Goal: Navigation & Orientation: Find specific page/section

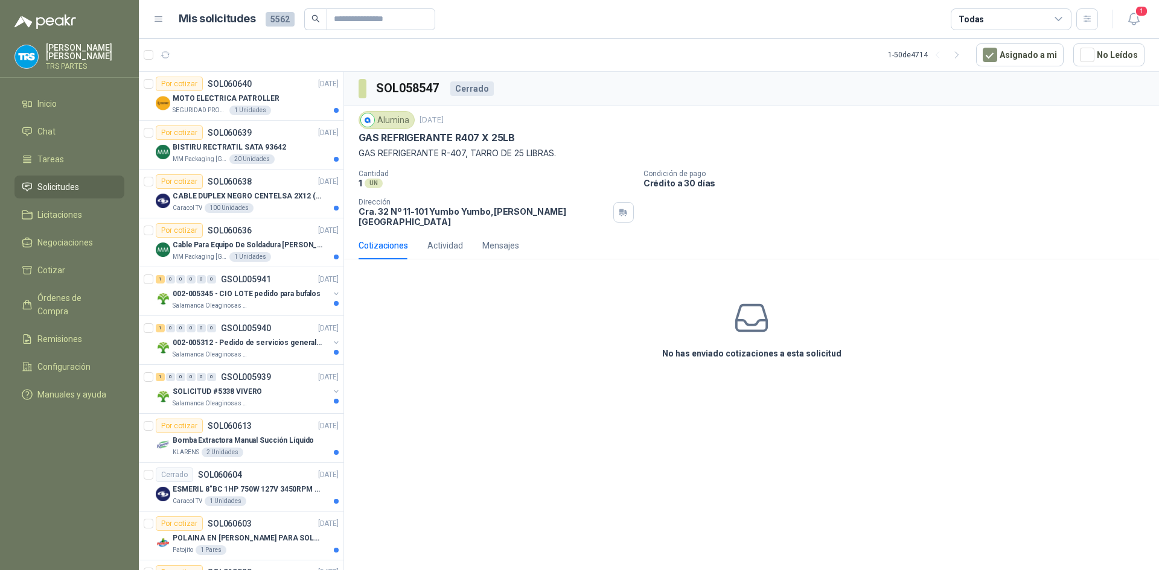
click at [391, 239] on div "Cotizaciones" at bounding box center [383, 245] width 49 height 13
click at [386, 239] on div "Cotizaciones" at bounding box center [383, 245] width 49 height 13
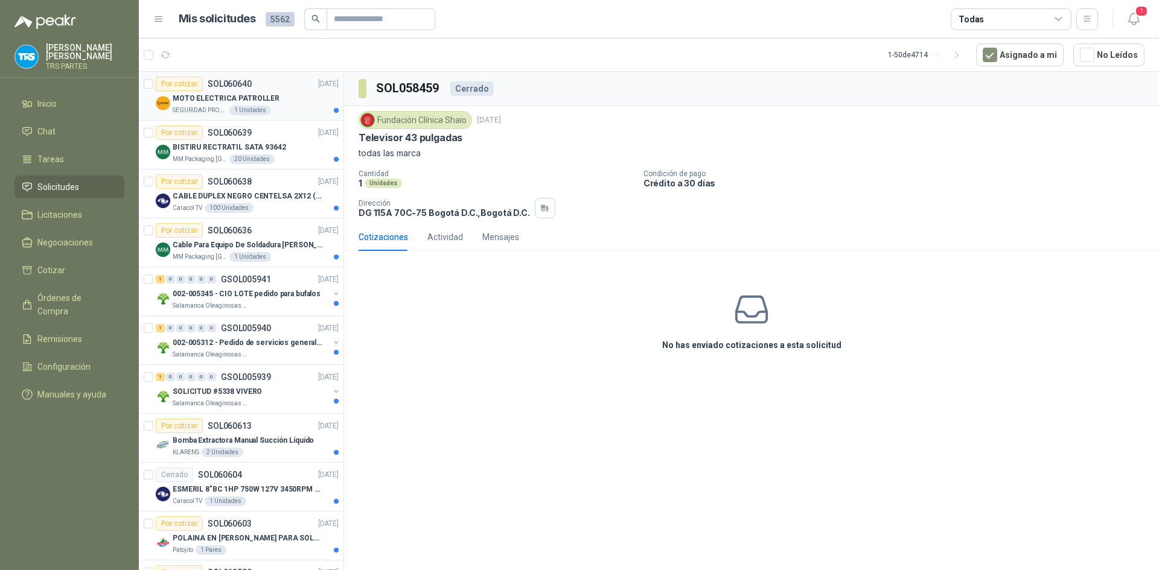
click at [266, 104] on p "MOTO ELECTRICA PATROLLER" at bounding box center [226, 98] width 107 height 11
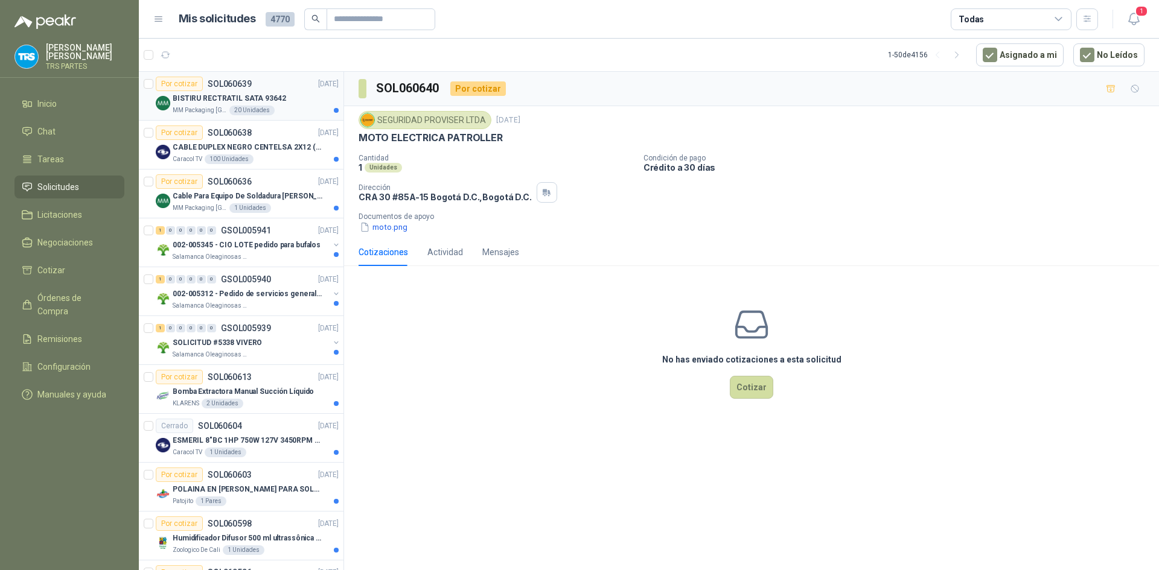
click at [284, 107] on div "MM Packaging [GEOGRAPHIC_DATA] 20 Unidades" at bounding box center [256, 111] width 166 height 10
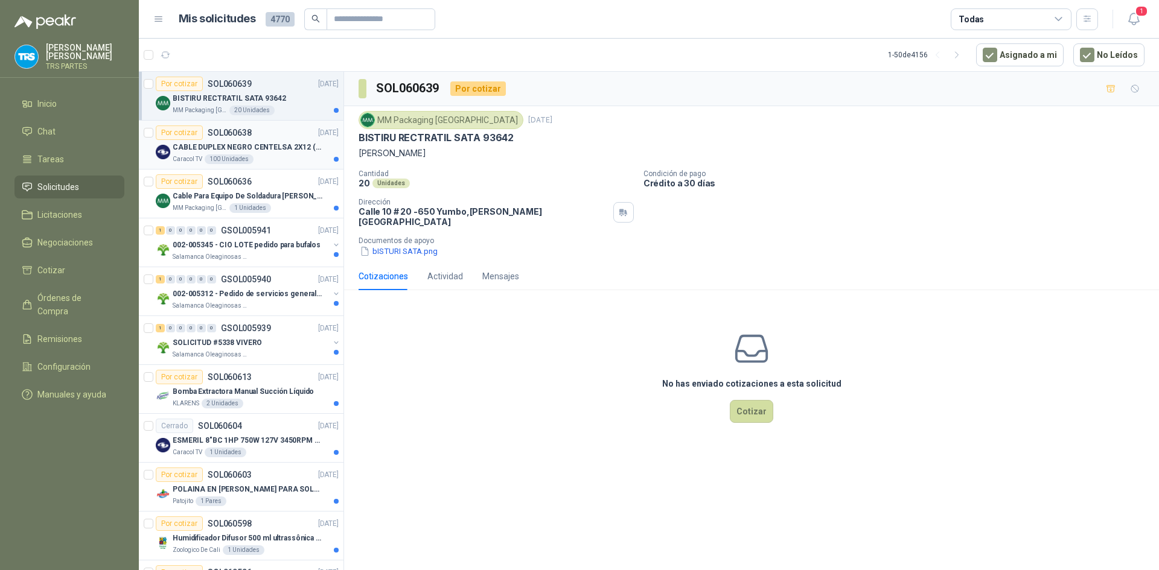
click at [282, 146] on p "CABLE DUPLEX NEGRO CENTELSA 2X12 (COLOR NEGRO)" at bounding box center [248, 147] width 150 height 11
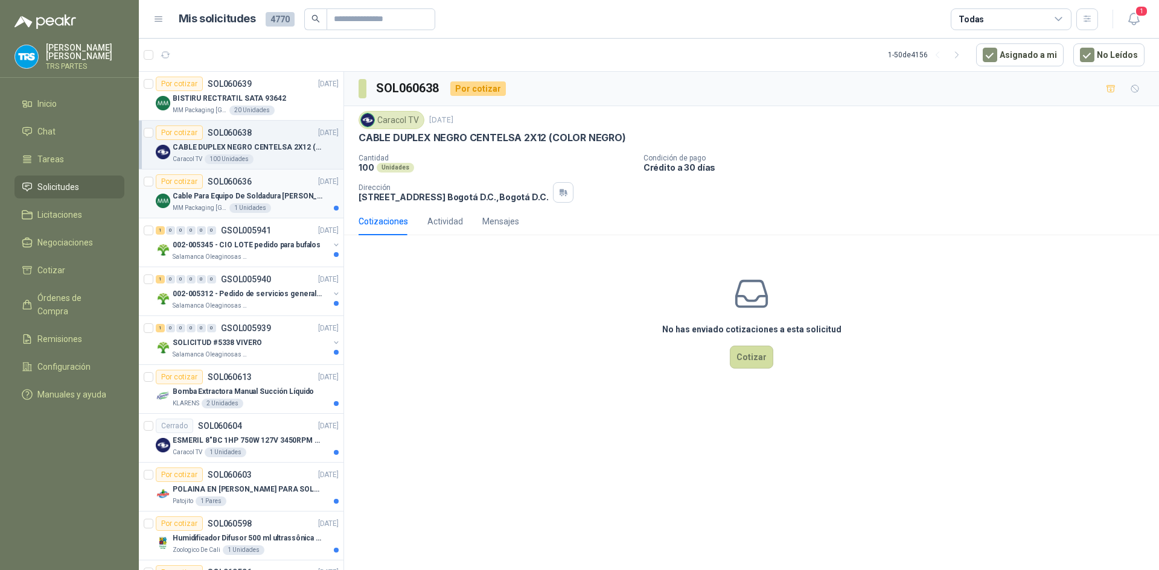
click at [257, 202] on p "Cable Para Equipo De Soldadura [PERSON_NAME]" at bounding box center [248, 196] width 150 height 11
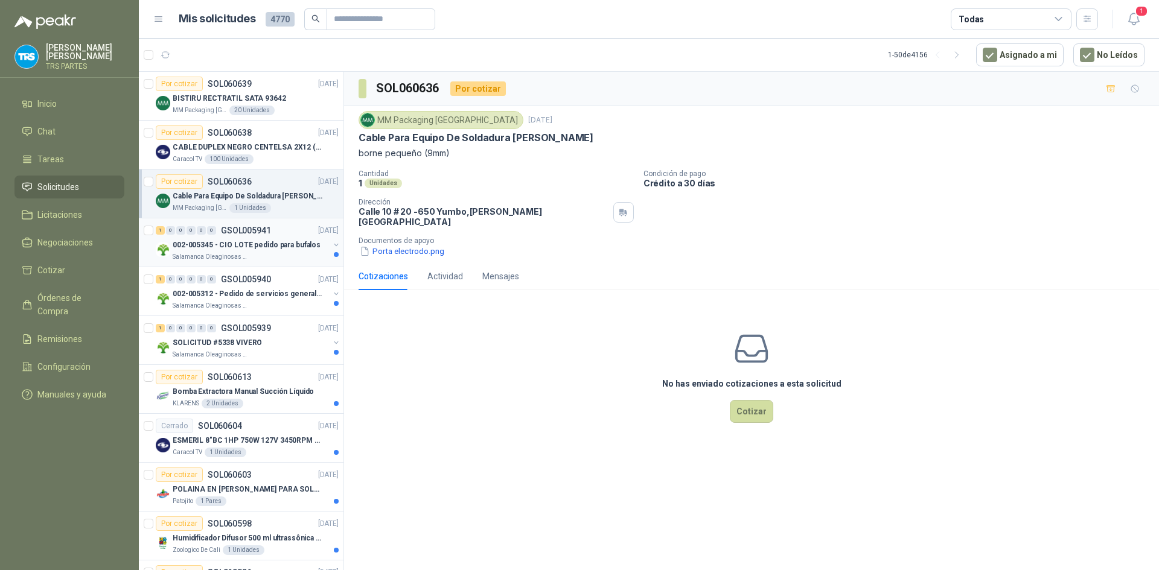
click at [285, 241] on p "002-005345 - CIO LOTE pedido para bufalos" at bounding box center [247, 245] width 148 height 11
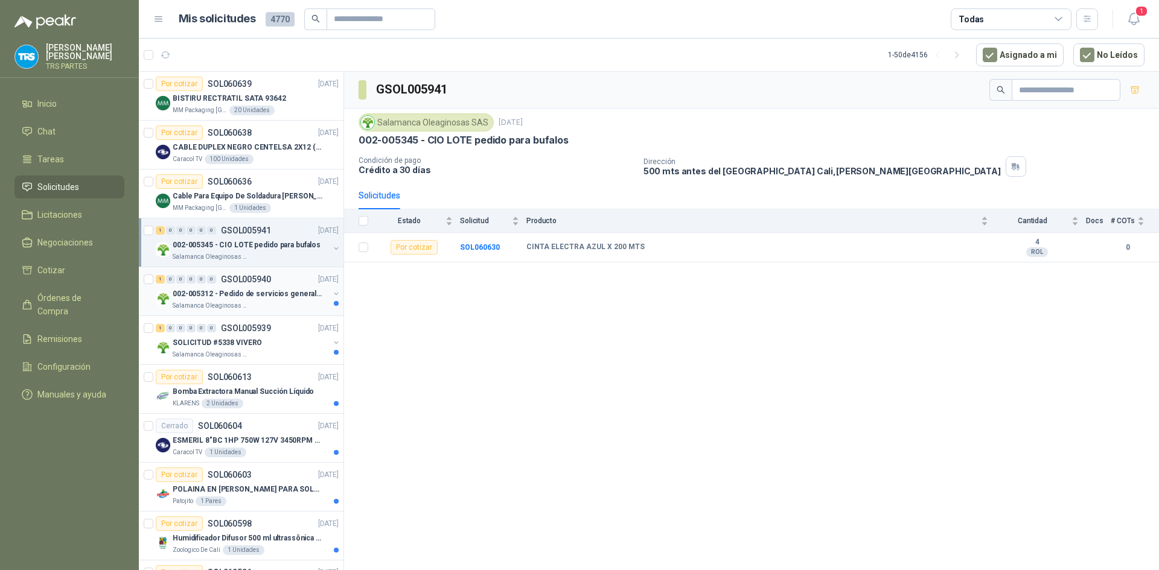
click at [275, 287] on div "002-005312 - Pedido de servicios generales CASA RO" at bounding box center [251, 294] width 156 height 14
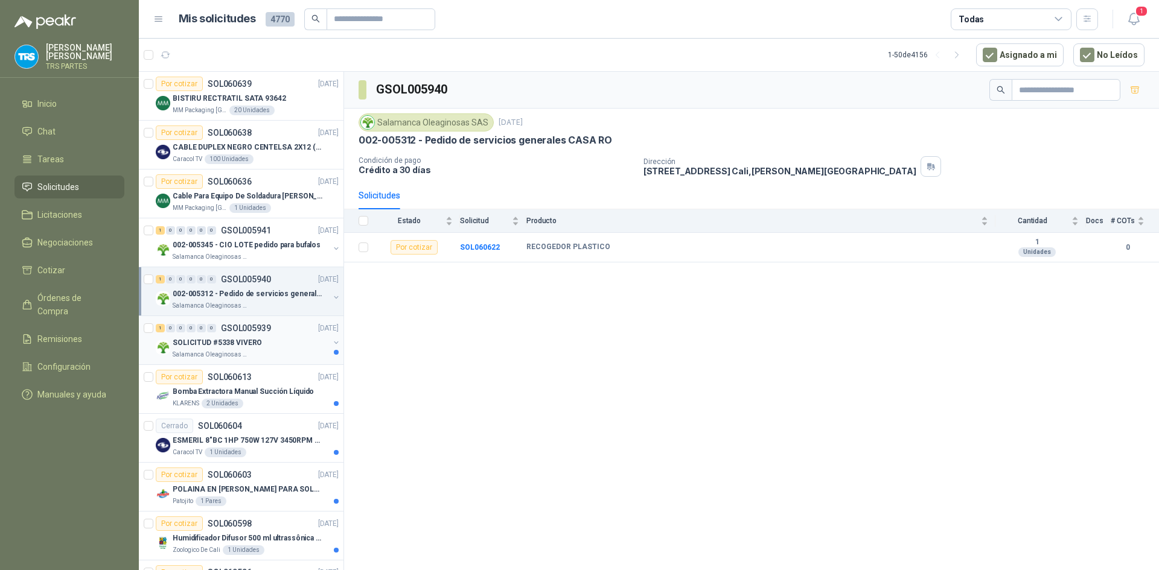
click at [285, 323] on div "1 0 0 0 0 0 GSOL005939 [DATE]" at bounding box center [248, 328] width 185 height 14
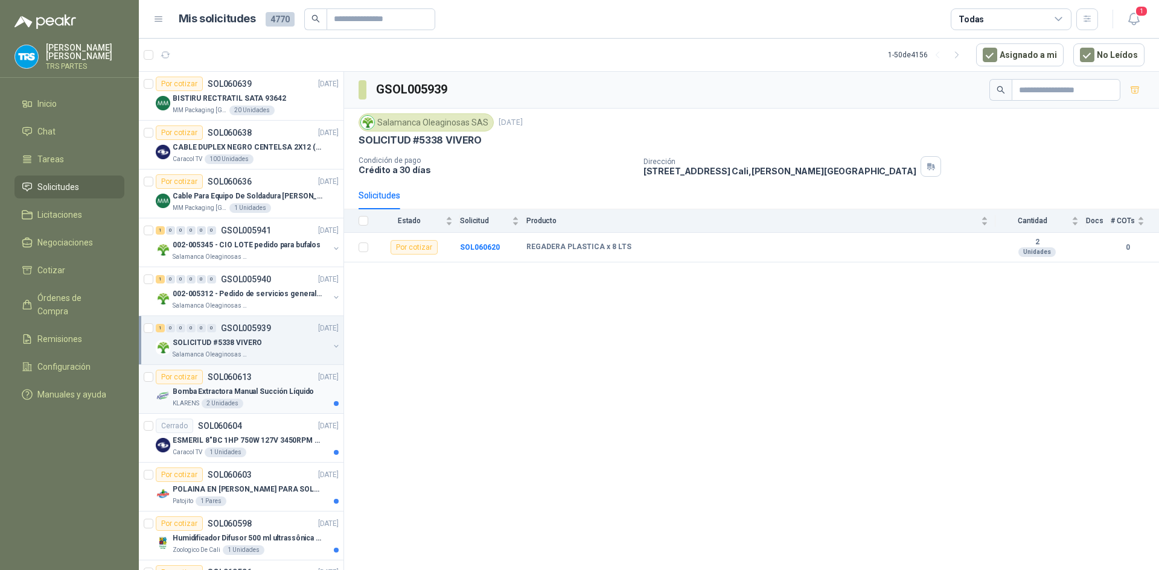
click at [264, 384] on div "Por cotizar SOL060613 [DATE]" at bounding box center [247, 377] width 183 height 14
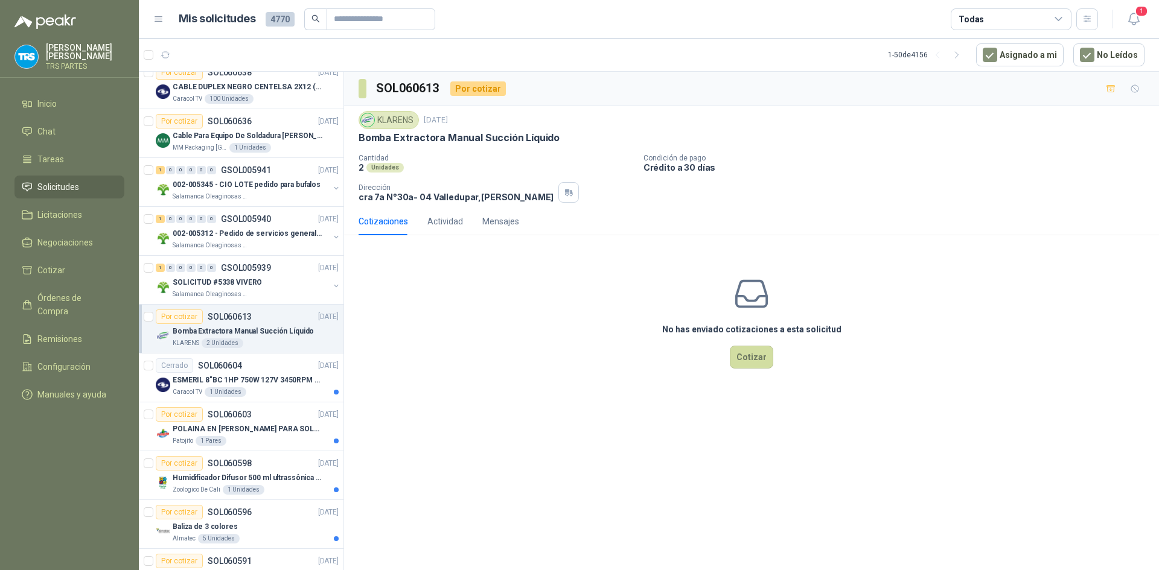
scroll to position [121, 0]
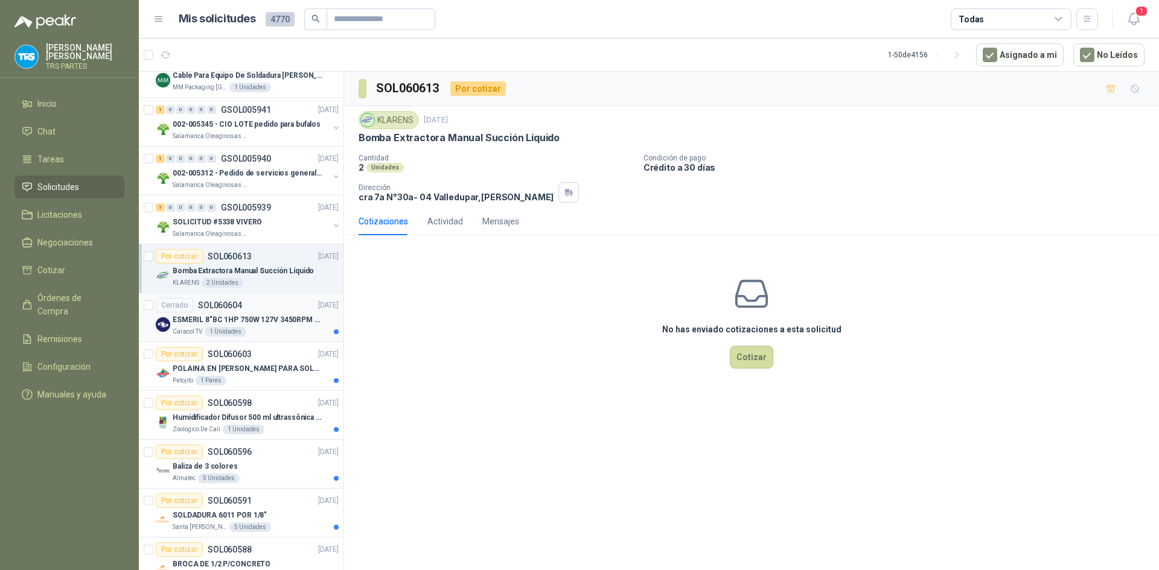
click at [285, 319] on p "ESMERIL 8"BC 1HP 750W 127V 3450RPM URREA" at bounding box center [248, 319] width 150 height 11
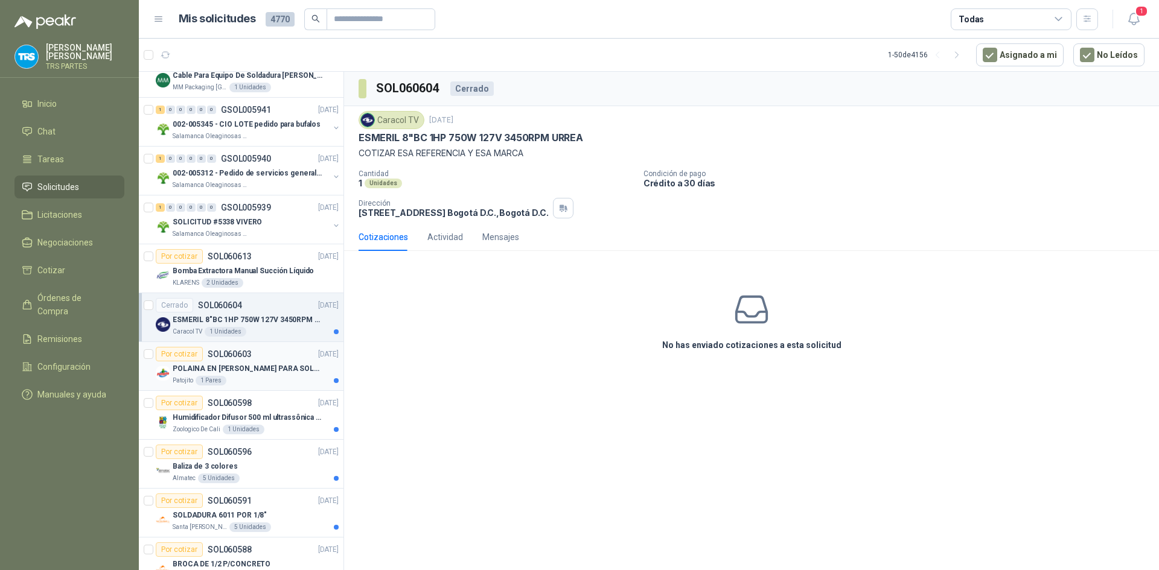
click at [277, 361] on div "Por cotizar SOL060603 [DATE]" at bounding box center [247, 354] width 183 height 14
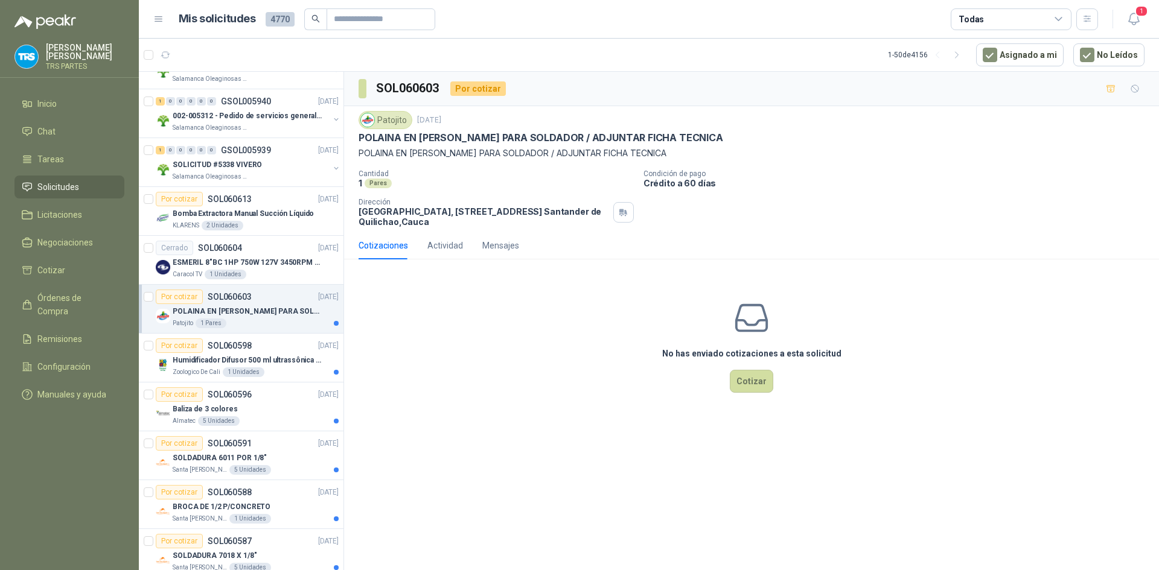
scroll to position [181, 0]
click at [277, 363] on div "Humidificador Difusor 500 ml ultrassônica Residencial Ultrassônico 500ml con vo…" at bounding box center [256, 357] width 166 height 14
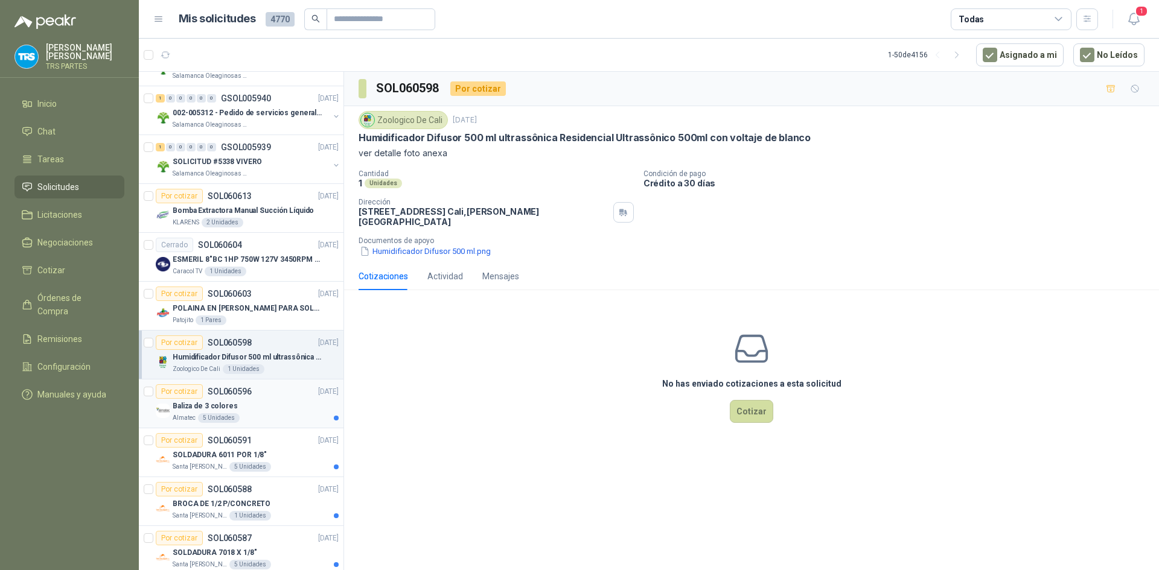
click at [284, 395] on div "Por cotizar SOL060596 [DATE]" at bounding box center [247, 391] width 183 height 14
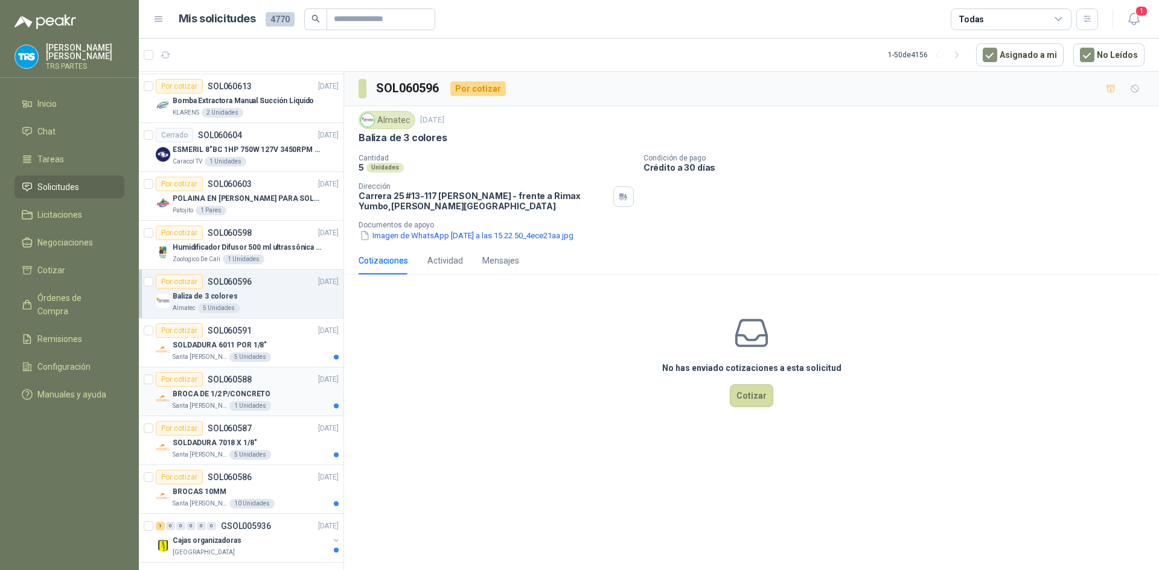
scroll to position [302, 0]
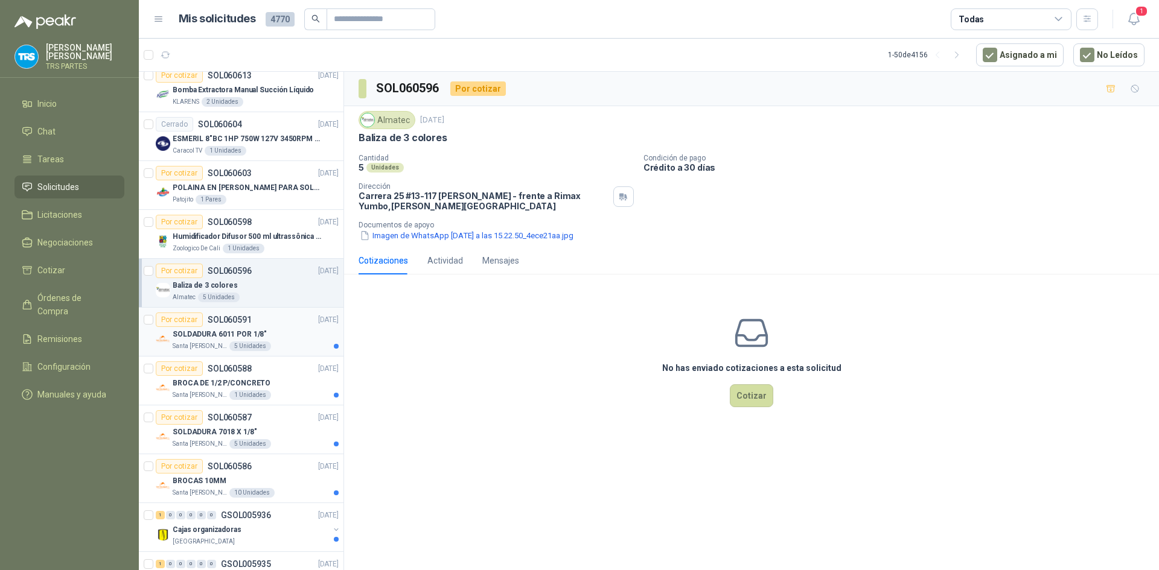
click at [300, 334] on div "SOLDADURA 6011 POR 1/8"" at bounding box center [256, 334] width 166 height 14
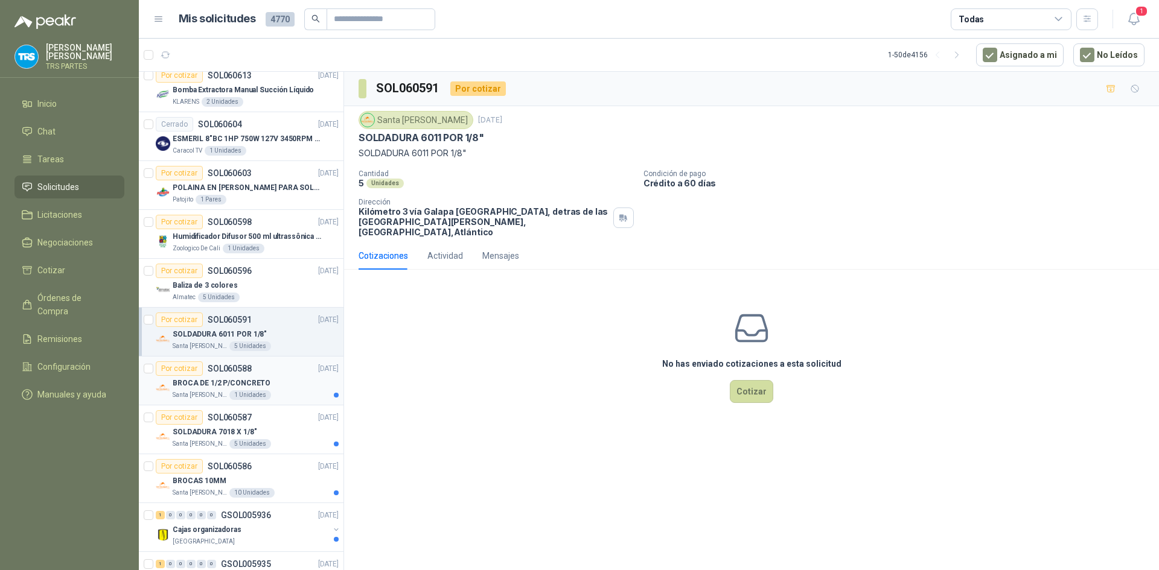
click at [290, 375] on div "Por cotizar SOL060588 [DATE]" at bounding box center [247, 369] width 183 height 14
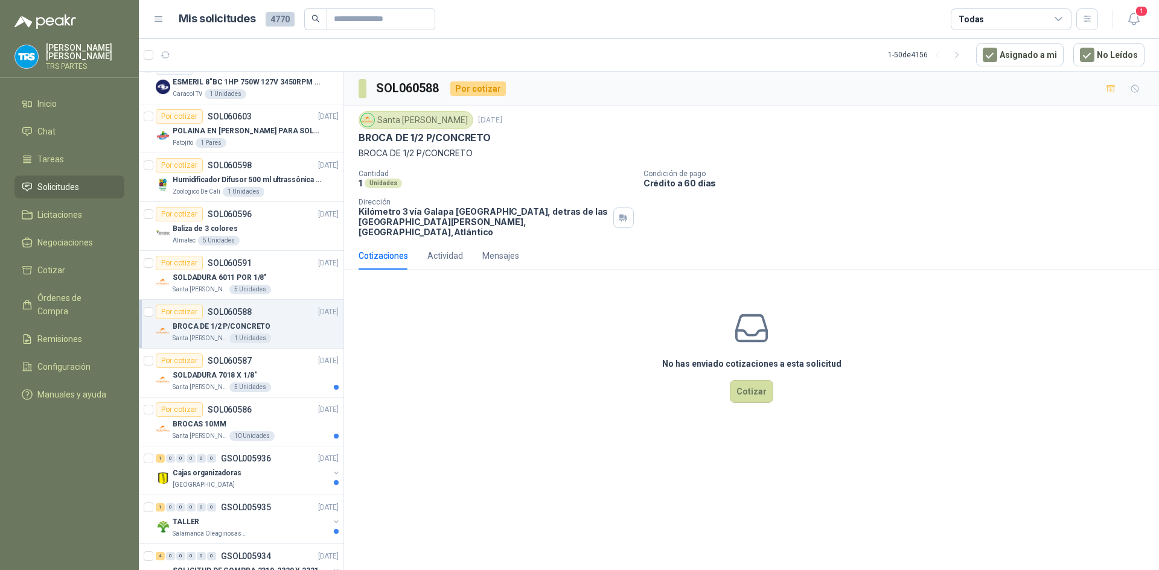
scroll to position [362, 0]
click at [289, 374] on div "SOLDADURA 7018 X 1/8"" at bounding box center [256, 372] width 166 height 14
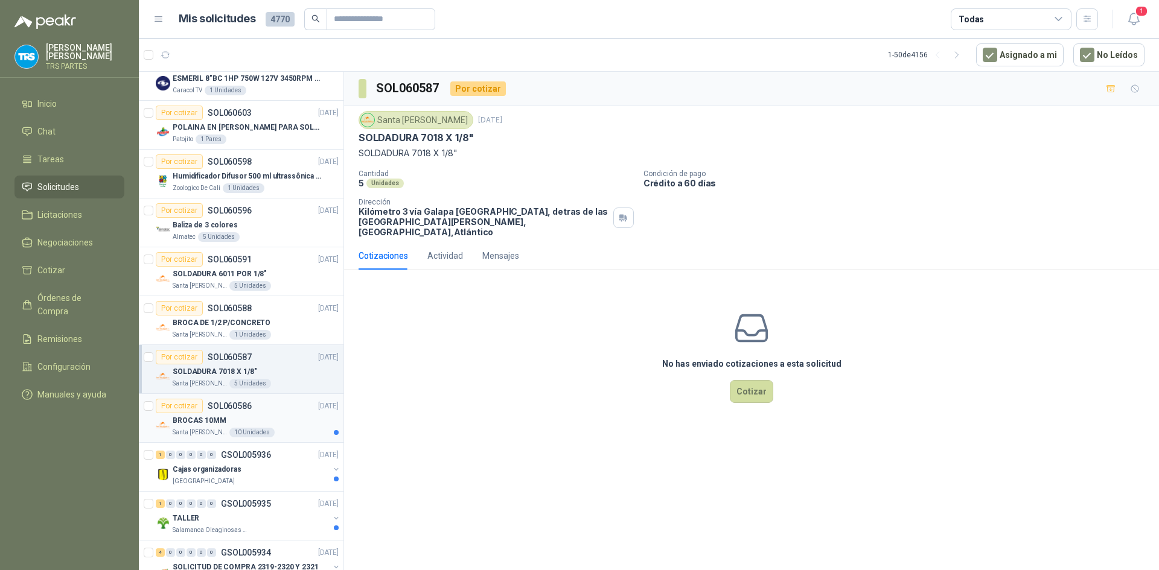
click at [284, 398] on article "Por cotizar SOL060586 [DATE] BROCAS 10MM Santa [PERSON_NAME] 10 Unidades" at bounding box center [241, 418] width 205 height 49
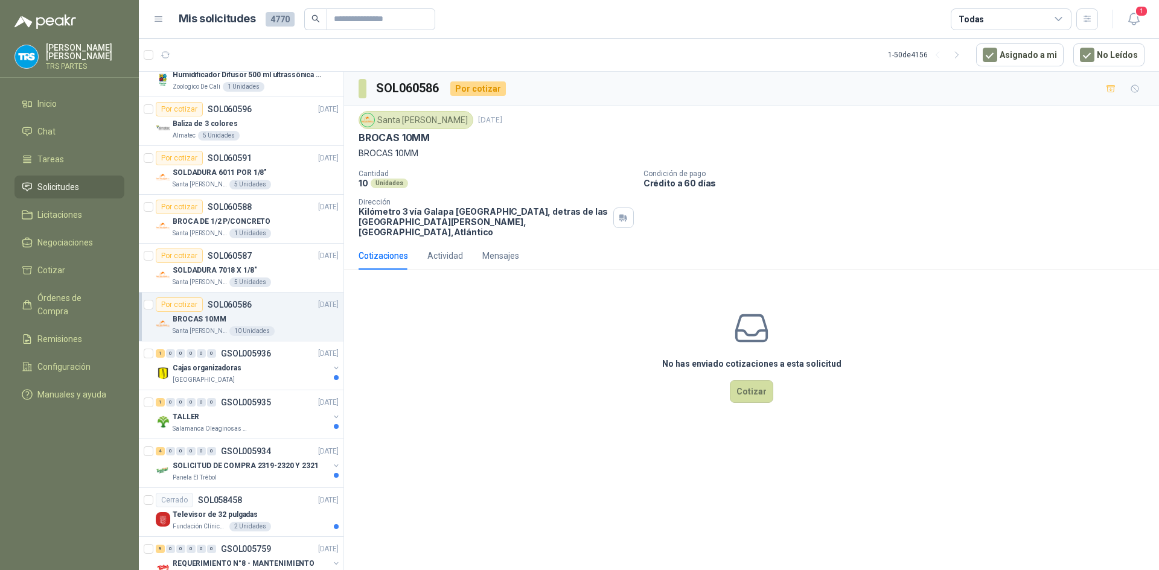
scroll to position [483, 0]
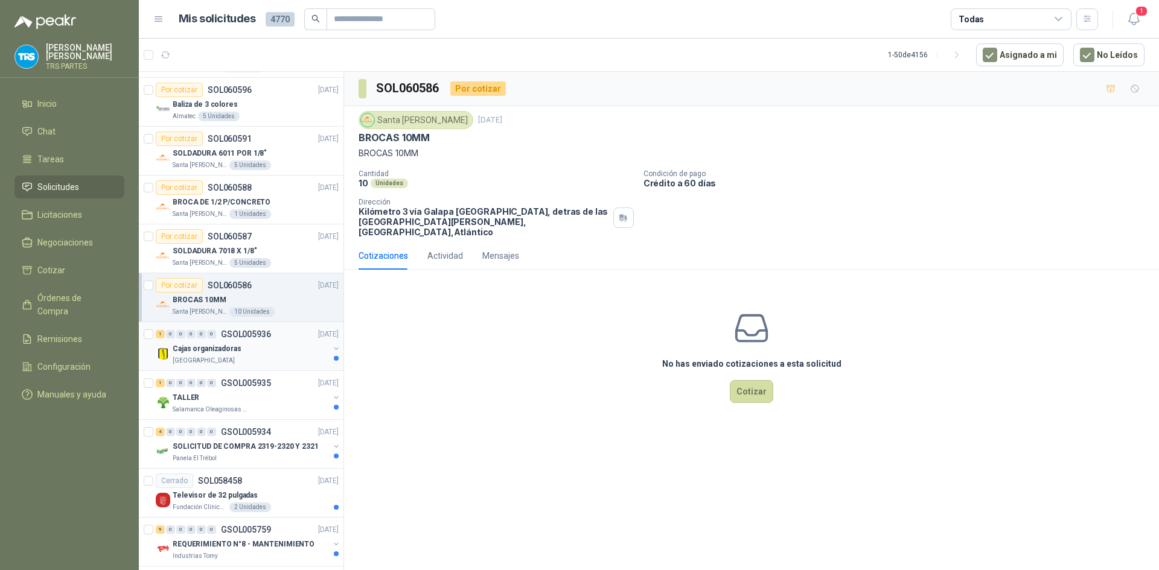
click at [280, 346] on div "Cajas organizadoras" at bounding box center [251, 349] width 156 height 14
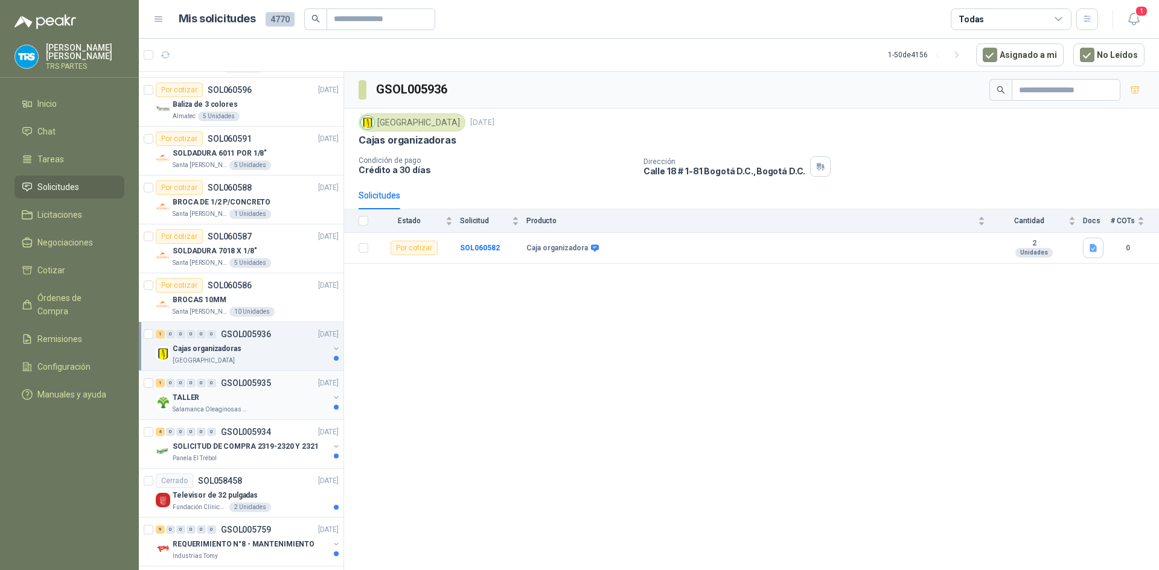
click at [275, 391] on div "TALLER" at bounding box center [251, 398] width 156 height 14
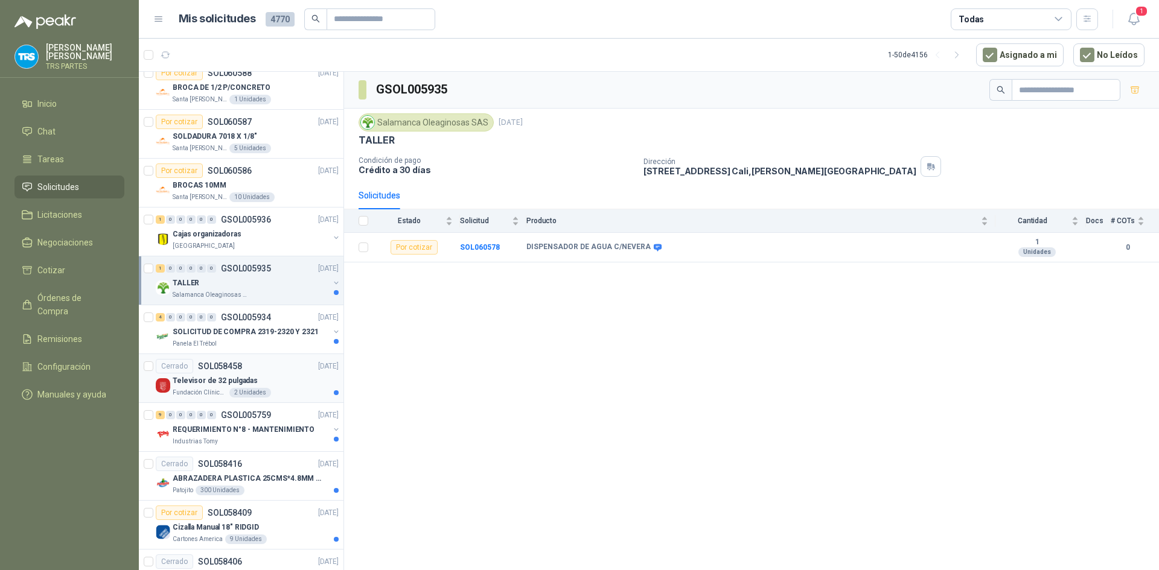
scroll to position [604, 0]
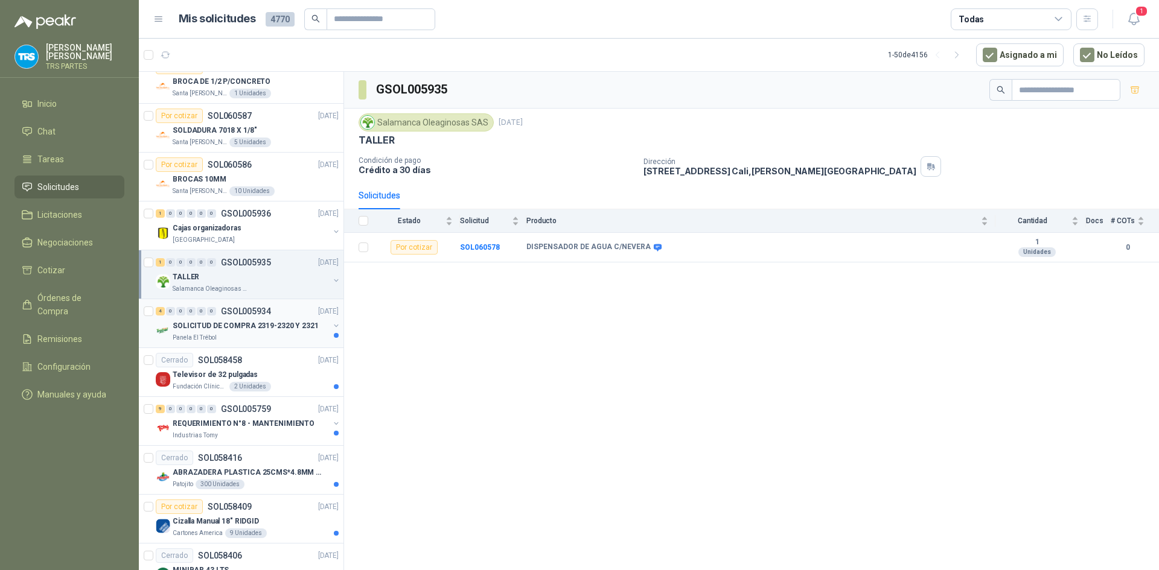
click at [283, 316] on div "4 0 0 0 0 0 GSOL005934 [DATE]" at bounding box center [248, 311] width 185 height 14
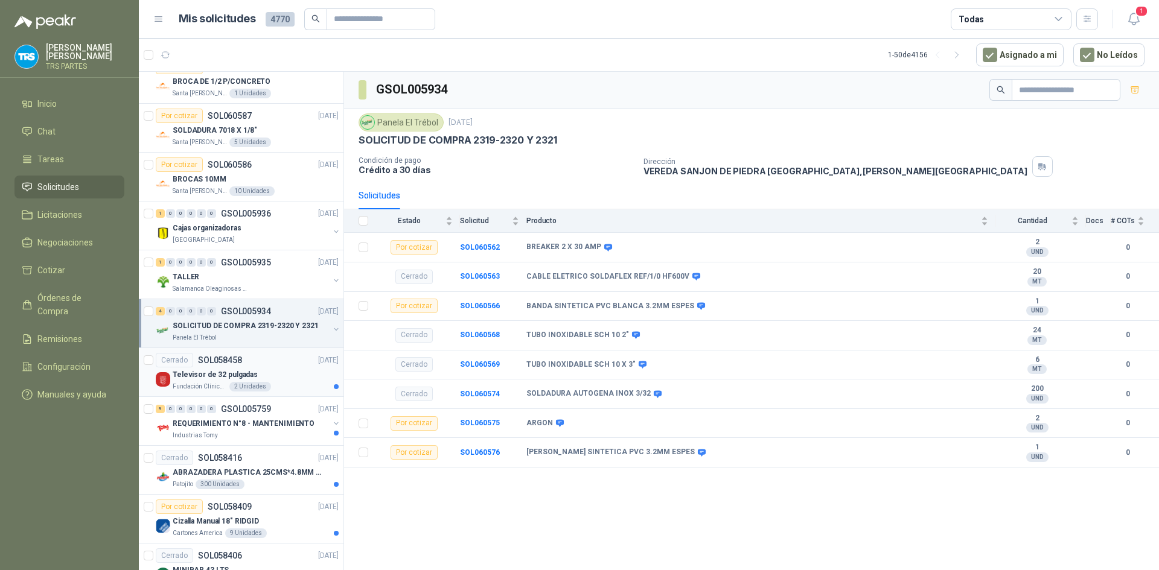
click at [266, 380] on div "Televisor de 32 pulgadas" at bounding box center [256, 375] width 166 height 14
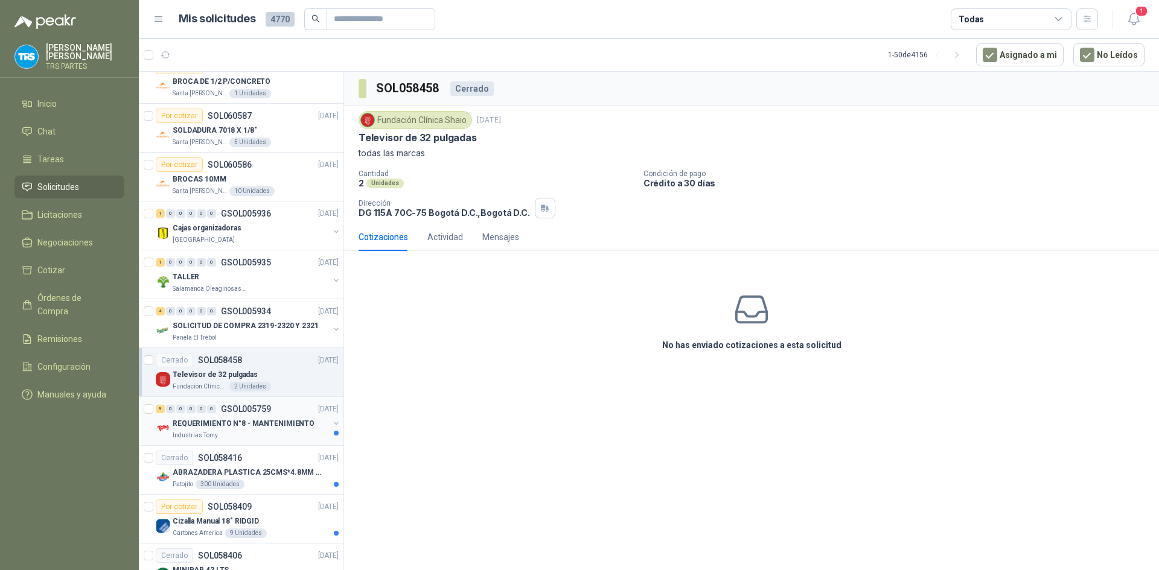
click at [272, 415] on div "9 0 0 0 0 0 GSOL005759 [DATE]" at bounding box center [248, 409] width 185 height 14
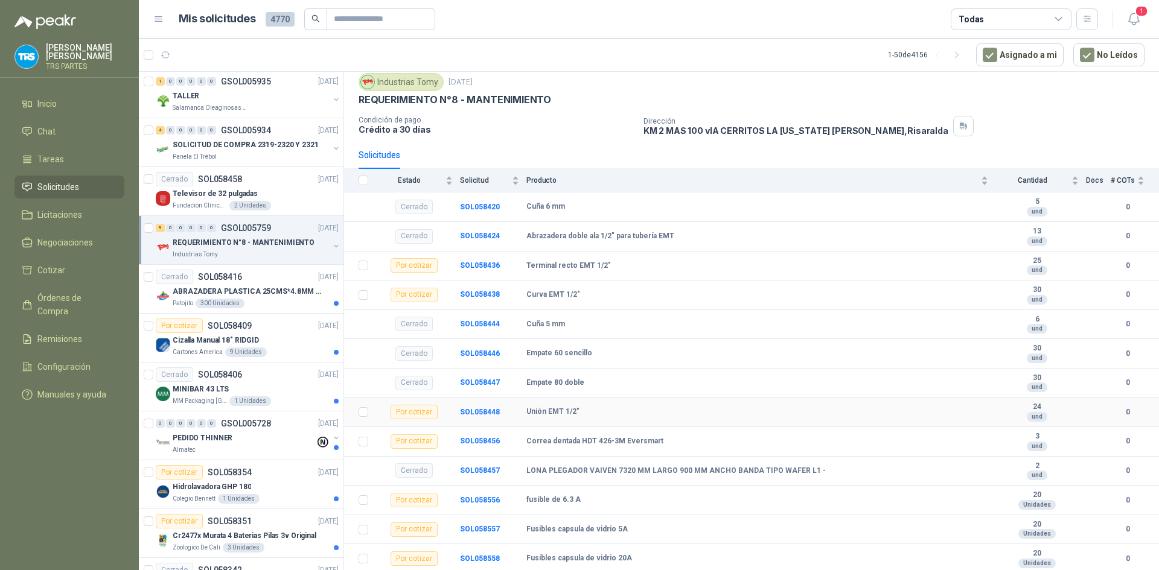
scroll to position [98, 0]
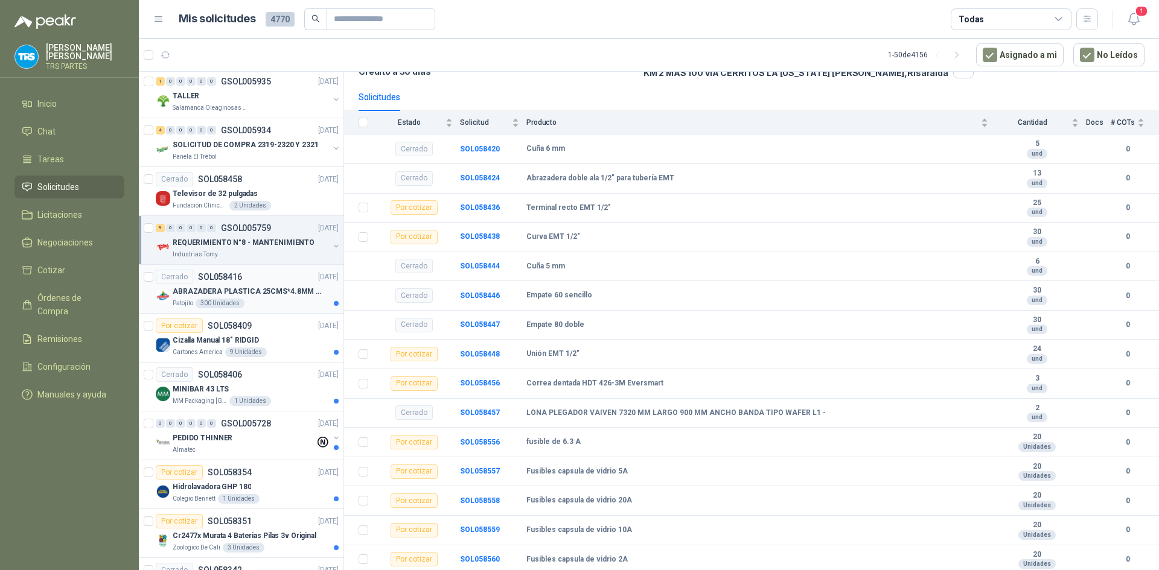
click at [296, 287] on p "ABRAZADERA PLASTICA 25CMS*4.8MM NEGRA" at bounding box center [248, 291] width 150 height 11
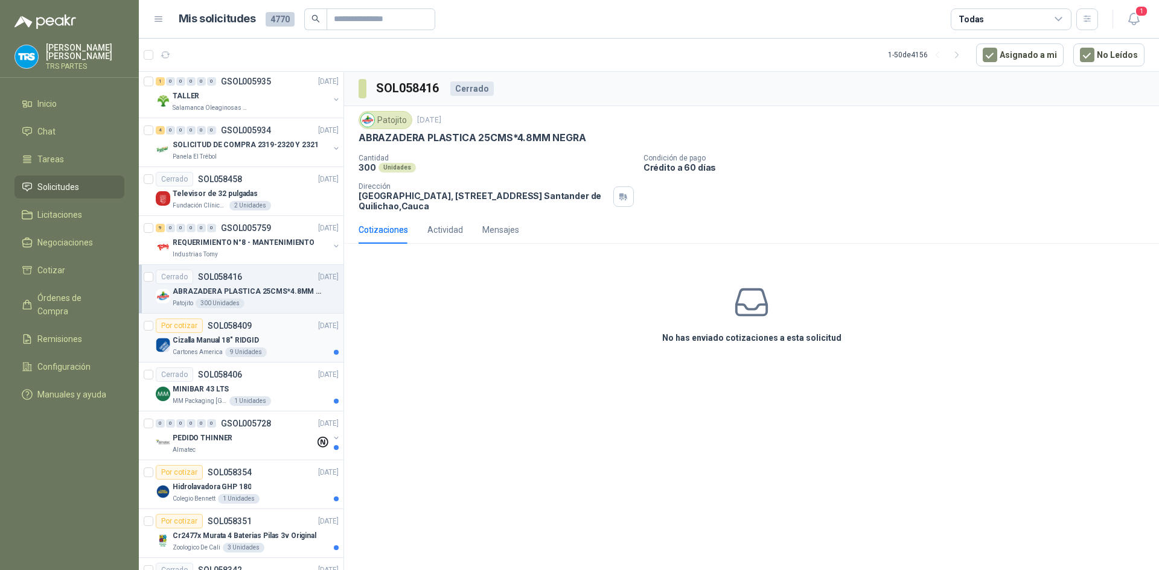
click at [292, 331] on div "Por cotizar SOL058409 [DATE]" at bounding box center [247, 326] width 183 height 14
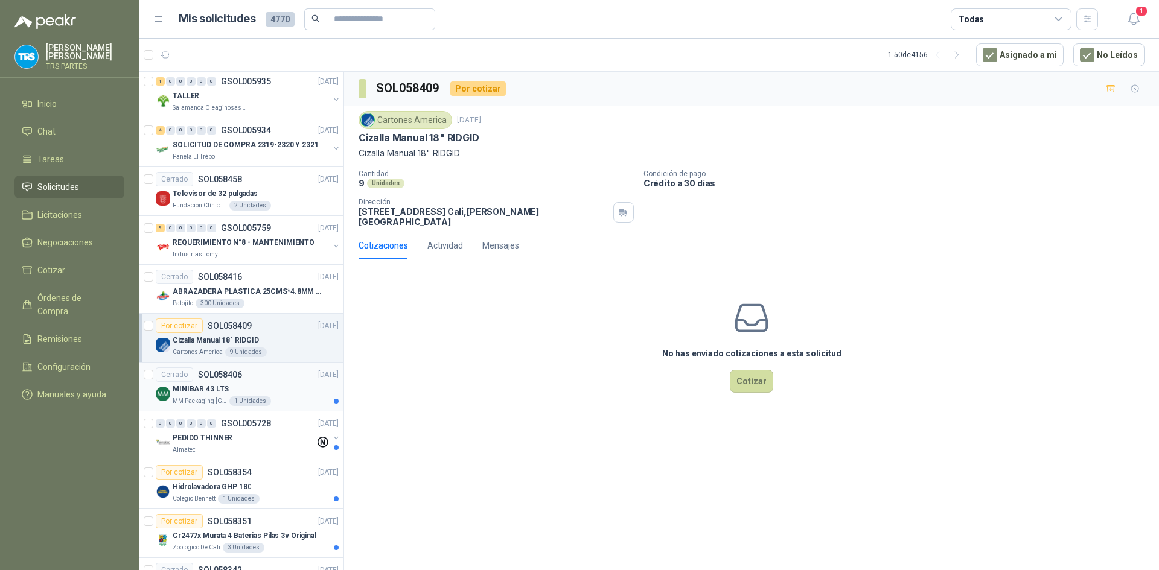
click at [294, 378] on div "Cerrado SOL058406 [DATE]" at bounding box center [247, 375] width 183 height 14
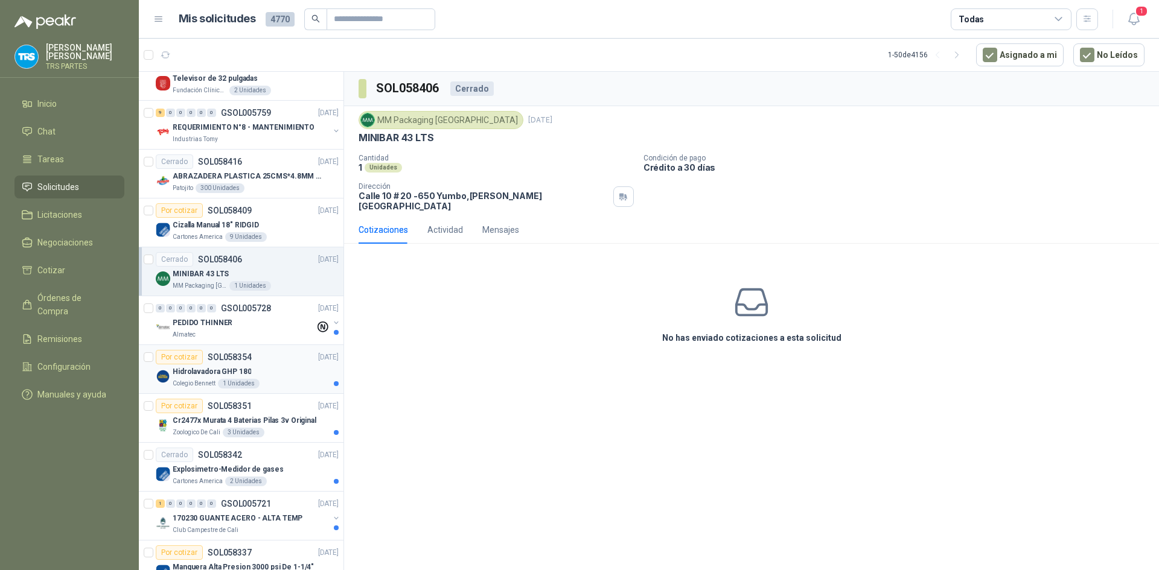
scroll to position [905, 0]
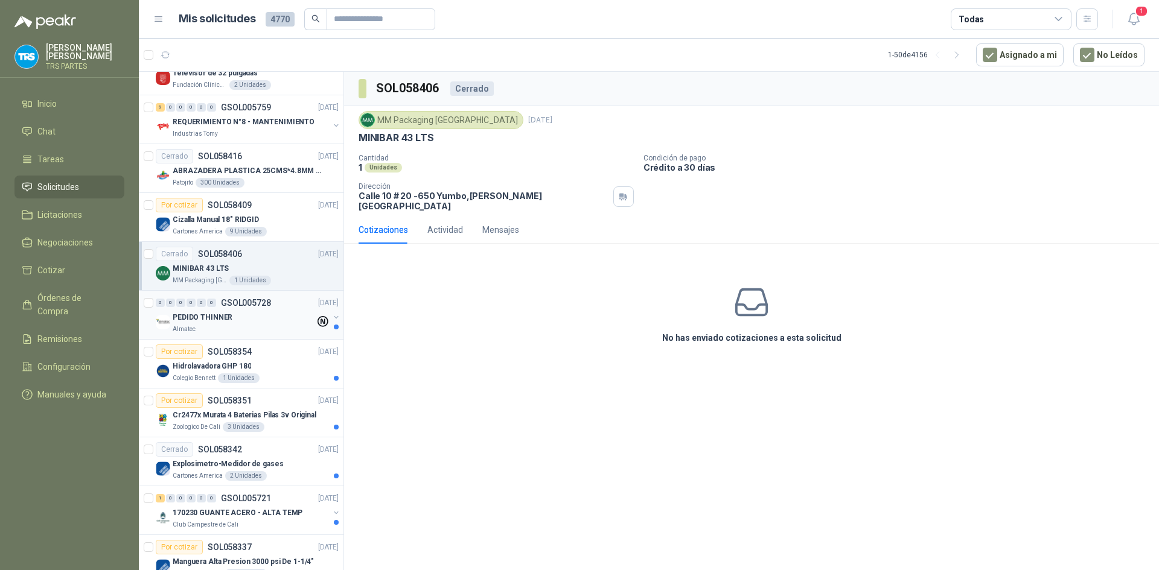
click at [299, 310] on div "PEDIDO THINNER" at bounding box center [244, 317] width 142 height 14
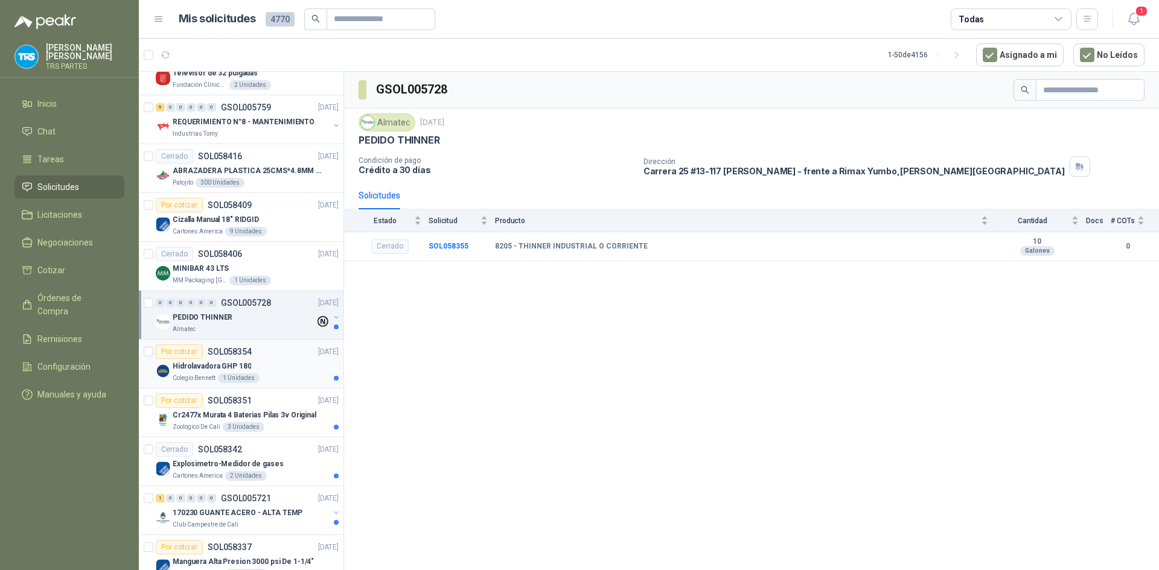
click at [289, 364] on div "Hidrolavadora GHP 180" at bounding box center [256, 366] width 166 height 14
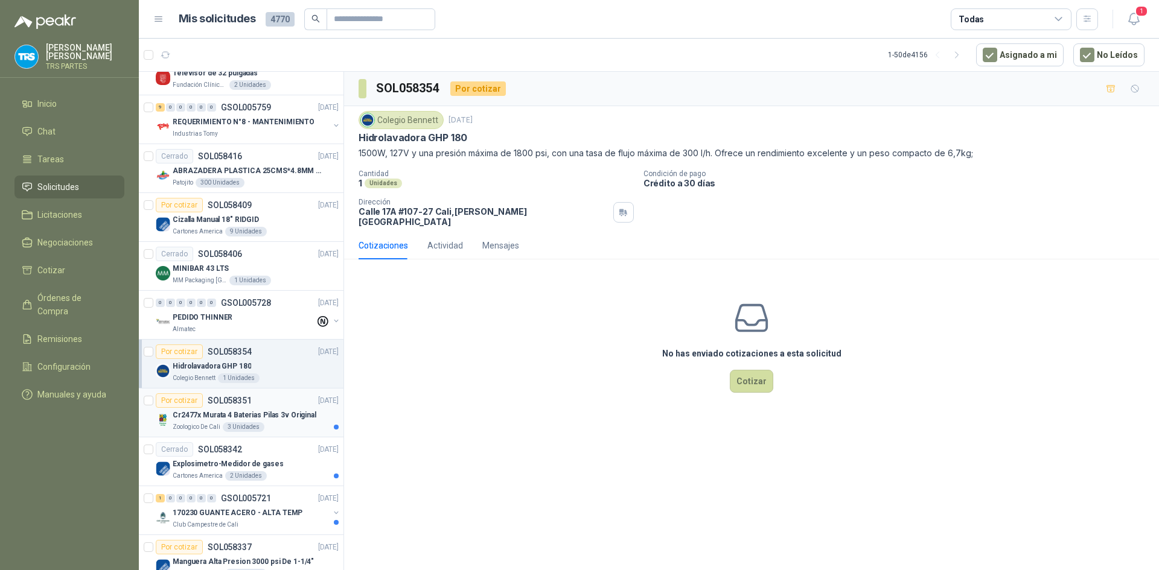
click at [290, 404] on div "Por cotizar SOL058351 [DATE]" at bounding box center [247, 401] width 183 height 14
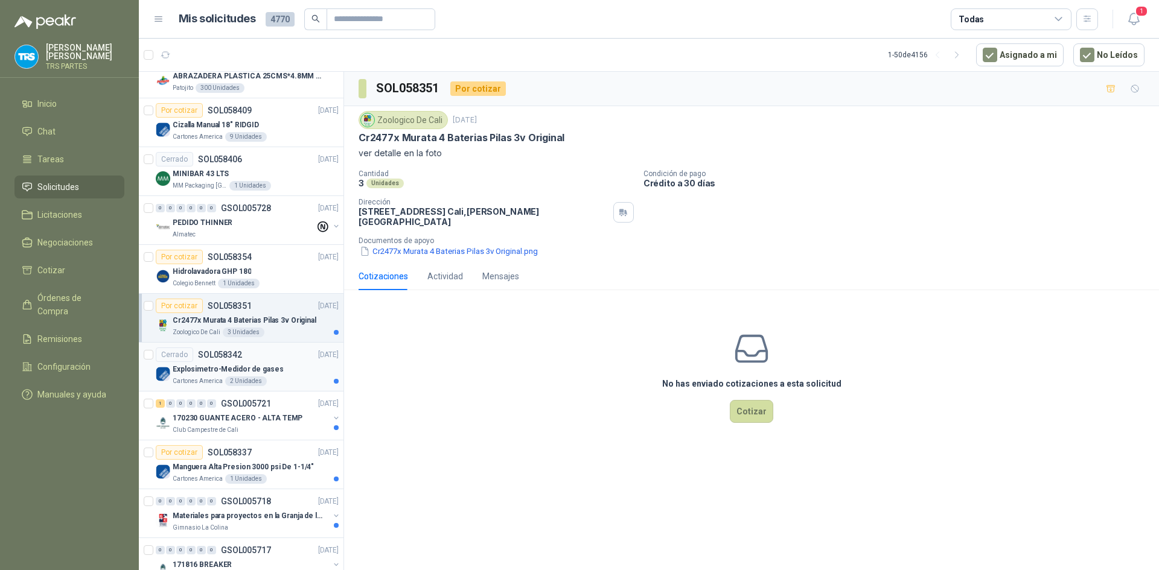
scroll to position [1026, 0]
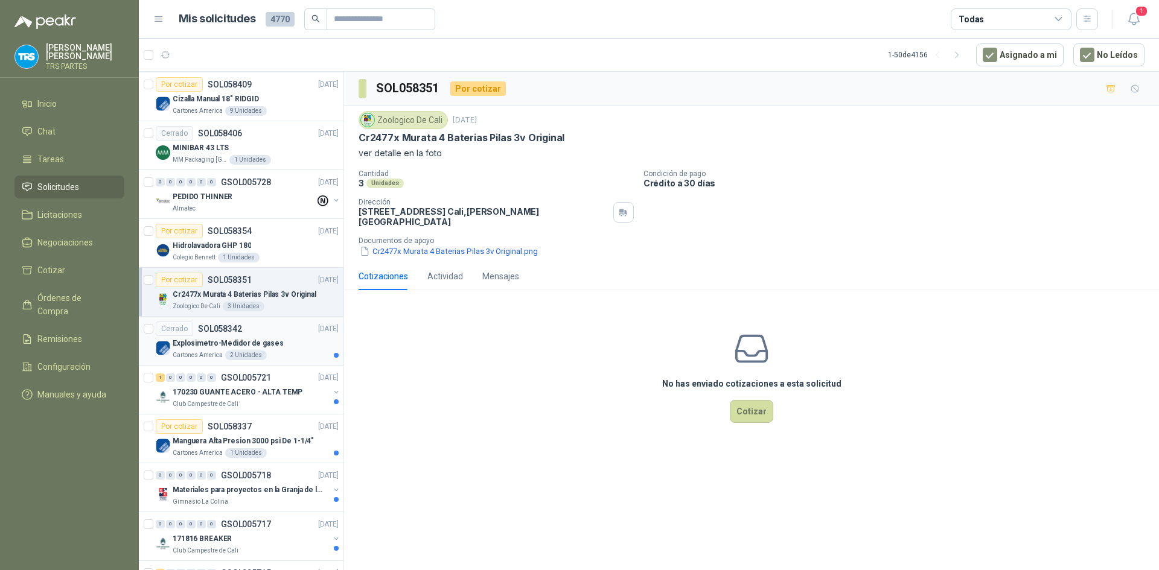
click at [281, 346] on div "Explosimetro-Medidor de gases" at bounding box center [256, 343] width 166 height 14
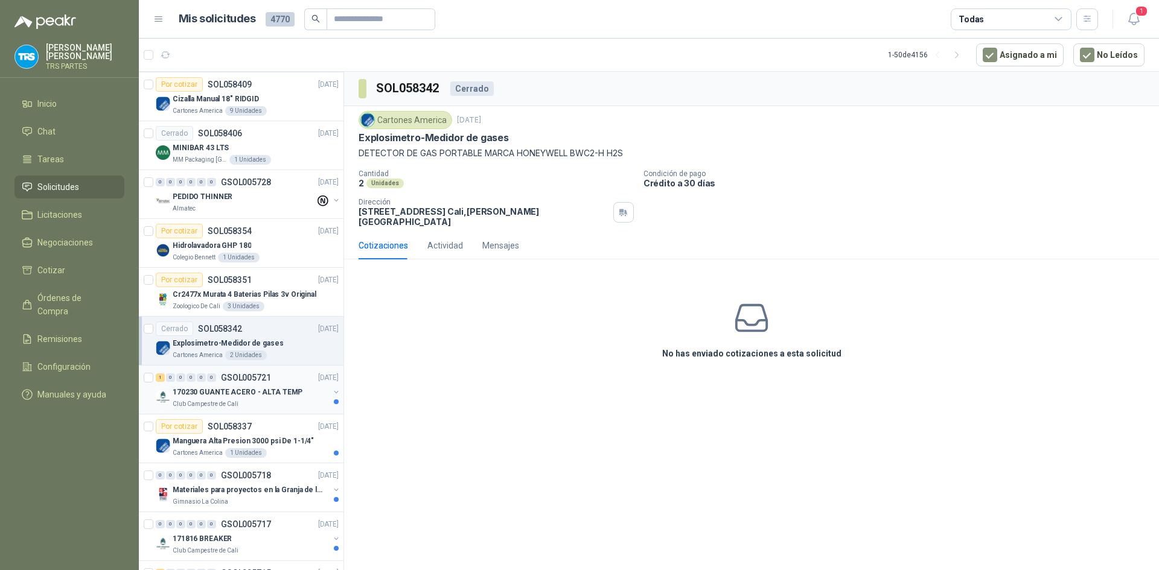
click at [276, 382] on div "1 0 0 0 0 0 GSOL005721 [DATE]" at bounding box center [248, 378] width 185 height 14
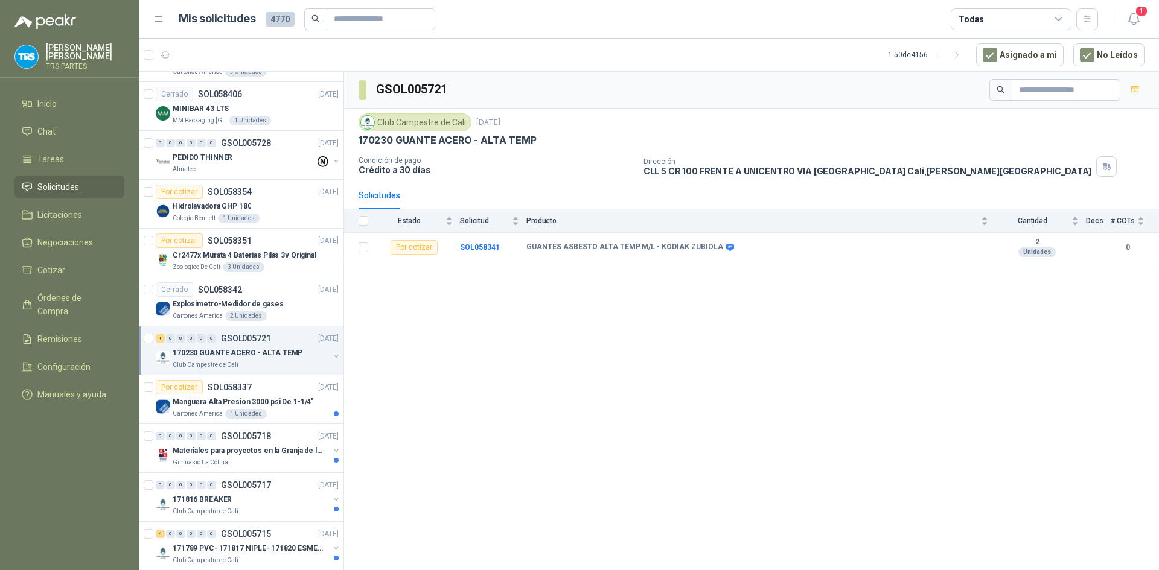
scroll to position [1147, 0]
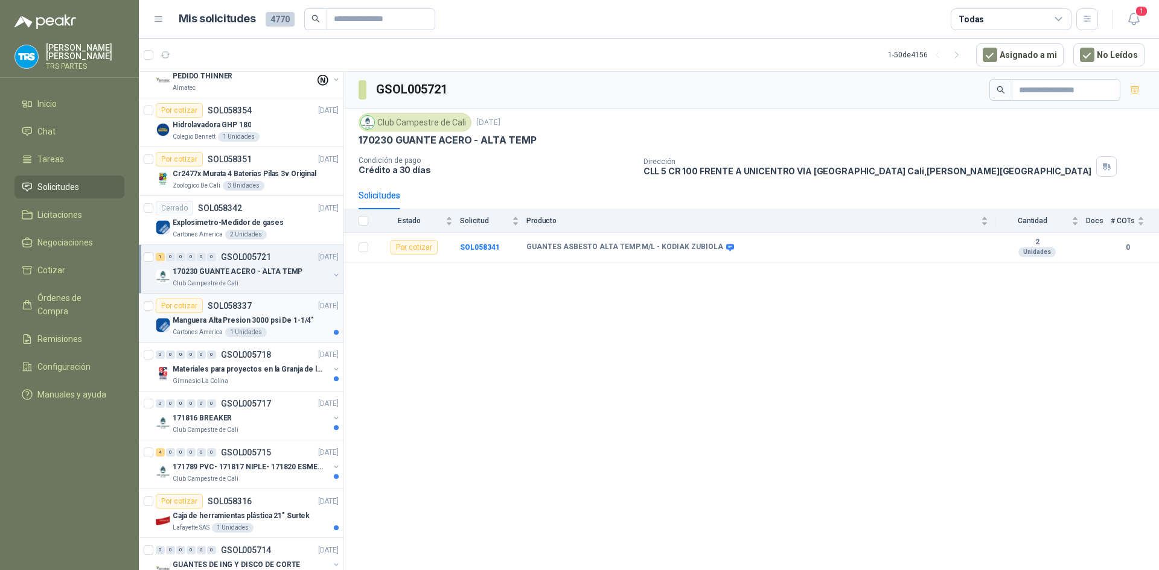
click at [276, 316] on p "Manguera Alta Presion 3000 psi De 1-1/4"" at bounding box center [243, 320] width 141 height 11
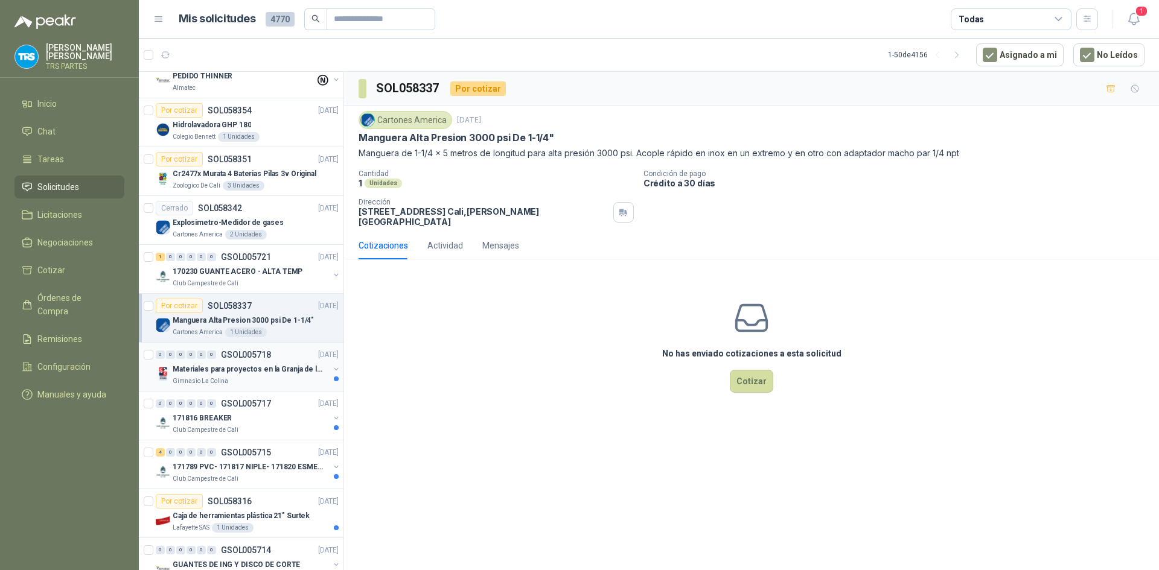
click at [273, 362] on div "Materiales para proyectos en la Granja de la UI" at bounding box center [251, 369] width 156 height 14
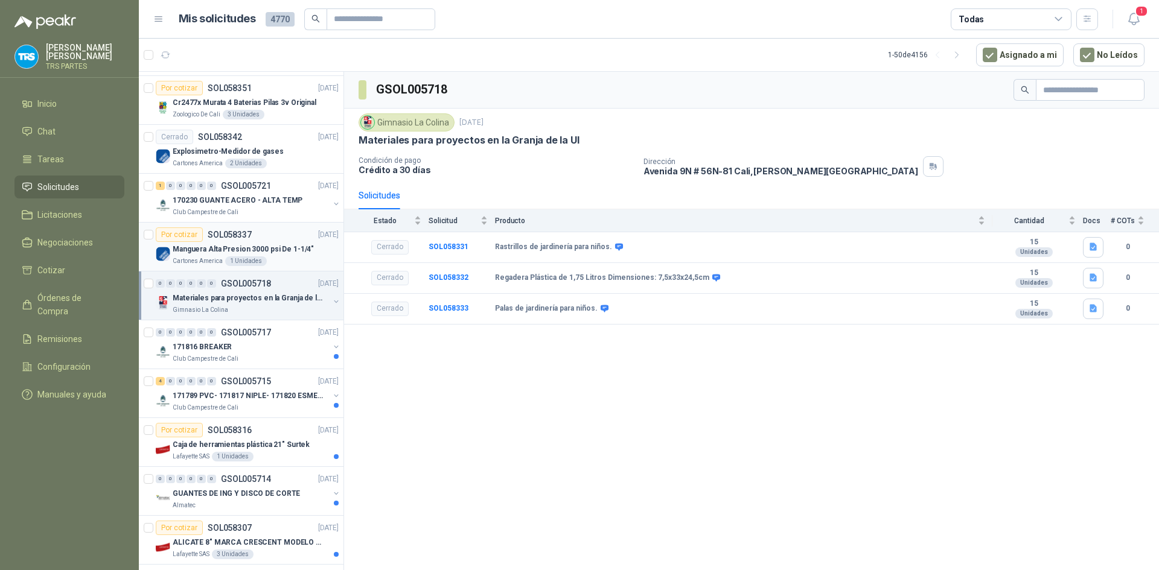
scroll to position [1268, 0]
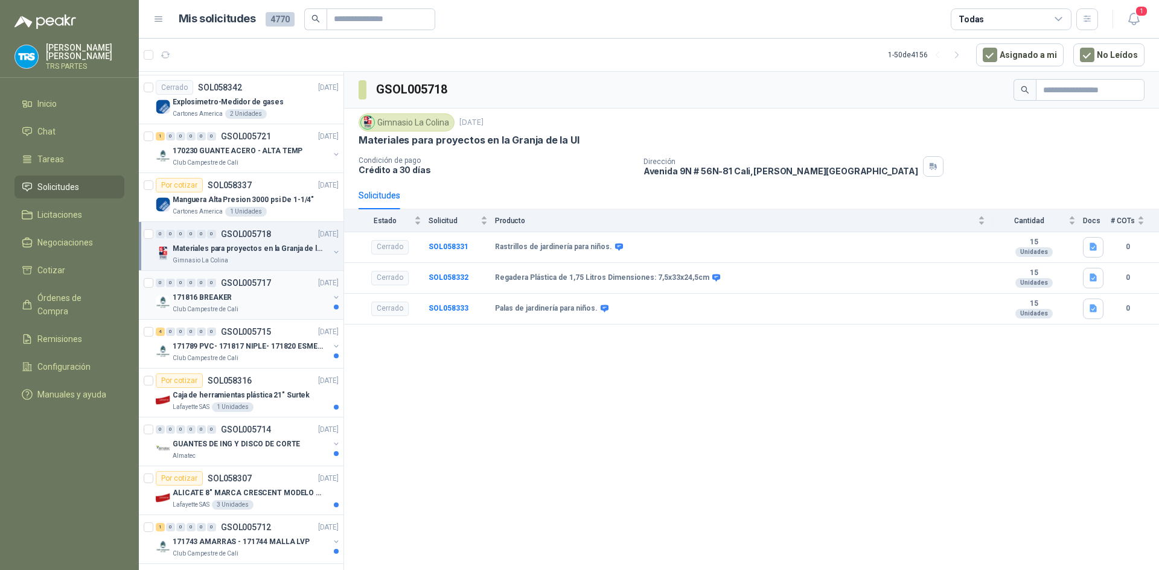
click at [275, 286] on div "0 0 0 0 0 0 GSOL005717 [DATE]" at bounding box center [248, 283] width 185 height 14
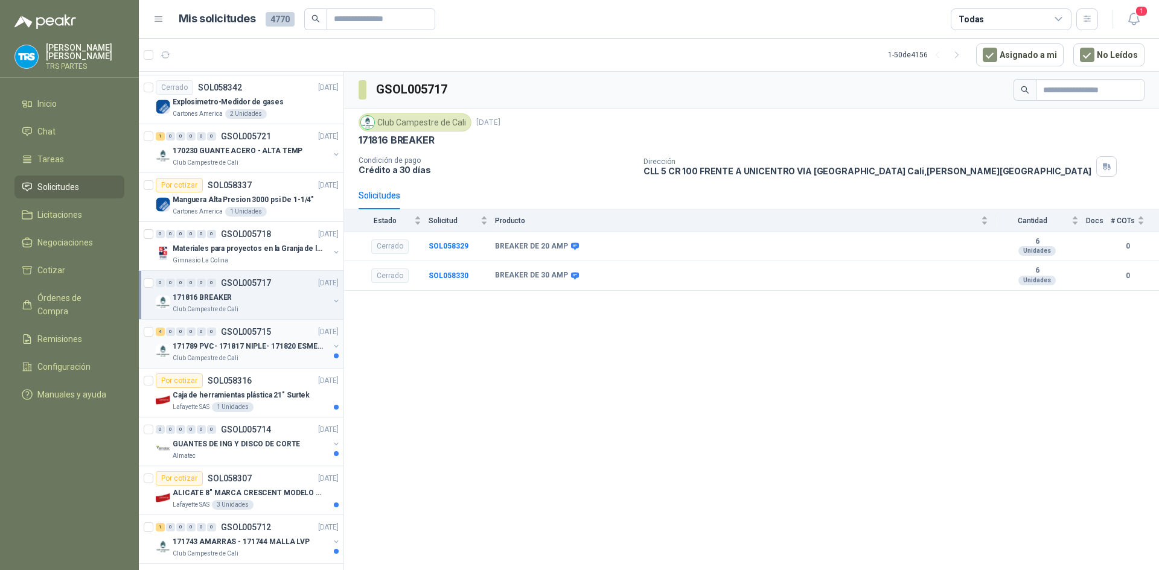
click at [276, 343] on p "171789 PVC- 171817 NIPLE- 171820 ESMERIL" at bounding box center [248, 346] width 150 height 11
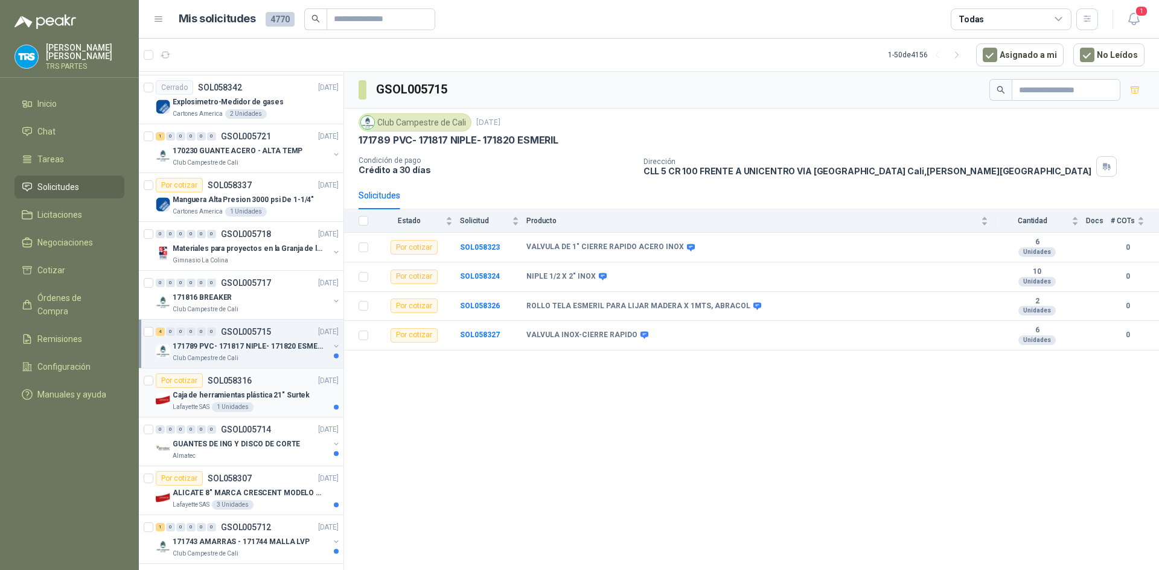
click at [273, 381] on div "Por cotizar SOL058316 [DATE]" at bounding box center [247, 381] width 183 height 14
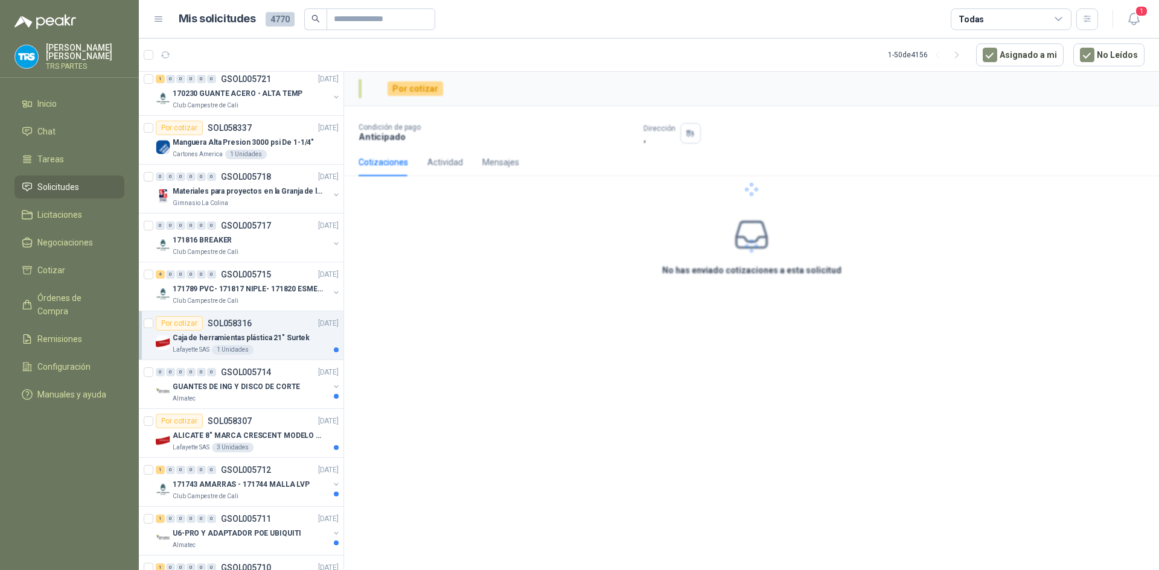
scroll to position [1328, 0]
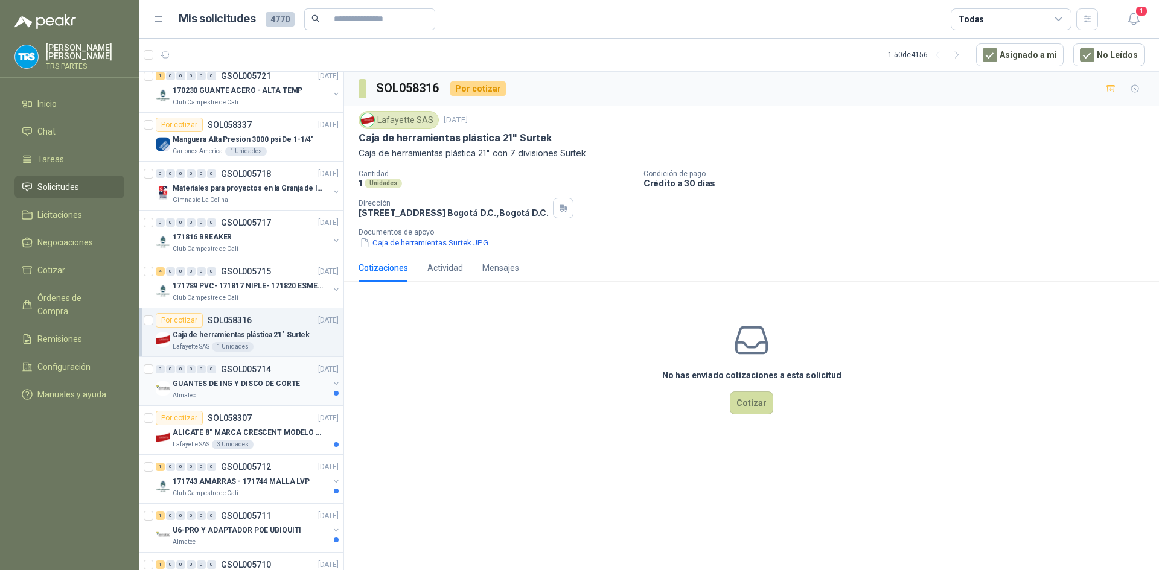
click at [275, 377] on div "GUANTES DE ING Y DISCO DE CORTE" at bounding box center [251, 384] width 156 height 14
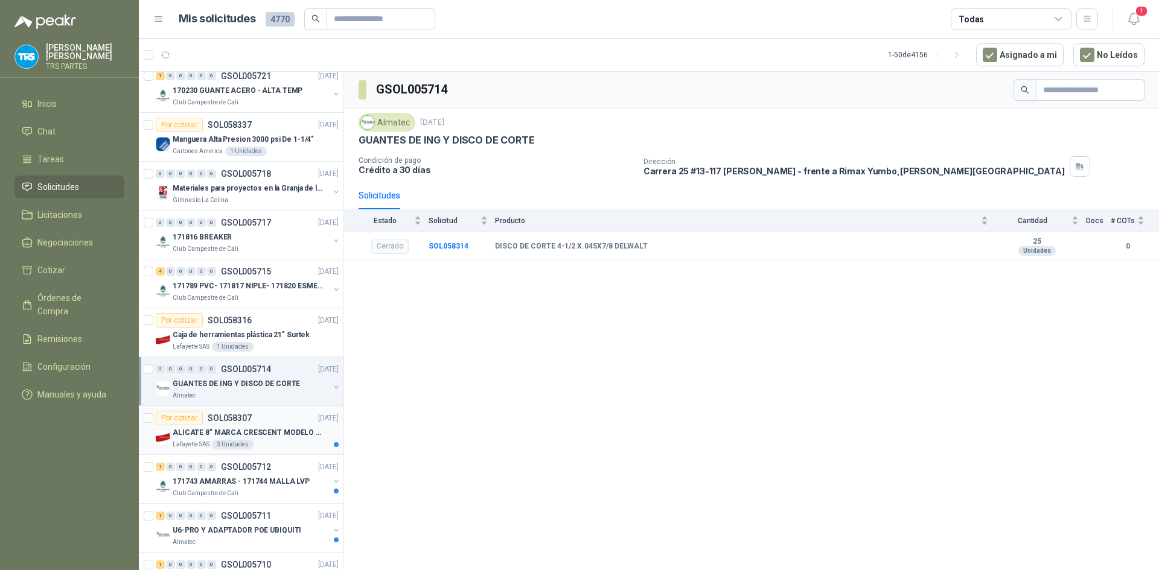
click at [279, 421] on div "Por cotizar SOL058307 [DATE]" at bounding box center [247, 418] width 183 height 14
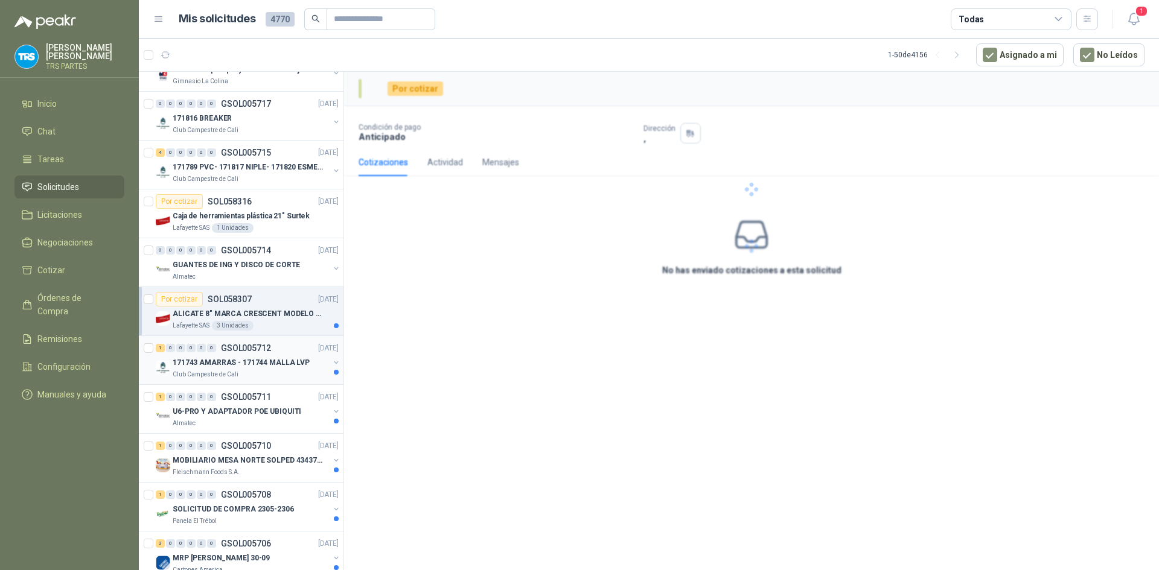
scroll to position [1449, 0]
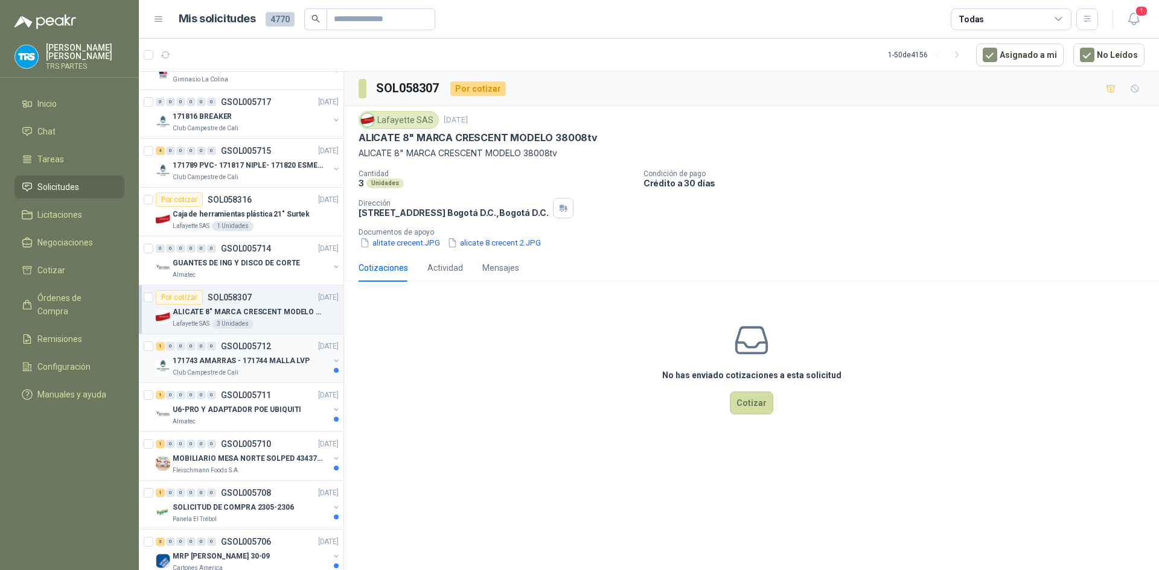
click at [275, 346] on div "1 0 0 0 0 0 GSOL005712 [DATE]" at bounding box center [248, 346] width 185 height 14
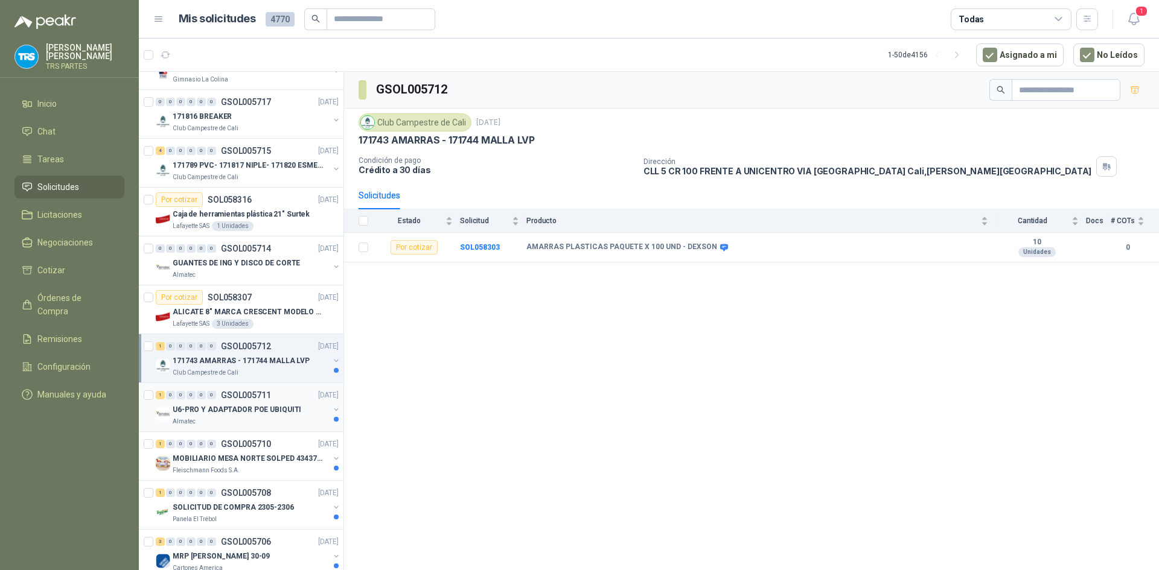
click at [264, 388] on div "1 0 0 0 0 0 GSOL005711 [DATE] U6-PRO Y ADAPTADOR [PERSON_NAME] UBIQUITI Almatec" at bounding box center [241, 407] width 205 height 49
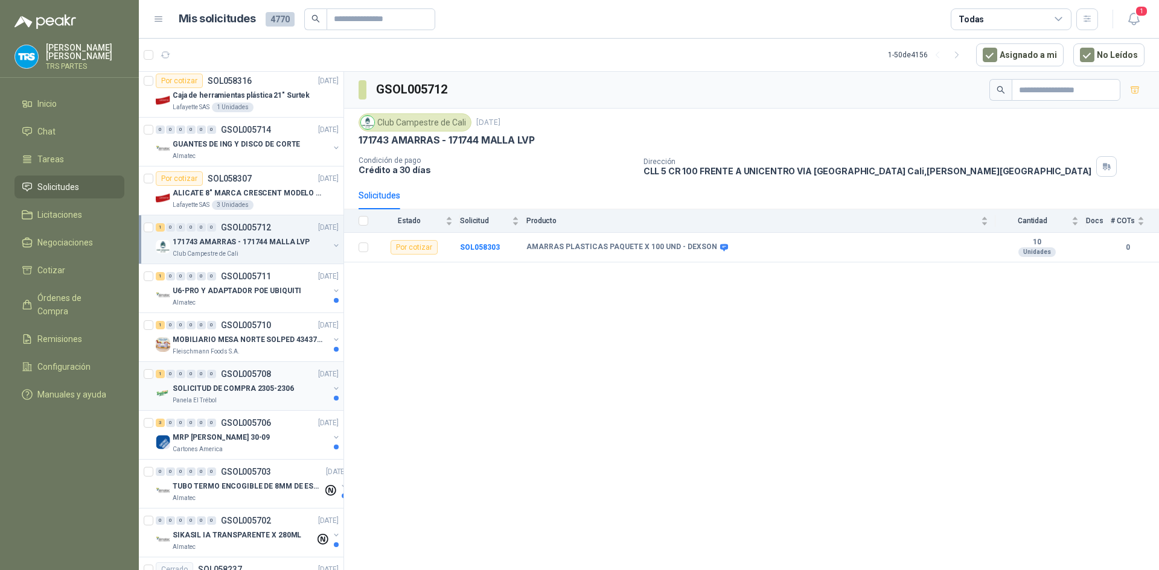
scroll to position [1569, 0]
click at [275, 341] on p "MOBILIARIO MESA NORTE SOLPED 4343782" at bounding box center [248, 338] width 150 height 11
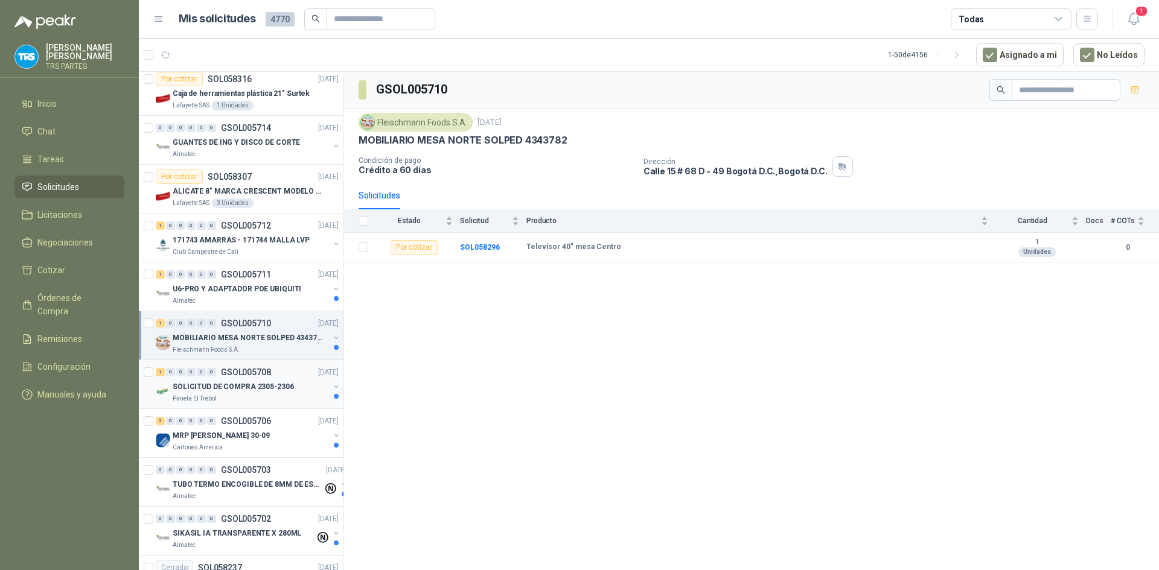
click at [273, 377] on div "1 0 0 0 0 0 GSOL005708 [DATE]" at bounding box center [248, 372] width 185 height 14
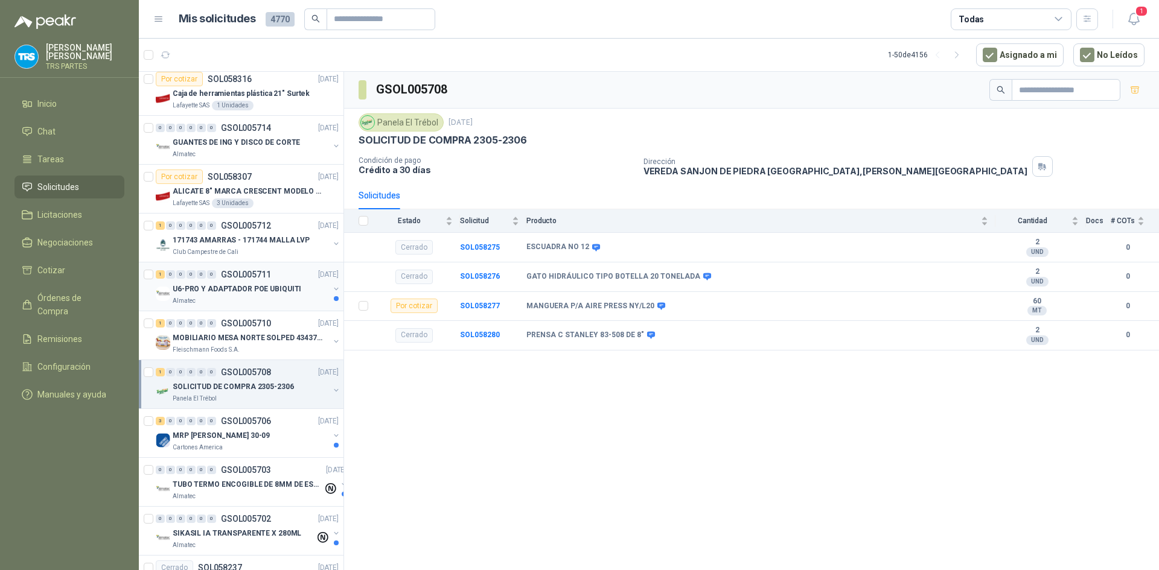
click at [278, 298] on div "Almatec" at bounding box center [251, 301] width 156 height 10
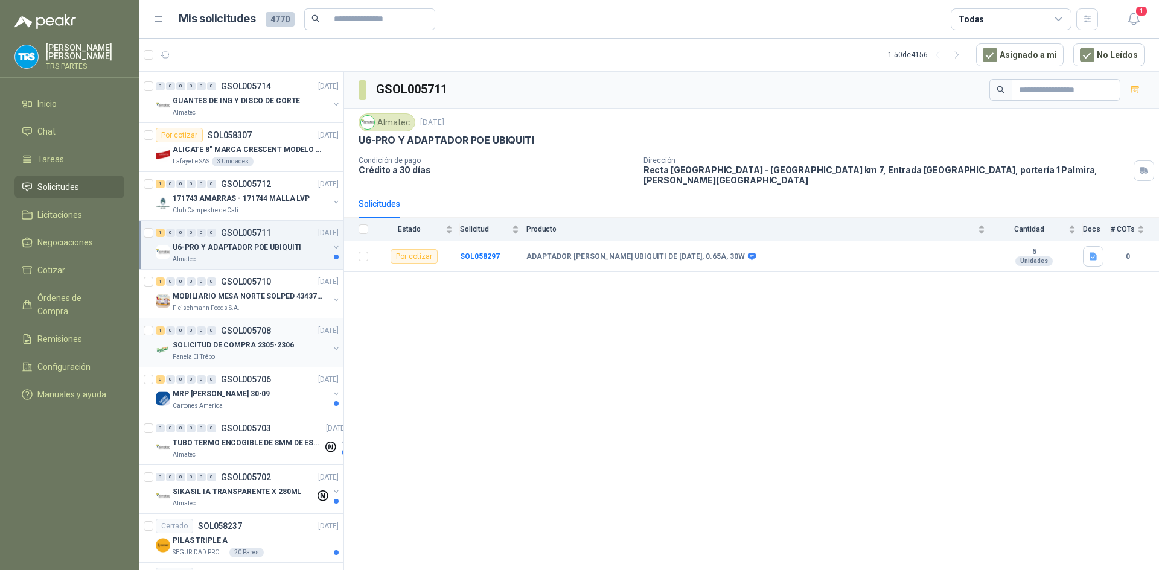
scroll to position [1630, 0]
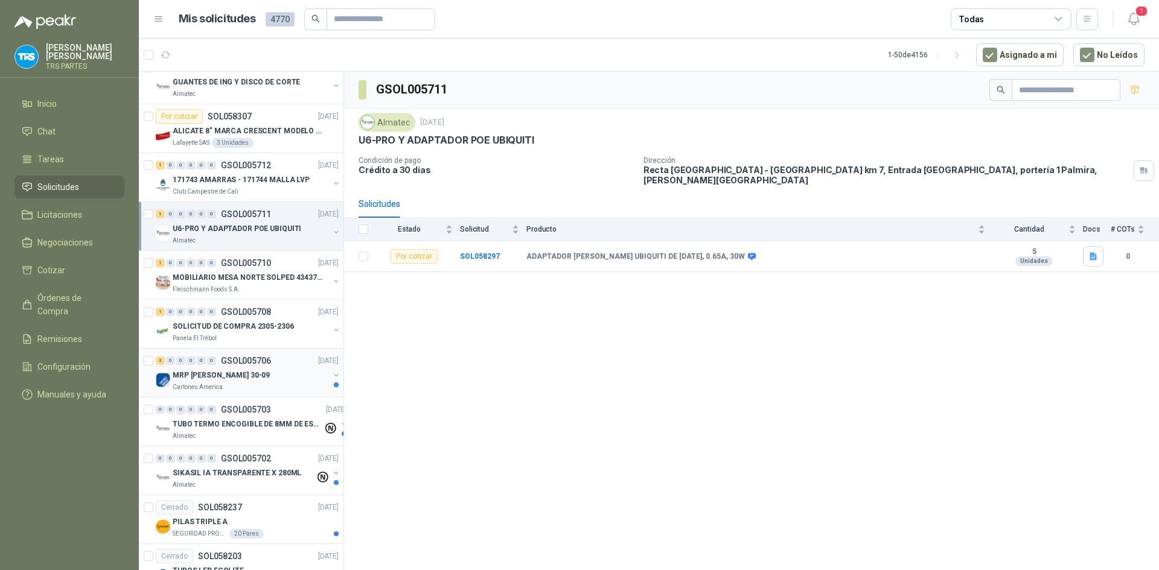
click at [263, 376] on div "MRP [PERSON_NAME] 30-09" at bounding box center [251, 375] width 156 height 14
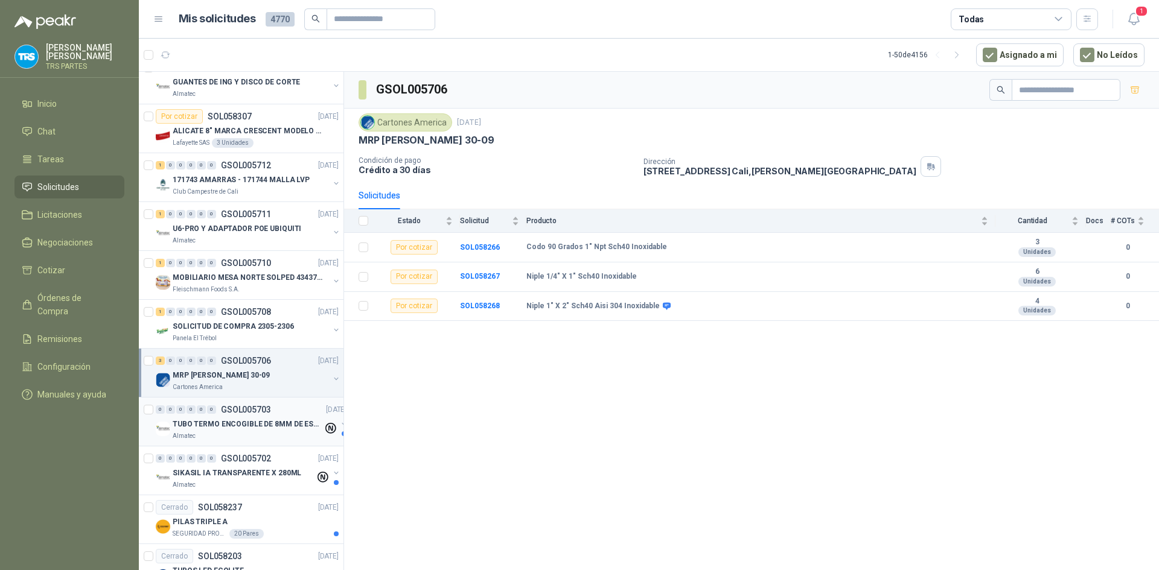
click at [268, 419] on p "TUBO TERMO ENCOGIBLE DE 8MM DE ESPESOR X 5CMS" at bounding box center [248, 424] width 150 height 11
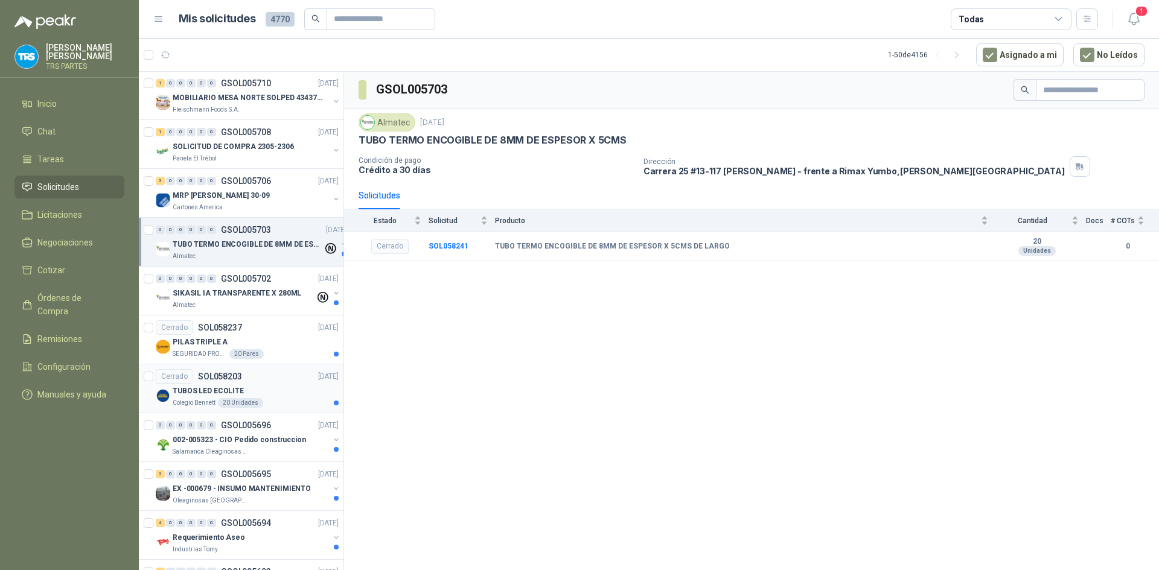
scroll to position [1811, 0]
click at [264, 297] on p "SIKASIL IA TRANSPARENTE X 280ML" at bounding box center [237, 292] width 129 height 11
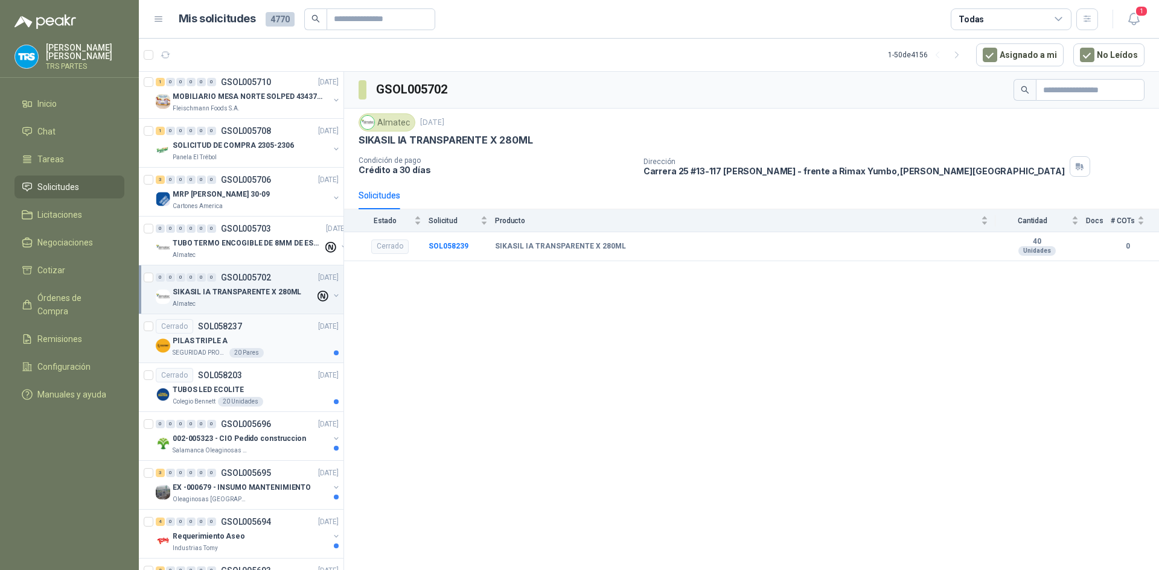
click at [260, 342] on div "PILAS TRIPLE A" at bounding box center [256, 341] width 166 height 14
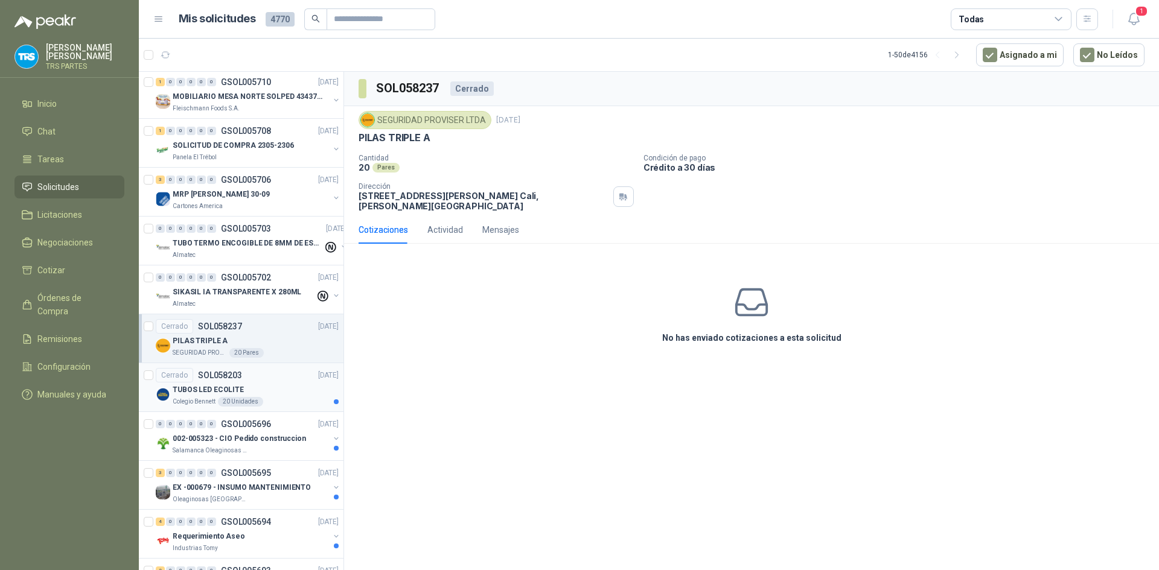
click at [263, 388] on div "TUBOS LED ECOLITE" at bounding box center [256, 390] width 166 height 14
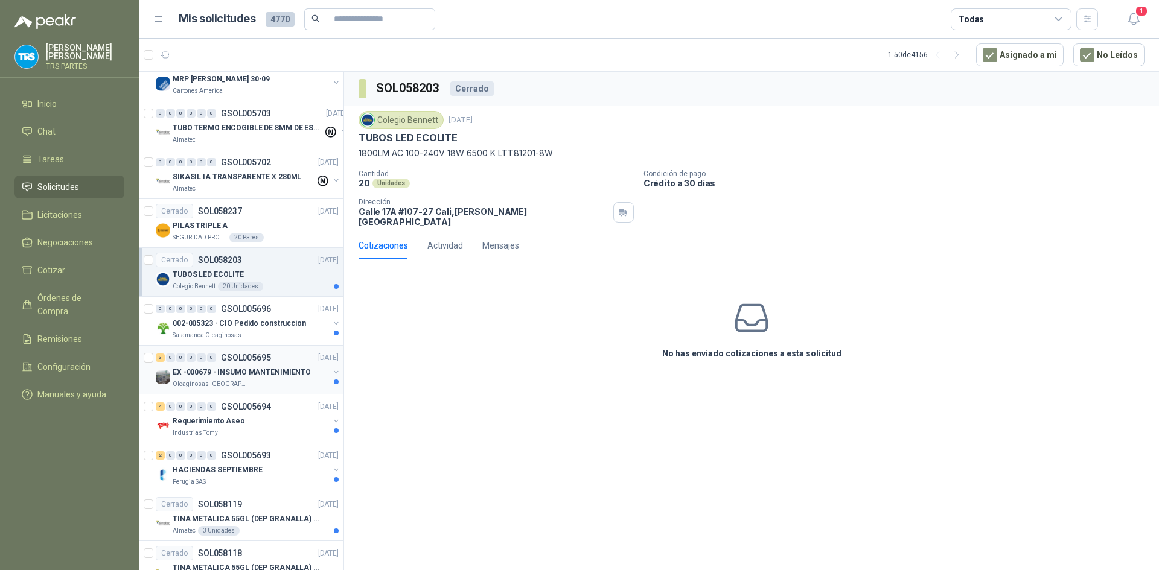
scroll to position [1932, 0]
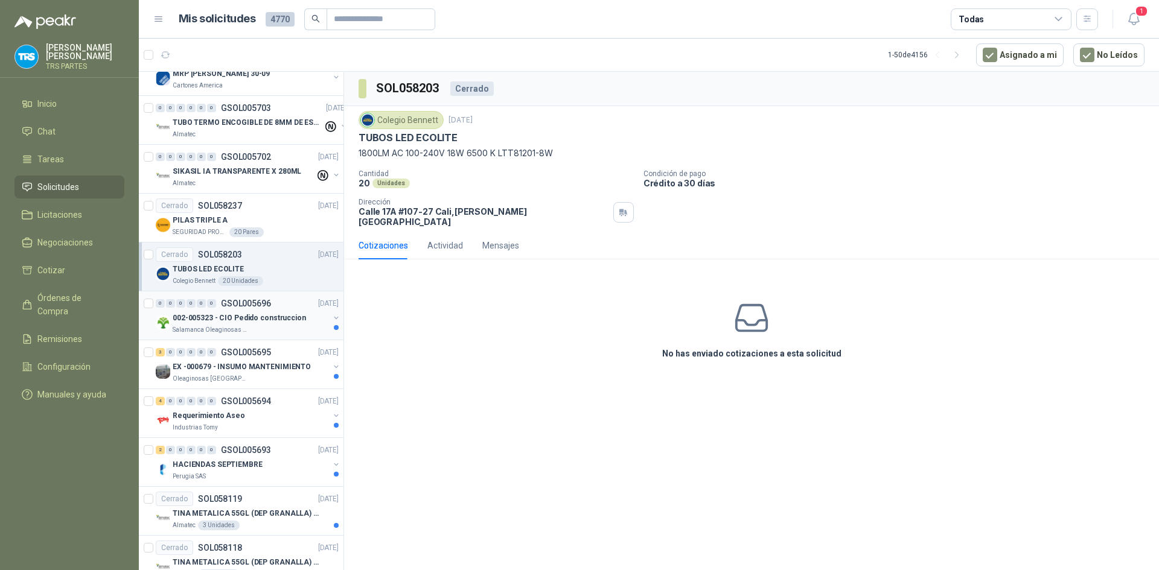
click at [277, 319] on p "002-005323 - CIO Pedido construccion" at bounding box center [239, 318] width 133 height 11
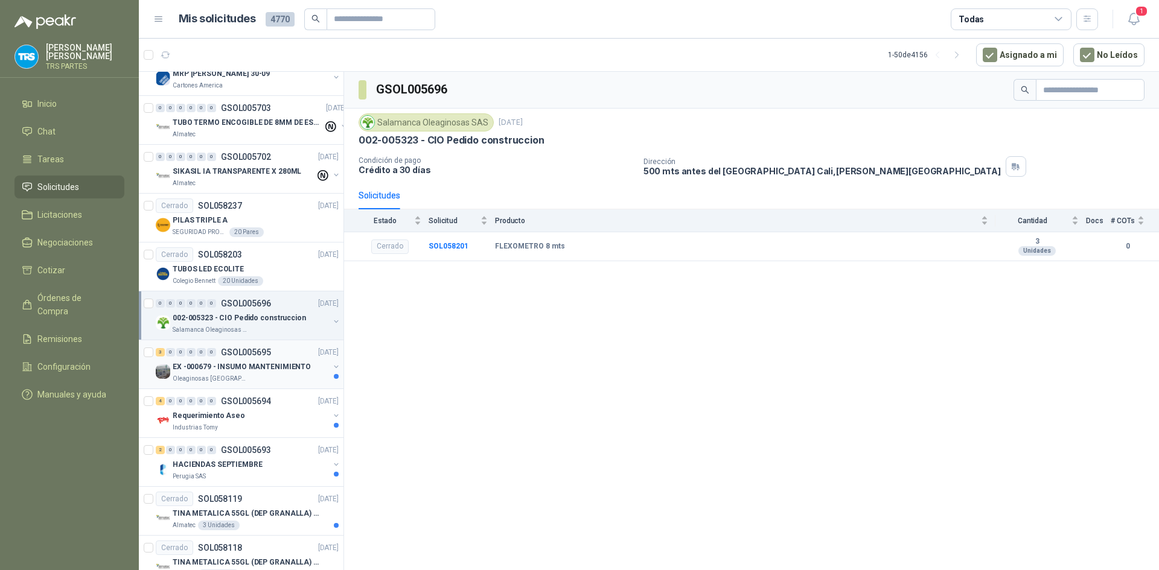
click at [273, 365] on p "EX -000679 - INSUMO MANTENIMIENTO" at bounding box center [242, 367] width 138 height 11
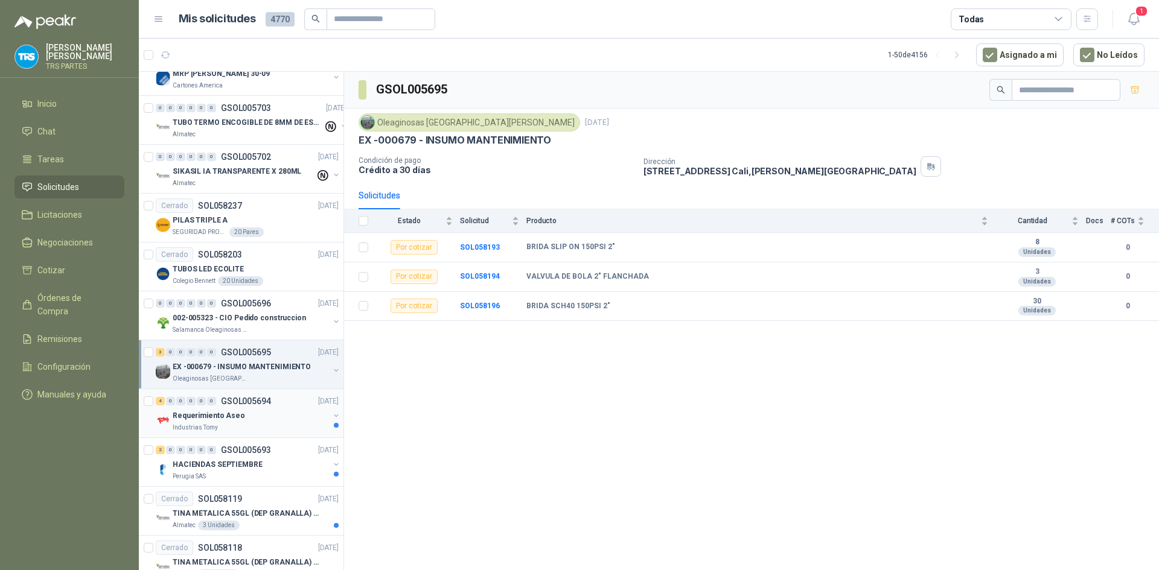
click at [276, 407] on div "4 0 0 0 0 0 GSOL005694 [DATE]" at bounding box center [248, 401] width 185 height 14
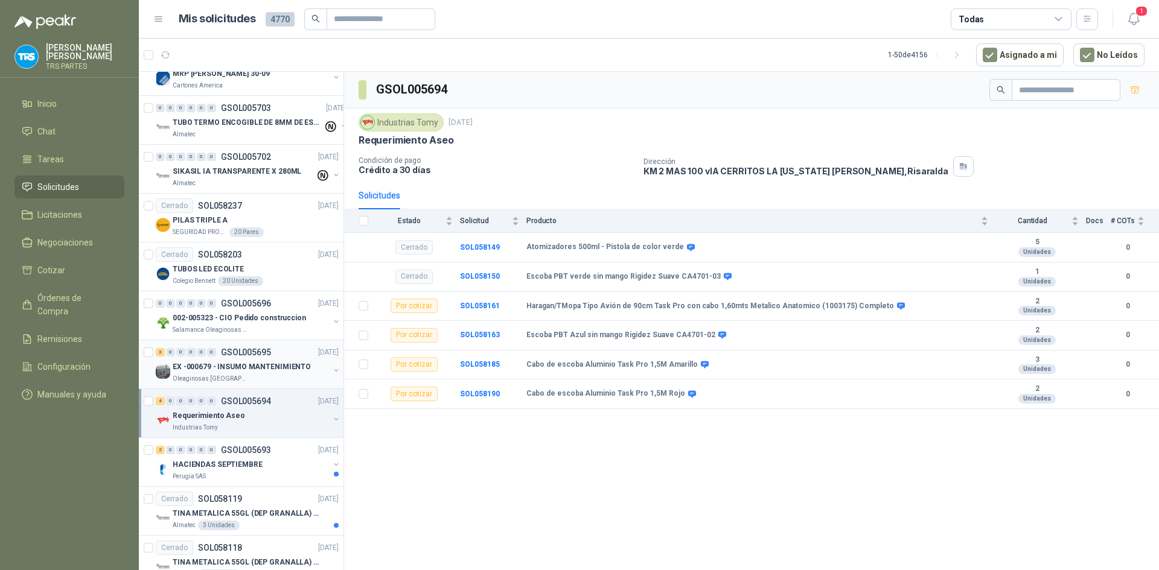
click at [284, 363] on p "EX -000679 - INSUMO MANTENIMIENTO" at bounding box center [242, 367] width 138 height 11
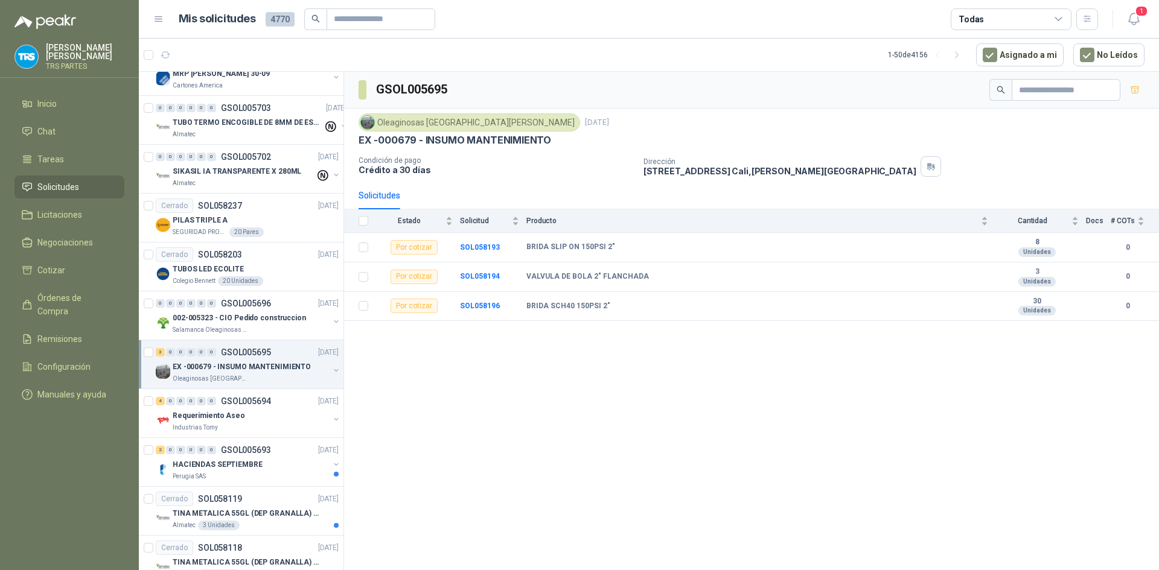
scroll to position [1968, 0]
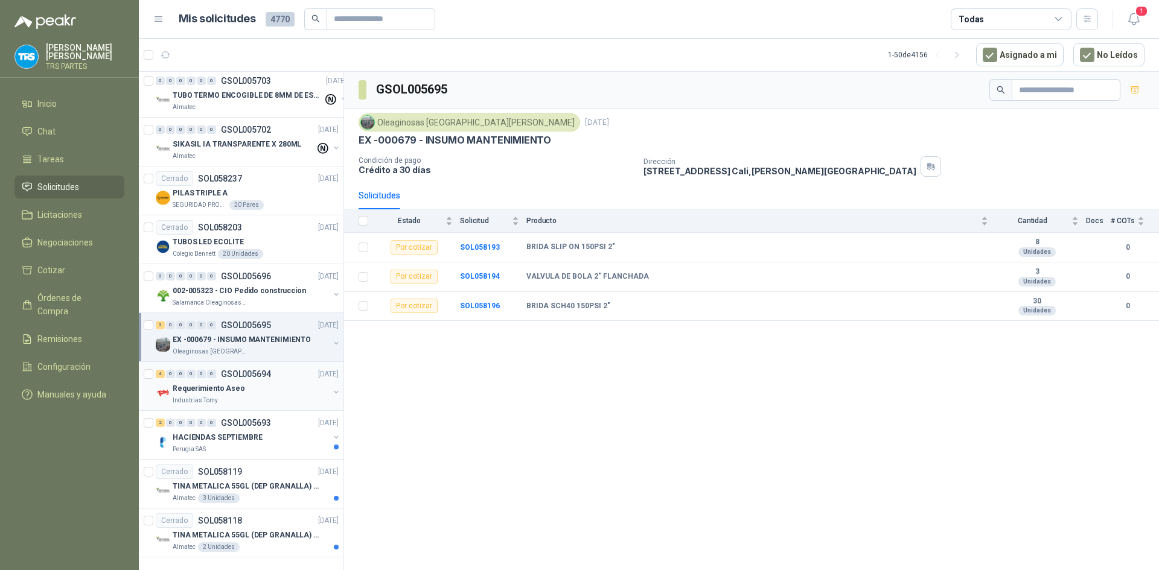
click at [279, 382] on div "Requerimiento Aseo" at bounding box center [251, 388] width 156 height 14
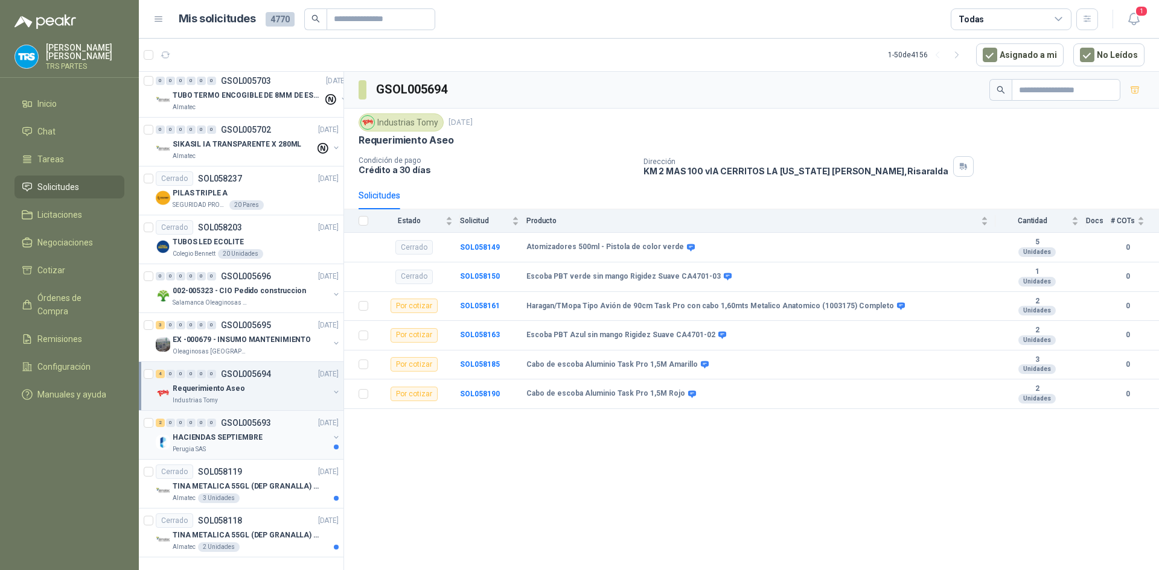
click at [272, 420] on div "2 0 0 0 0 0 GSOL005693 [DATE]" at bounding box center [248, 423] width 185 height 14
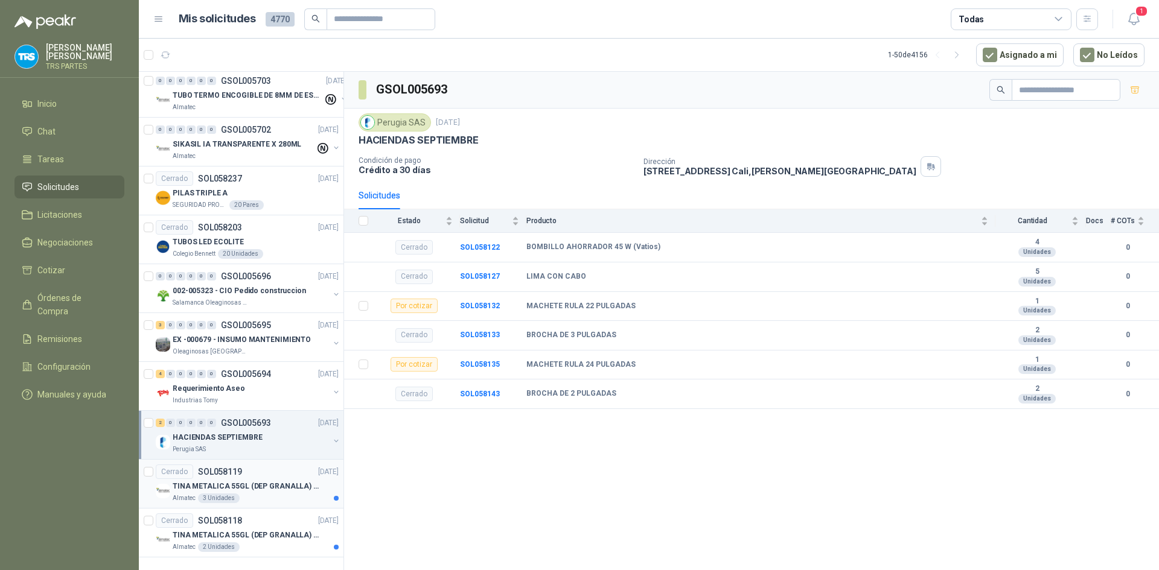
click at [275, 481] on p "TINA METALICA 55GL (DEP GRANALLA) CON TAPA" at bounding box center [248, 486] width 150 height 11
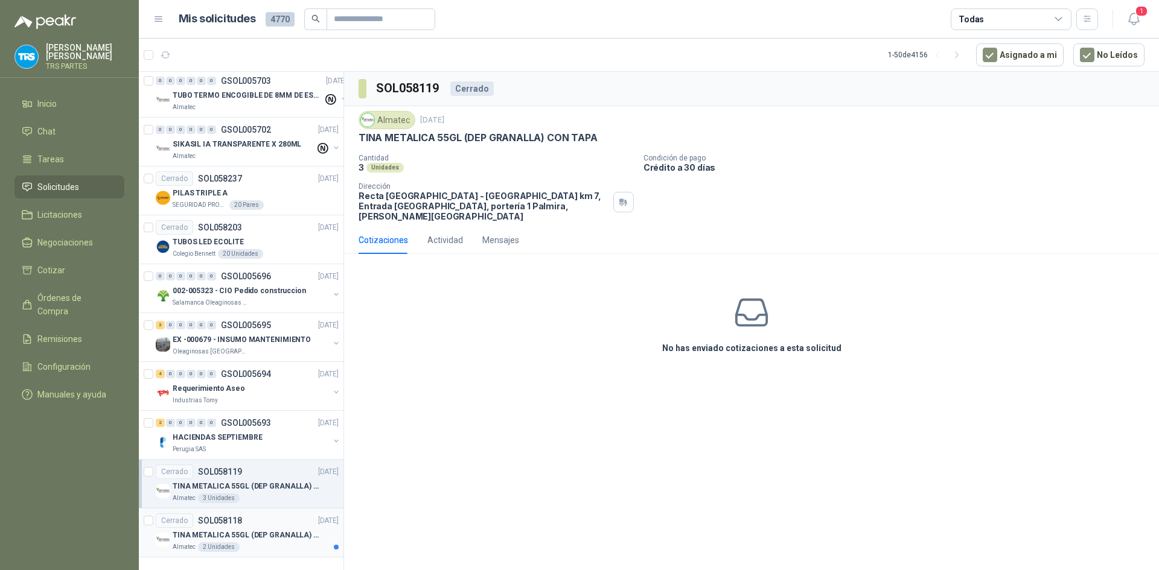
click at [267, 514] on div "Cerrado SOL058118 [DATE]" at bounding box center [247, 521] width 183 height 14
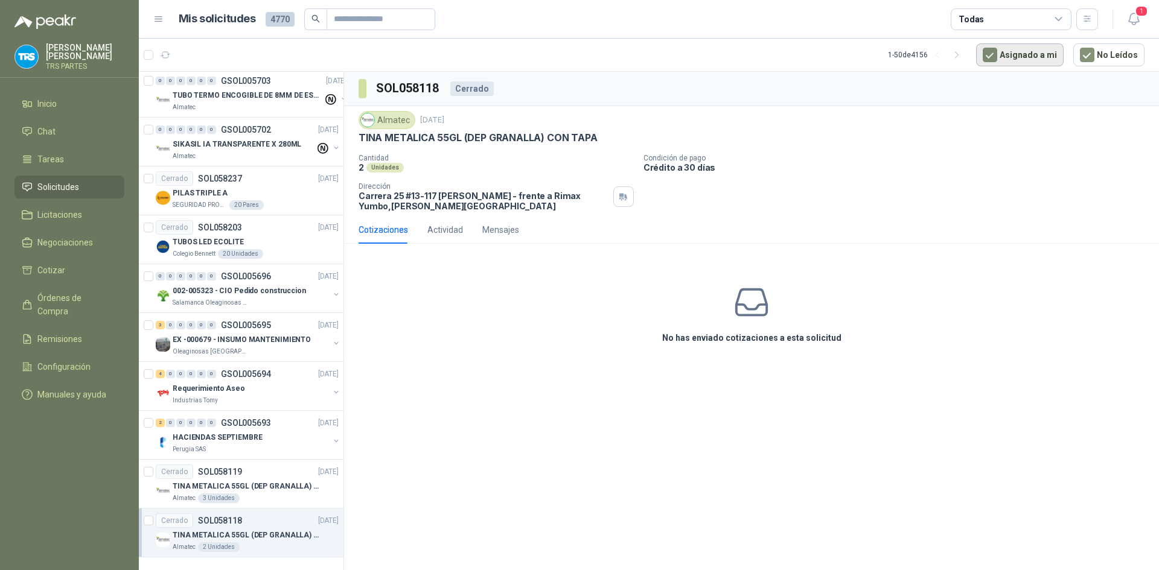
click at [1015, 48] on button "Asignado a mi" at bounding box center [1020, 54] width 88 height 23
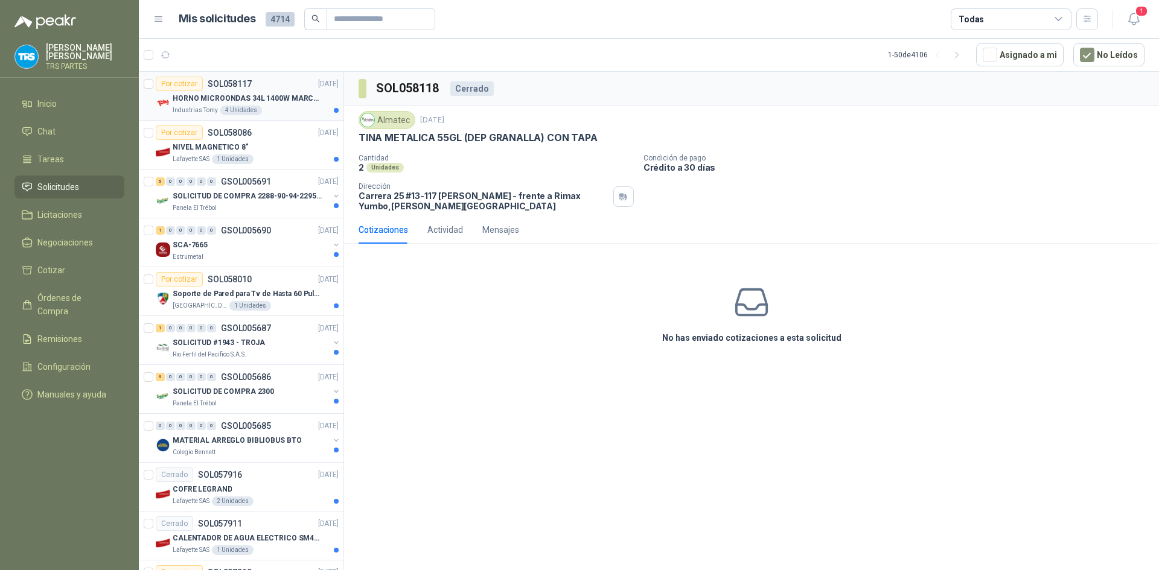
click at [257, 93] on p "HORNO MICROONDAS 34L 1400W MARCA TORNADO." at bounding box center [248, 98] width 150 height 11
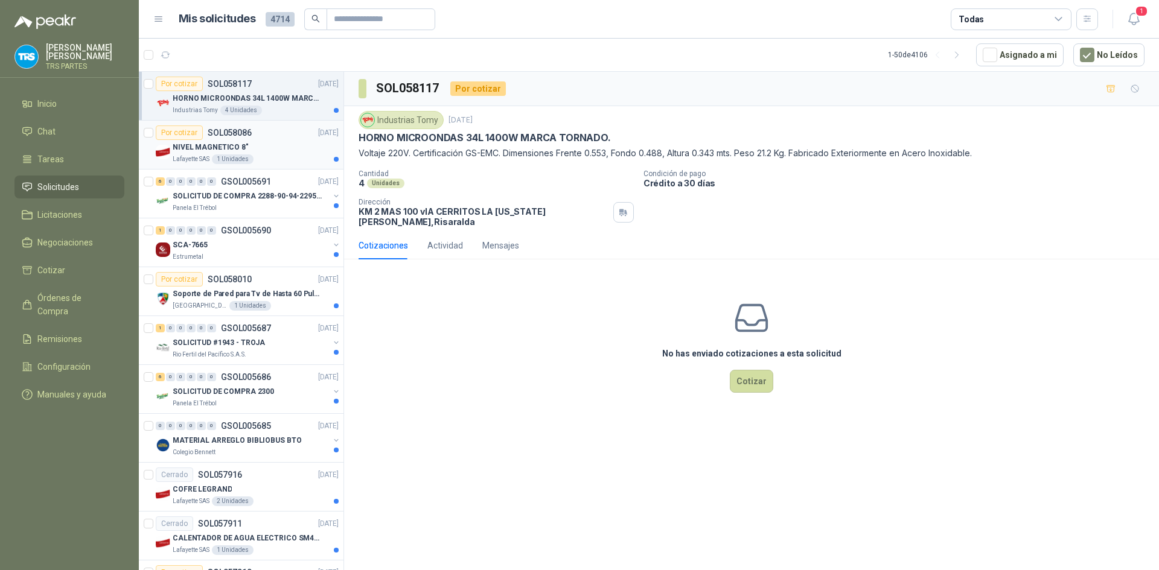
click at [263, 147] on div "NIVEL MAGNETICO 8"" at bounding box center [256, 147] width 166 height 14
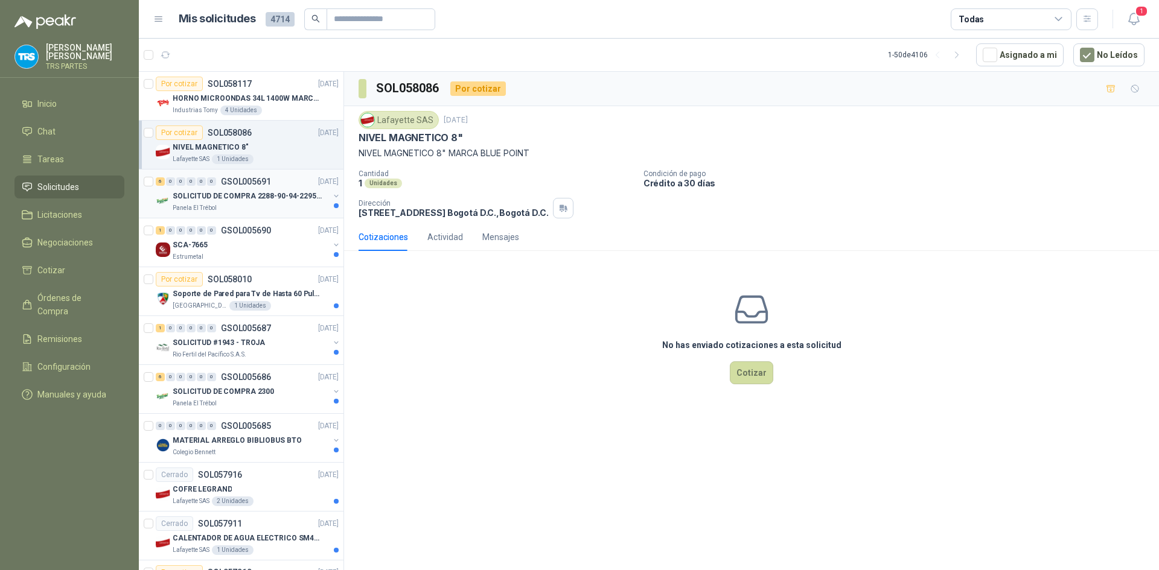
click at [267, 187] on div "6 0 0 0 0 0 GSOL005691 [DATE]" at bounding box center [248, 181] width 185 height 14
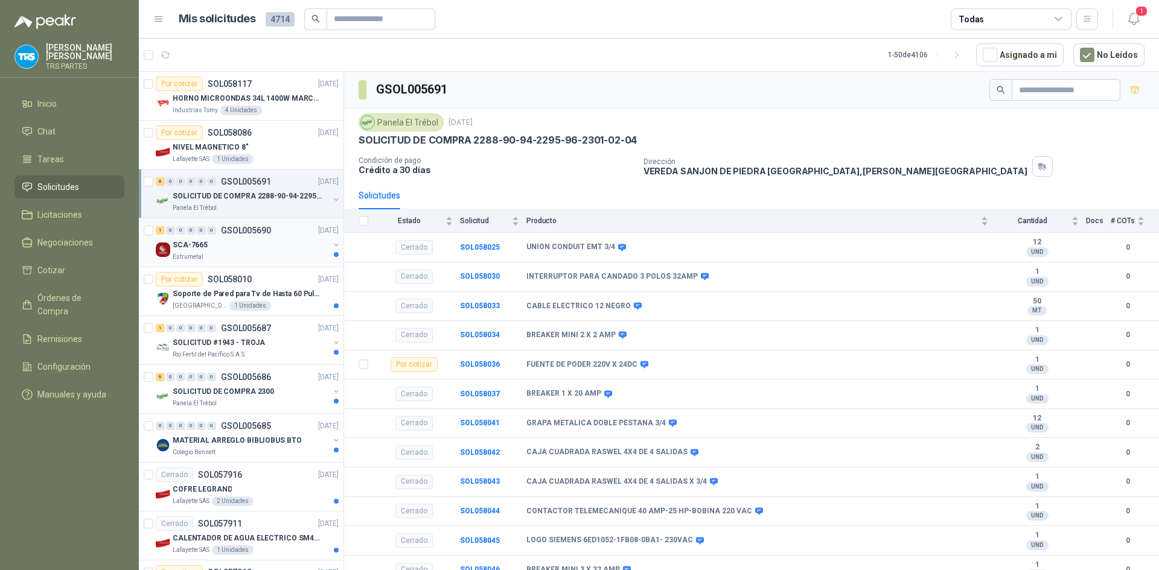
click at [258, 239] on div "SCA-7665" at bounding box center [251, 245] width 156 height 14
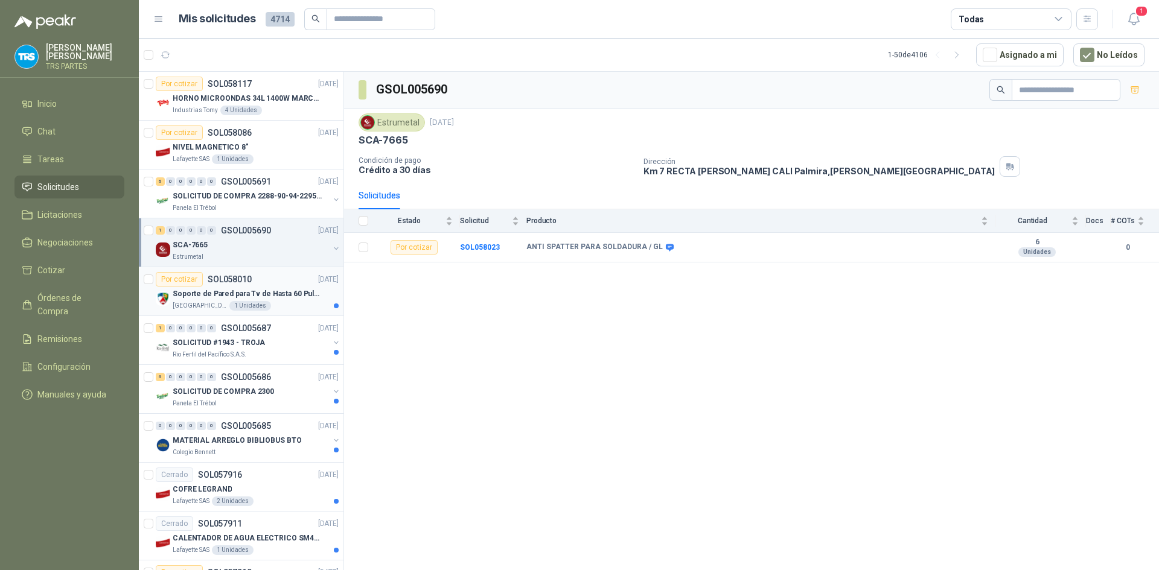
click at [272, 283] on div "Por cotizar SOL058010 [DATE]" at bounding box center [247, 279] width 183 height 14
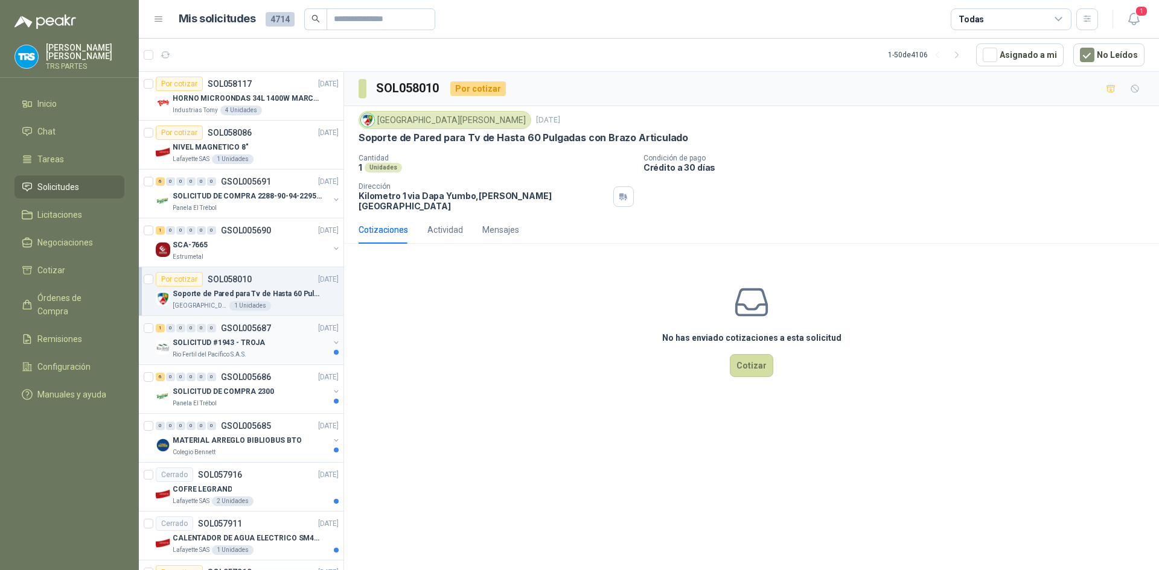
click at [278, 327] on div "1 0 0 0 0 0 GSOL005687 [DATE]" at bounding box center [248, 328] width 185 height 14
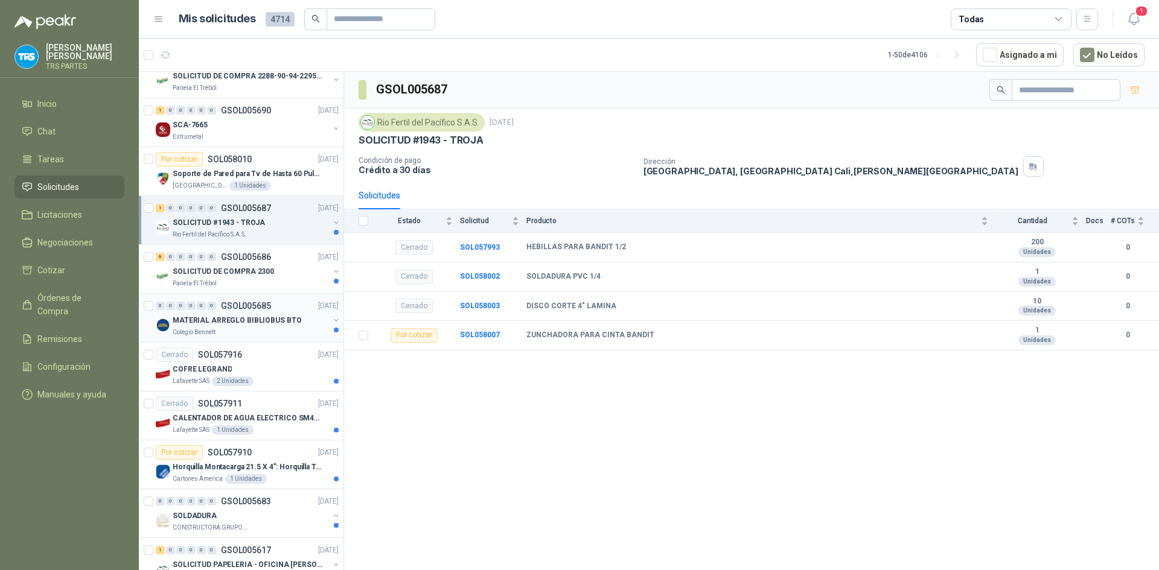
scroll to position [121, 0]
click at [284, 272] on div "SOLICITUD DE COMPRA 2300" at bounding box center [251, 271] width 156 height 14
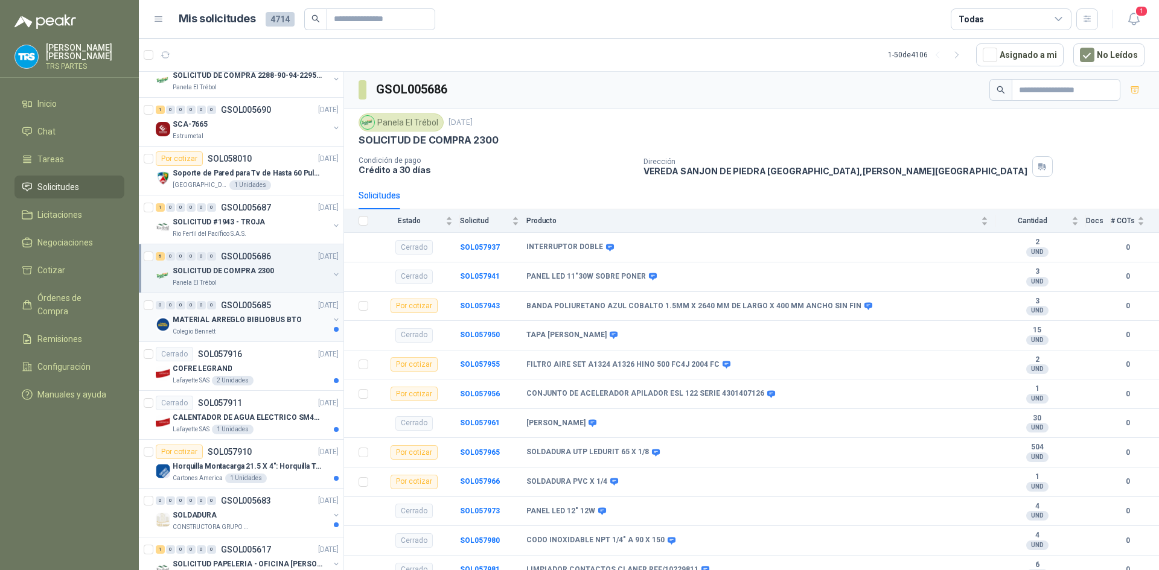
click at [255, 311] on div "0 0 0 0 0 0 GSOL005685 [DATE]" at bounding box center [248, 305] width 185 height 14
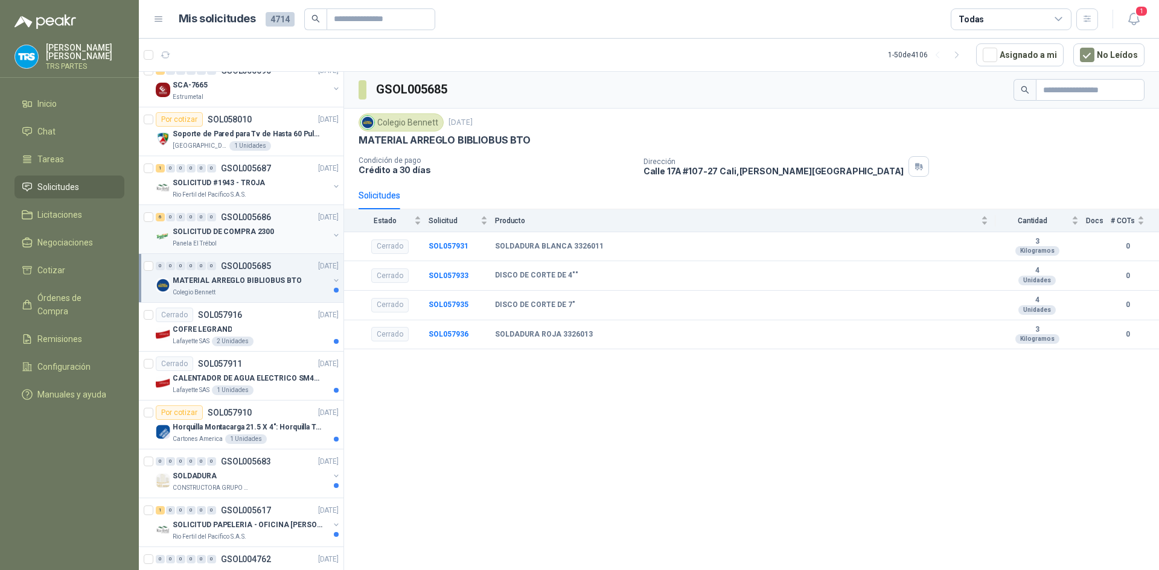
scroll to position [181, 0]
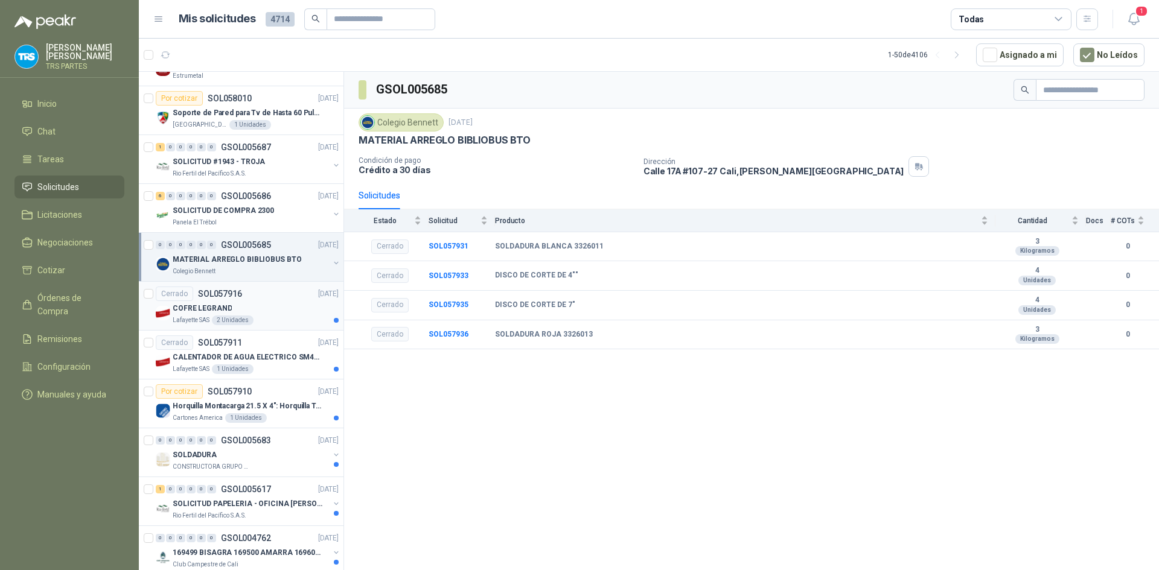
click at [267, 302] on div "COFRE LEGRAND" at bounding box center [256, 308] width 166 height 14
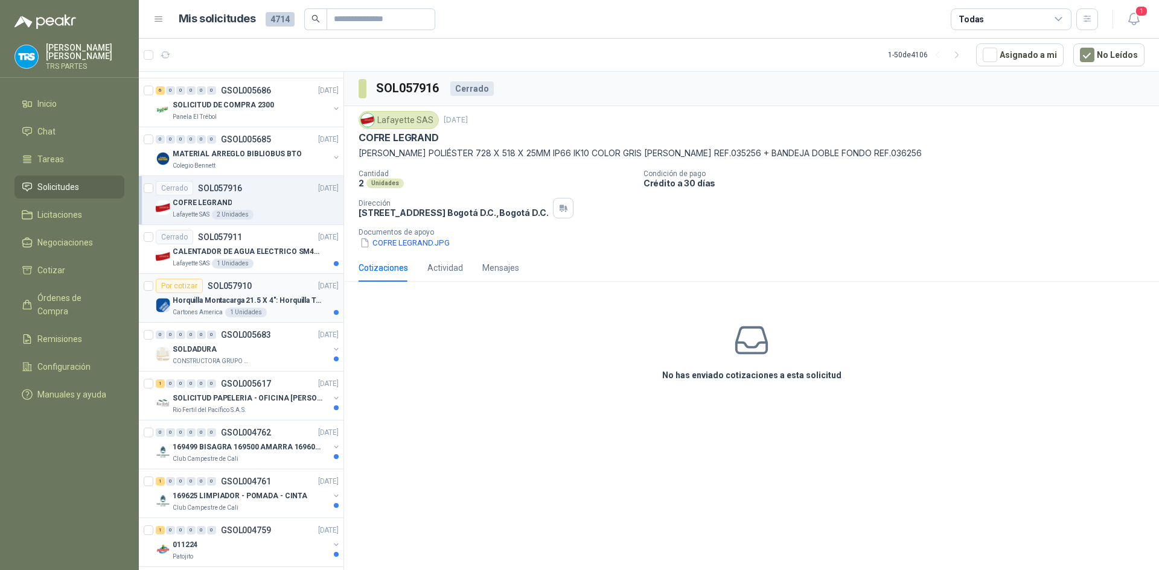
scroll to position [302, 0]
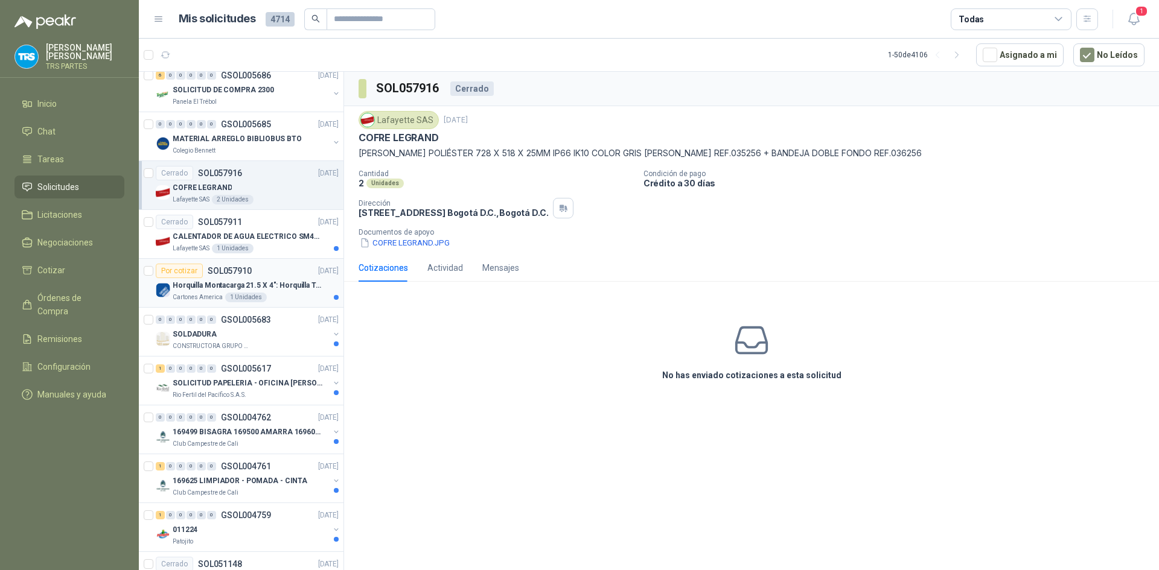
click at [270, 285] on p "Horquilla Montacarga 21.5 X 4": Horquilla Telescopica Overall size 2108 x 660 x…" at bounding box center [248, 285] width 150 height 11
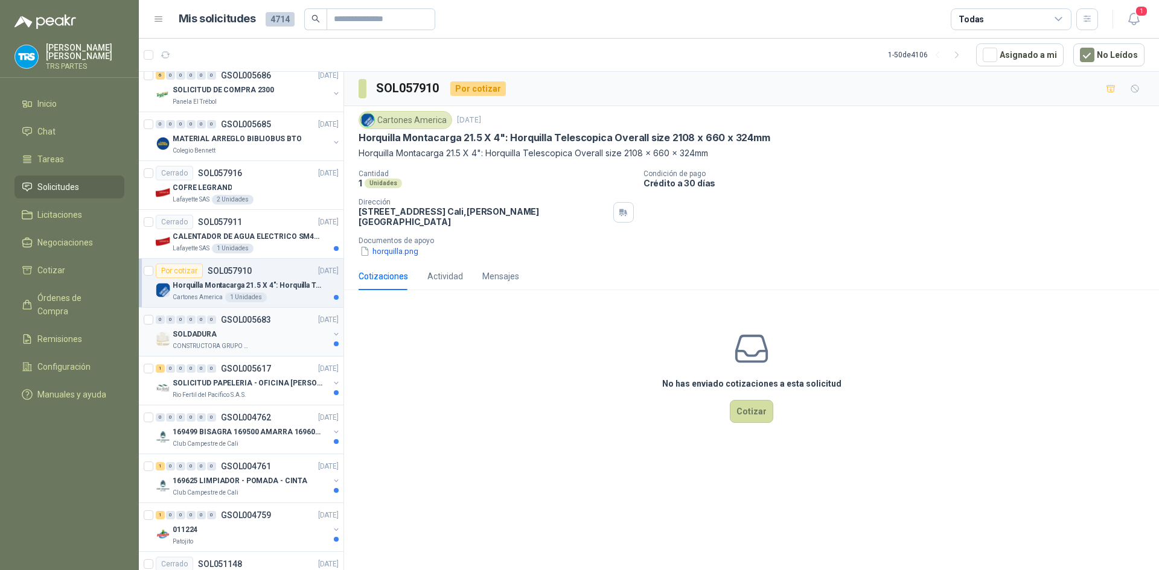
click at [274, 328] on div "SOLDADURA" at bounding box center [251, 334] width 156 height 14
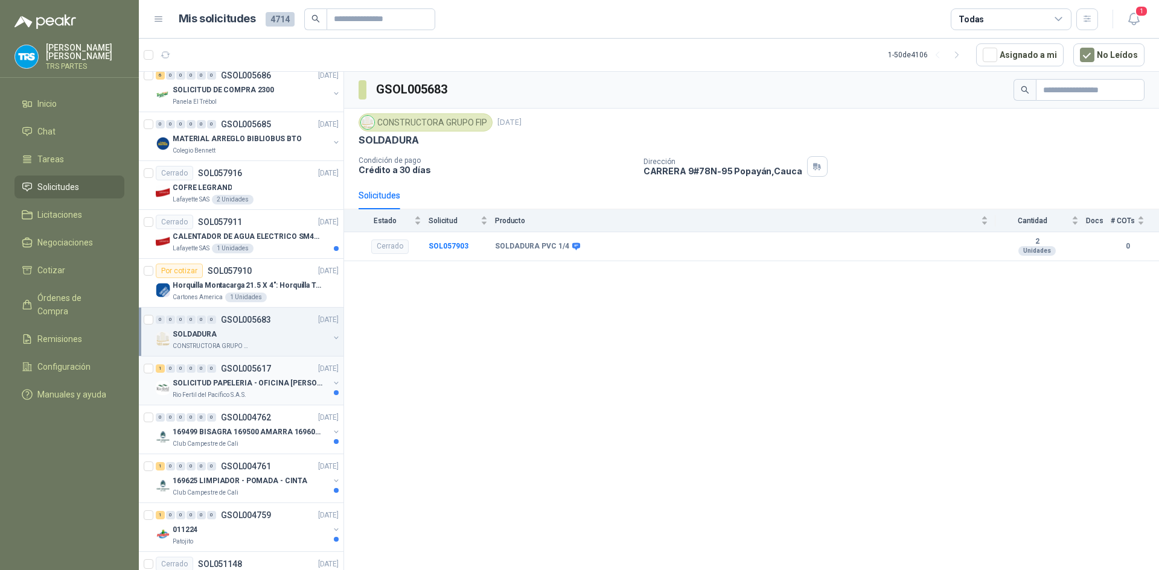
click at [274, 373] on div "1 0 0 0 0 0 GSOL005617 [DATE]" at bounding box center [248, 369] width 185 height 14
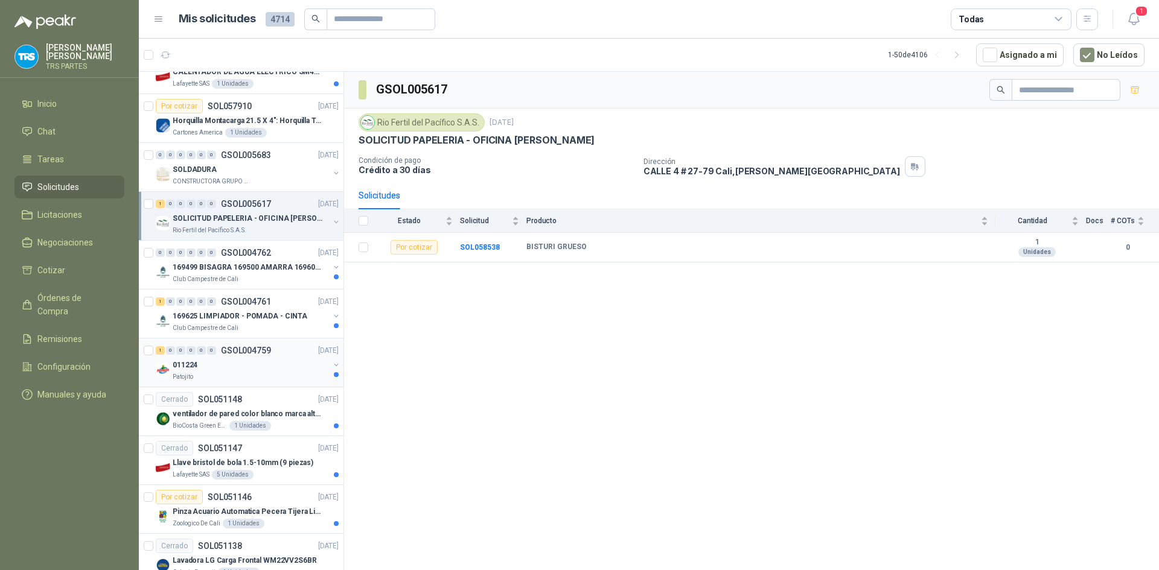
scroll to position [483, 0]
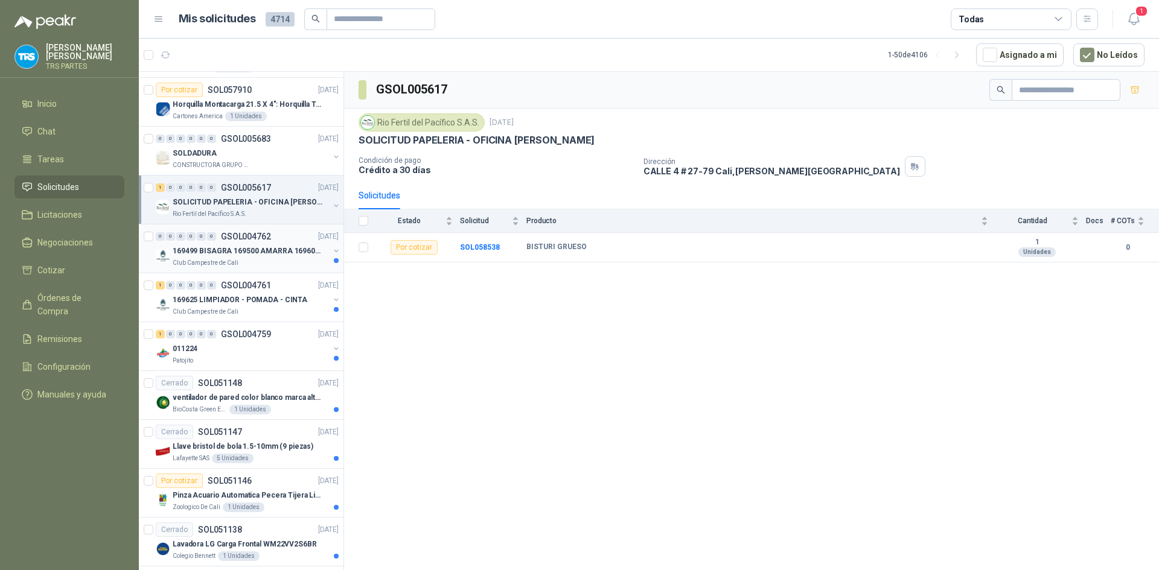
click at [283, 246] on p "169499 BISAGRA 169500 AMARRA 169601 BUJ 169617 CER" at bounding box center [248, 251] width 150 height 11
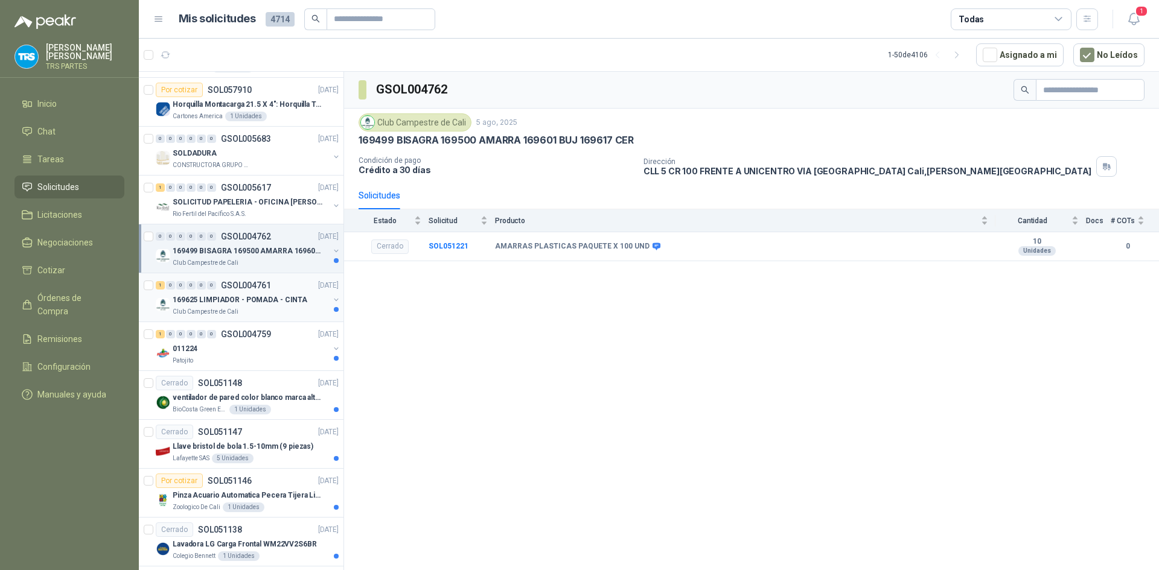
click at [282, 292] on div "1 0 0 0 0 0 GSOL004761 [DATE]" at bounding box center [248, 285] width 185 height 14
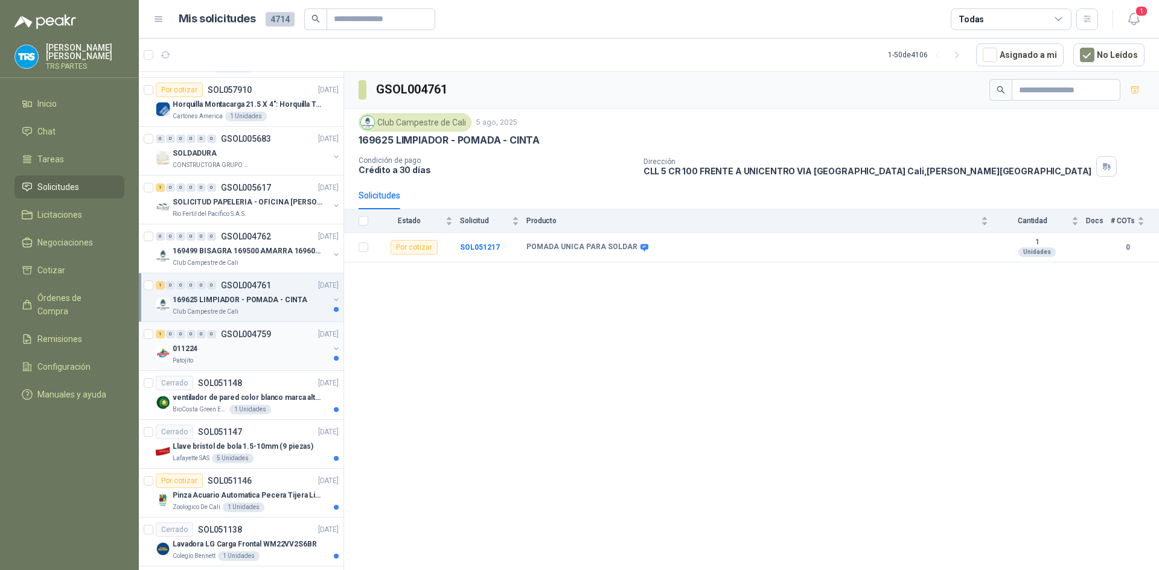
click at [278, 348] on div "011224" at bounding box center [251, 349] width 156 height 14
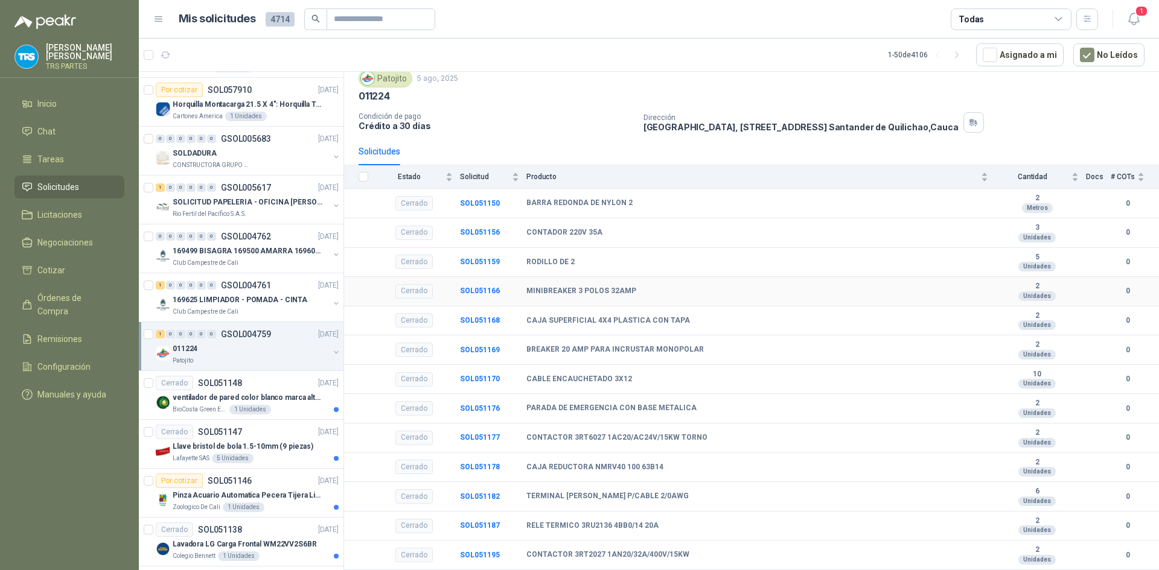
scroll to position [157, 0]
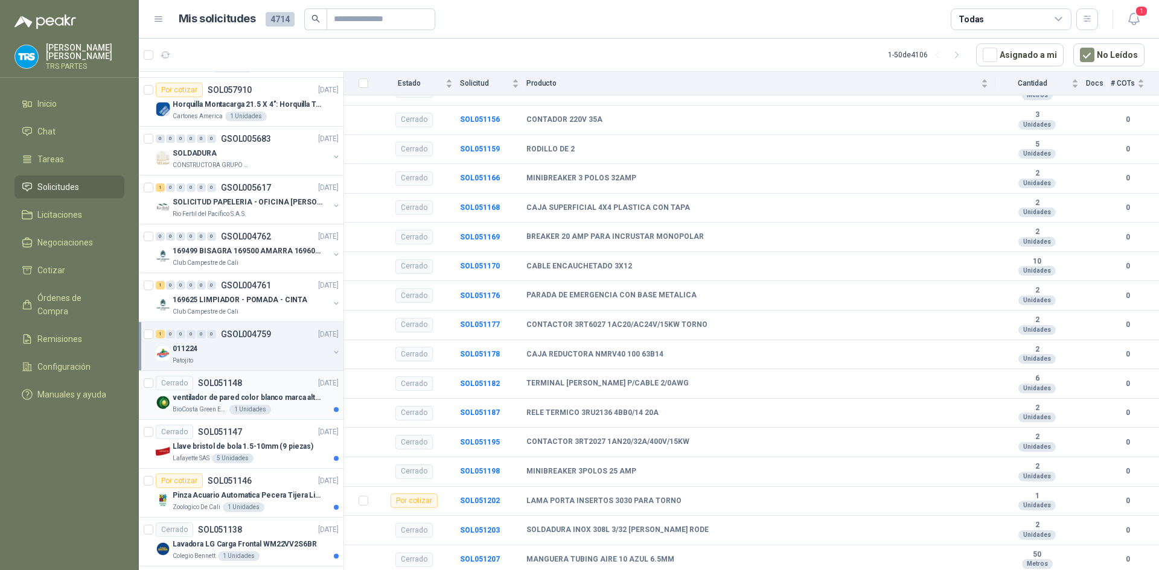
click at [273, 388] on div "Cerrado SOL051148 [DATE]" at bounding box center [247, 383] width 183 height 14
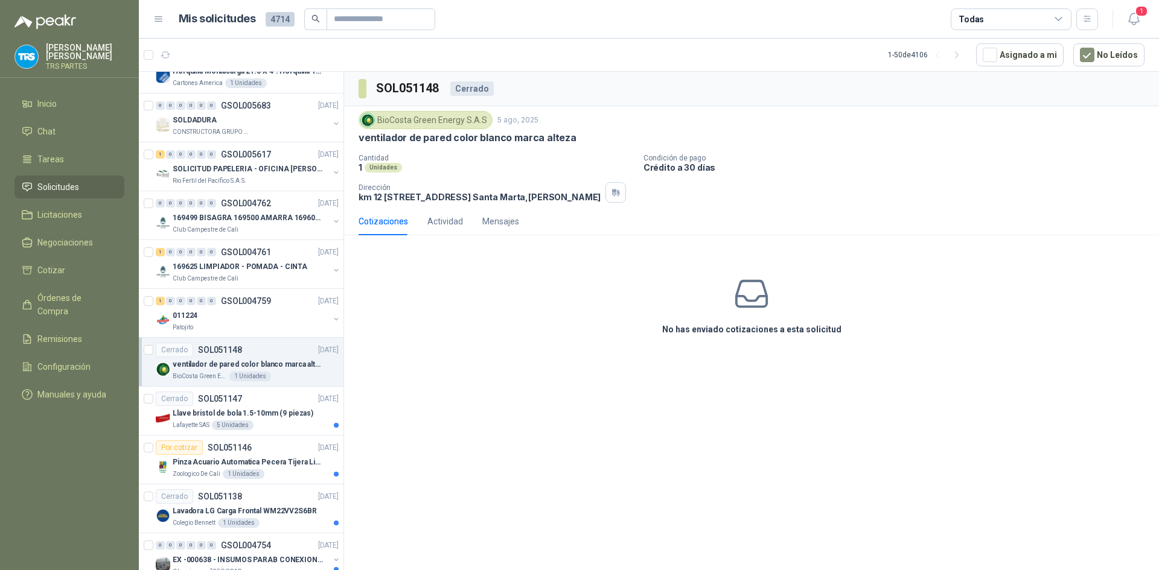
scroll to position [543, 0]
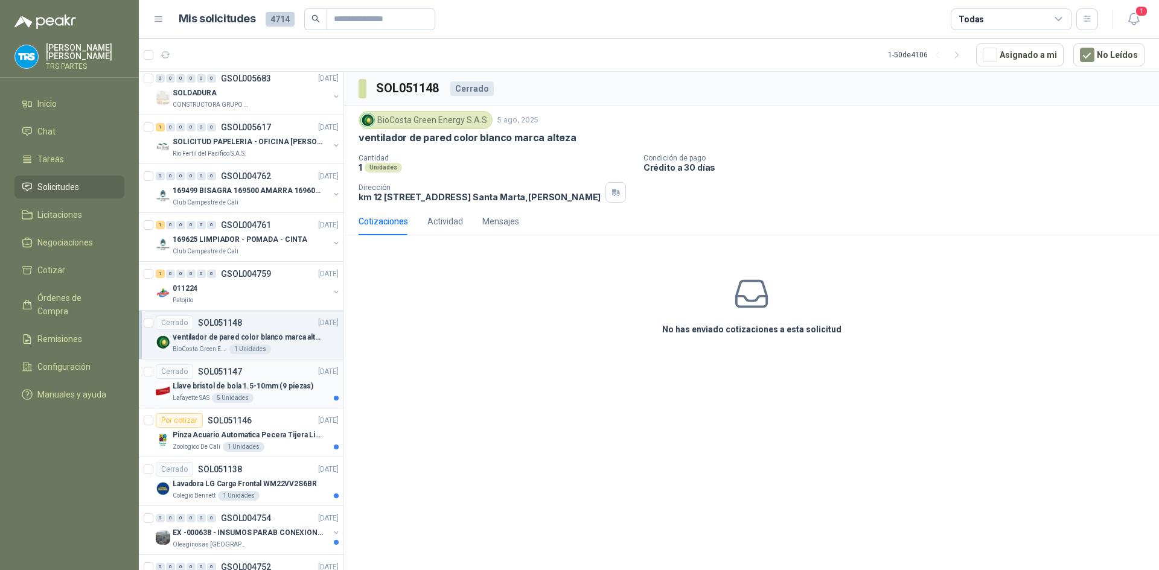
click at [275, 377] on div "Cerrado SOL051147 [DATE]" at bounding box center [247, 372] width 183 height 14
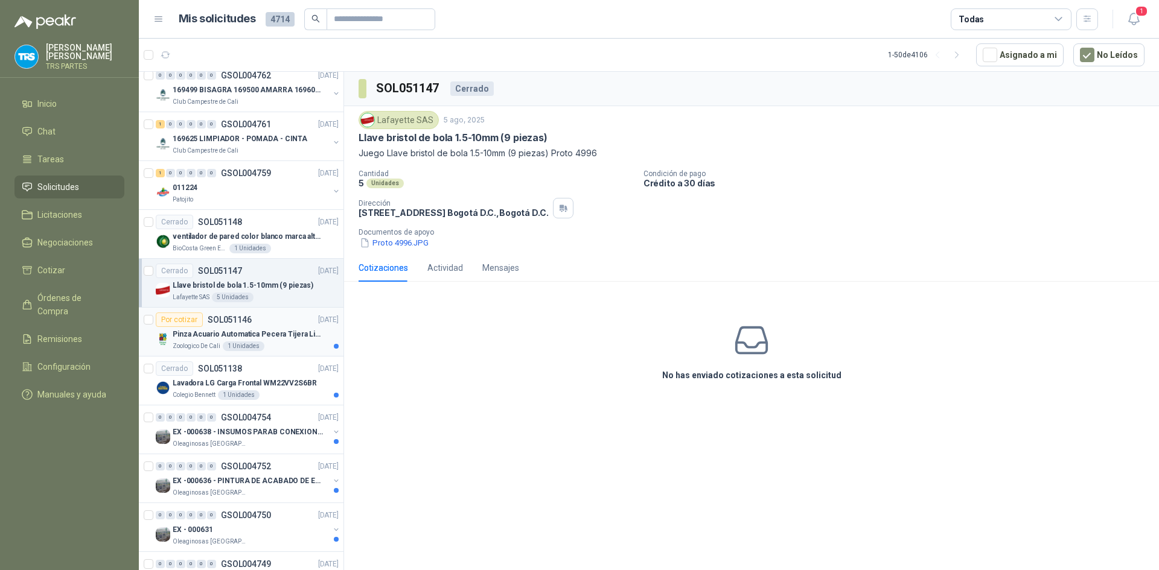
scroll to position [664, 0]
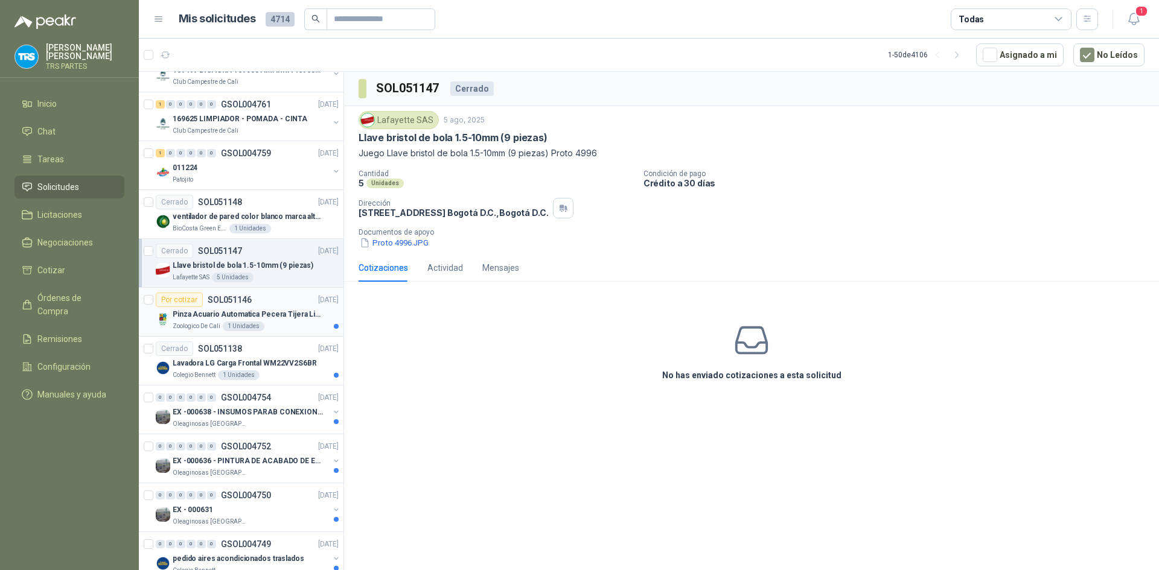
click at [287, 311] on p "Pinza Acuario Automatica Pecera Tijera Limpiador Alicate" at bounding box center [248, 314] width 150 height 11
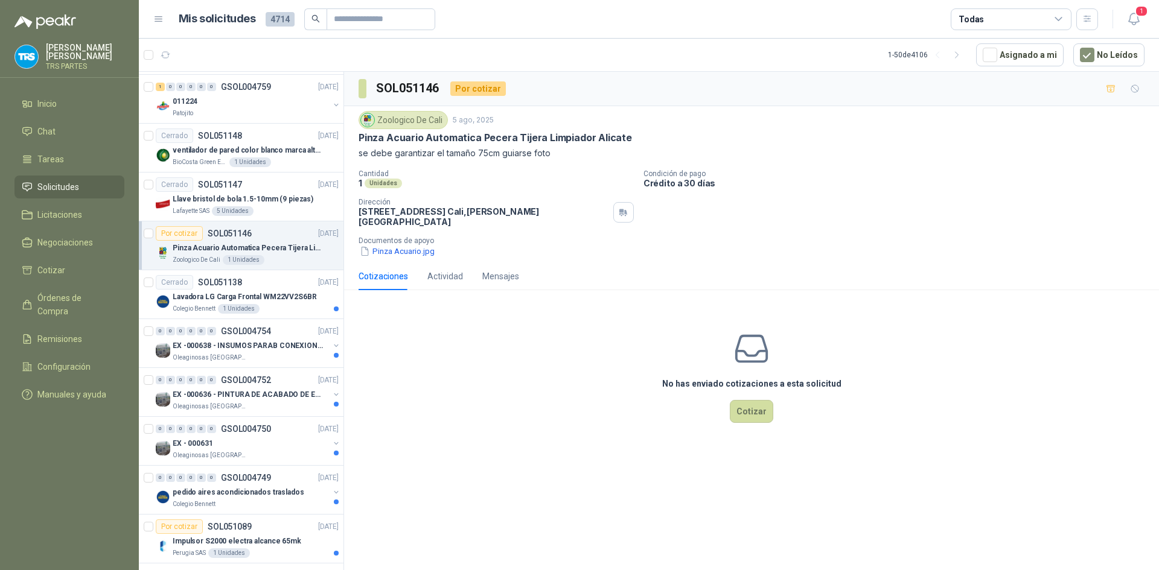
scroll to position [785, 0]
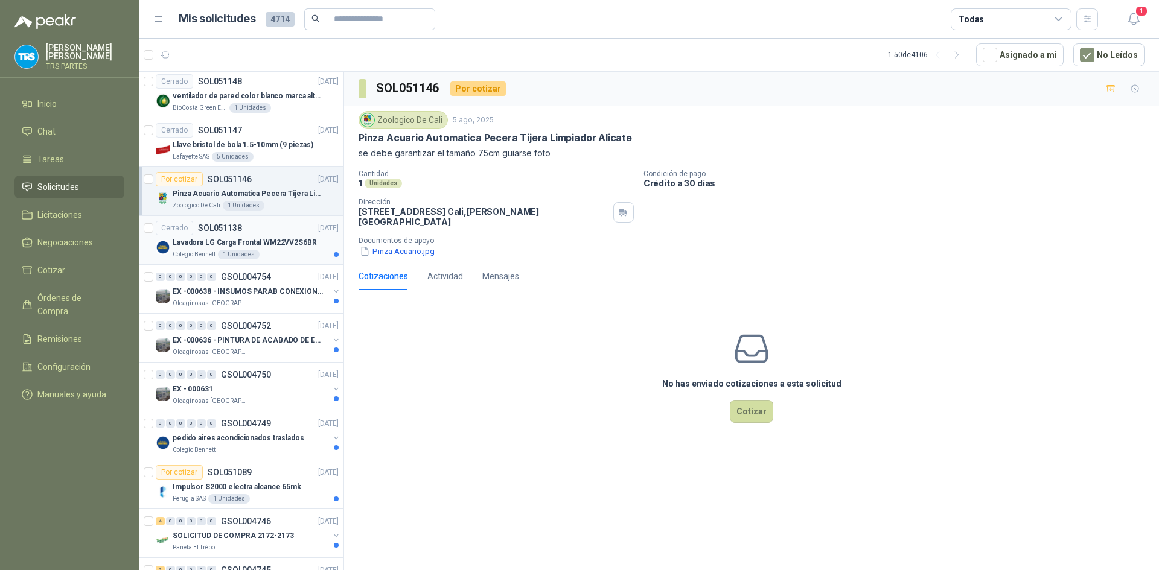
click at [288, 247] on p "Lavadora LG Carga Frontal WM22VV2S6BR" at bounding box center [245, 242] width 144 height 11
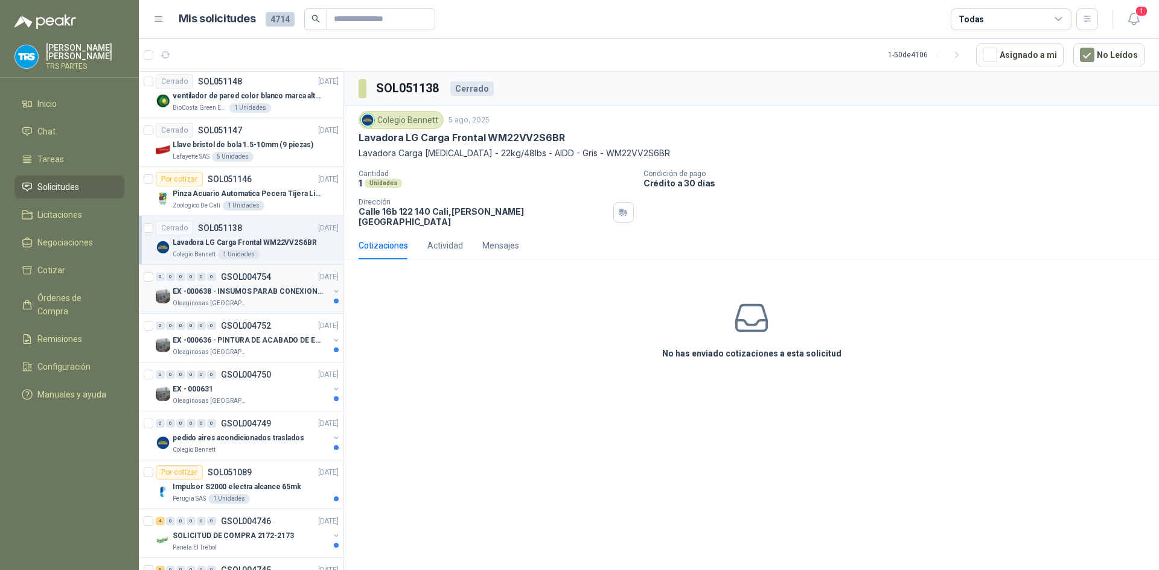
click at [284, 290] on p "EX -000638 - INSUMOS PARAB CONEXION DE [GEOGRAPHIC_DATA] Y A" at bounding box center [248, 291] width 150 height 11
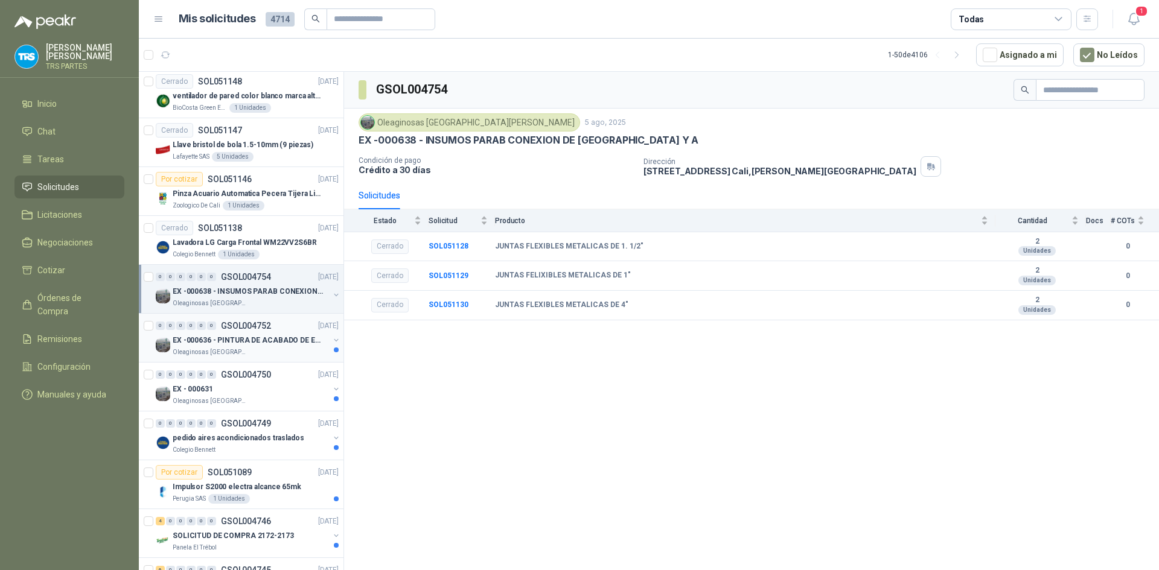
click at [275, 333] on div "EX -000636 - PINTURA DE ACABADO DE EQUIPOS, ESTRUC" at bounding box center [251, 340] width 156 height 14
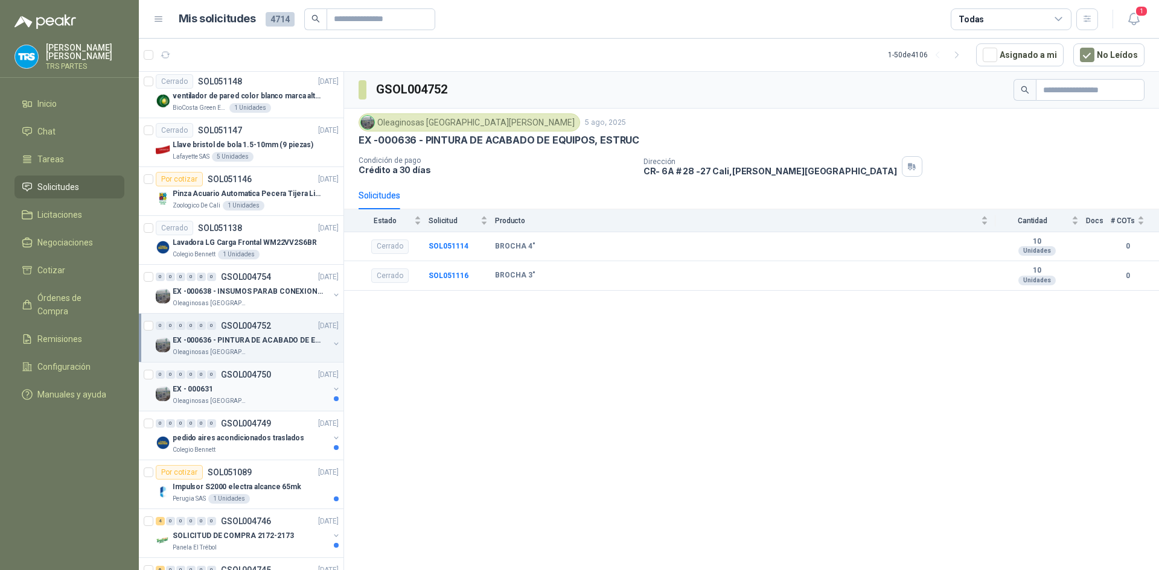
click at [281, 373] on div "0 0 0 0 0 0 GSOL004750 [DATE]" at bounding box center [248, 375] width 185 height 14
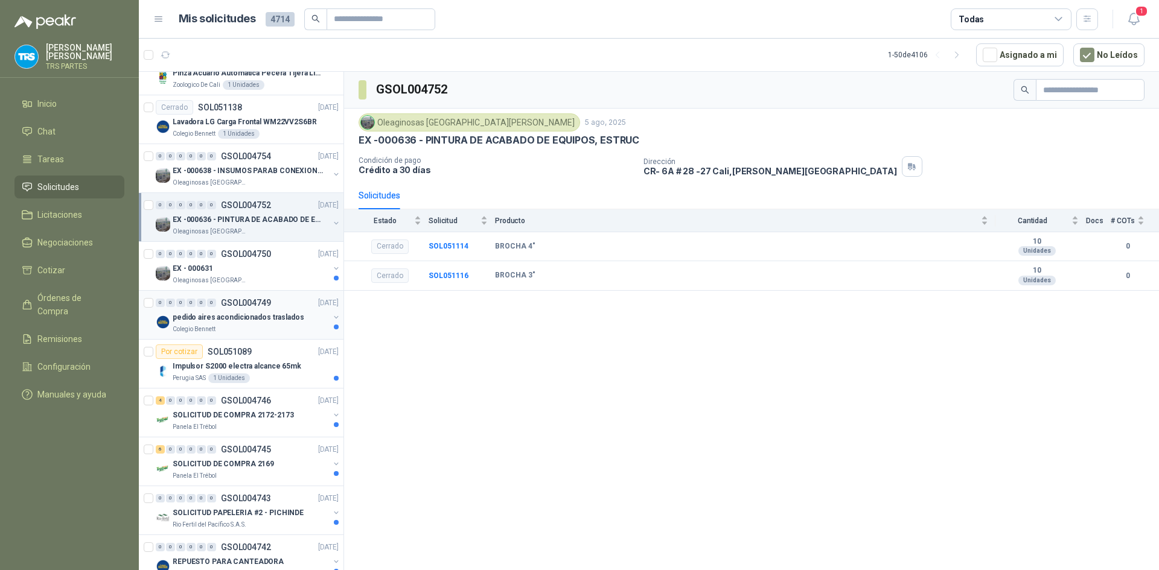
scroll to position [966, 0]
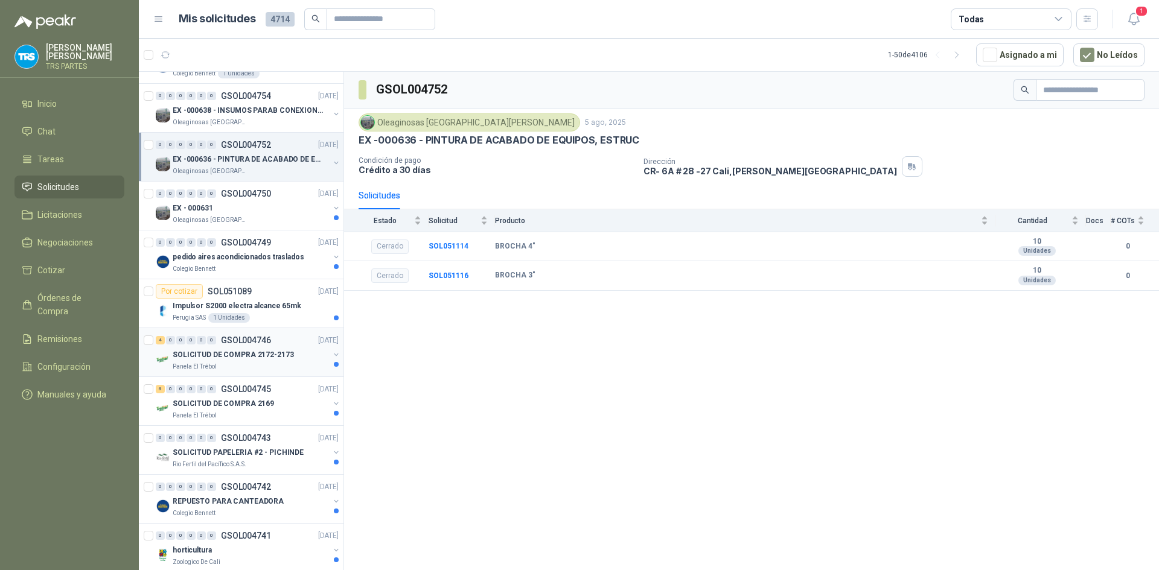
click at [270, 353] on p "SOLICITUD DE COMPRA 2172-2173" at bounding box center [233, 354] width 121 height 11
click at [267, 212] on div "EX - 000631" at bounding box center [251, 208] width 156 height 14
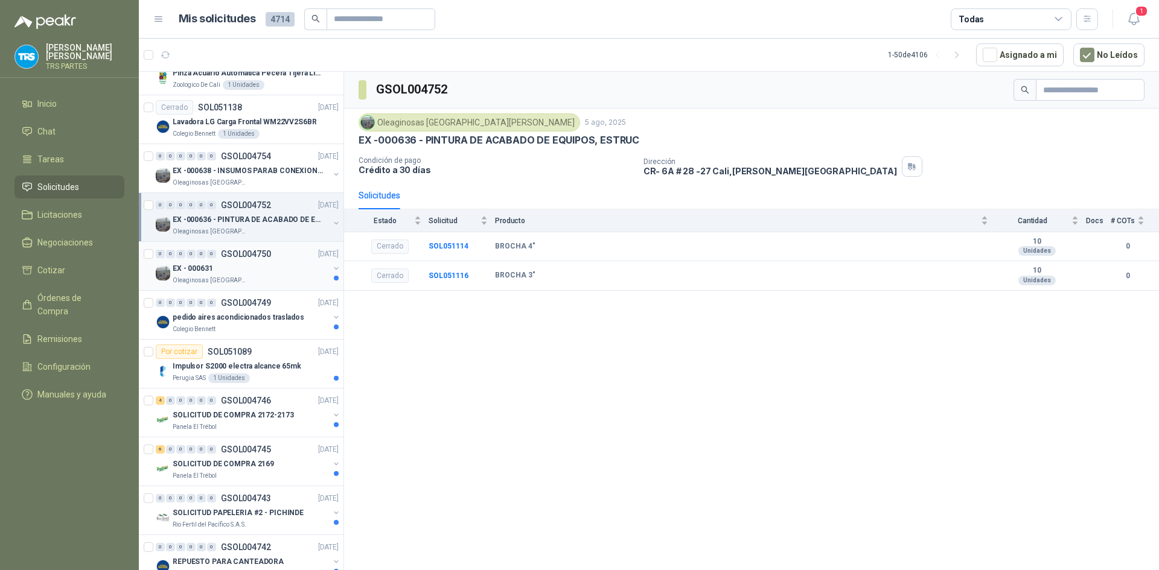
click at [273, 261] on div "0 0 0 0 0 0 GSOL004750 [DATE]" at bounding box center [248, 254] width 185 height 14
click at [240, 247] on div "0 0 0 0 0 0 GSOL004750 [DATE]" at bounding box center [248, 254] width 185 height 14
click at [240, 270] on div "EX - 000631" at bounding box center [251, 268] width 156 height 14
click at [247, 212] on div "EX -000636 - PINTURA DE ACABADO DE EQUIPOS, ESTRUC" at bounding box center [251, 219] width 156 height 14
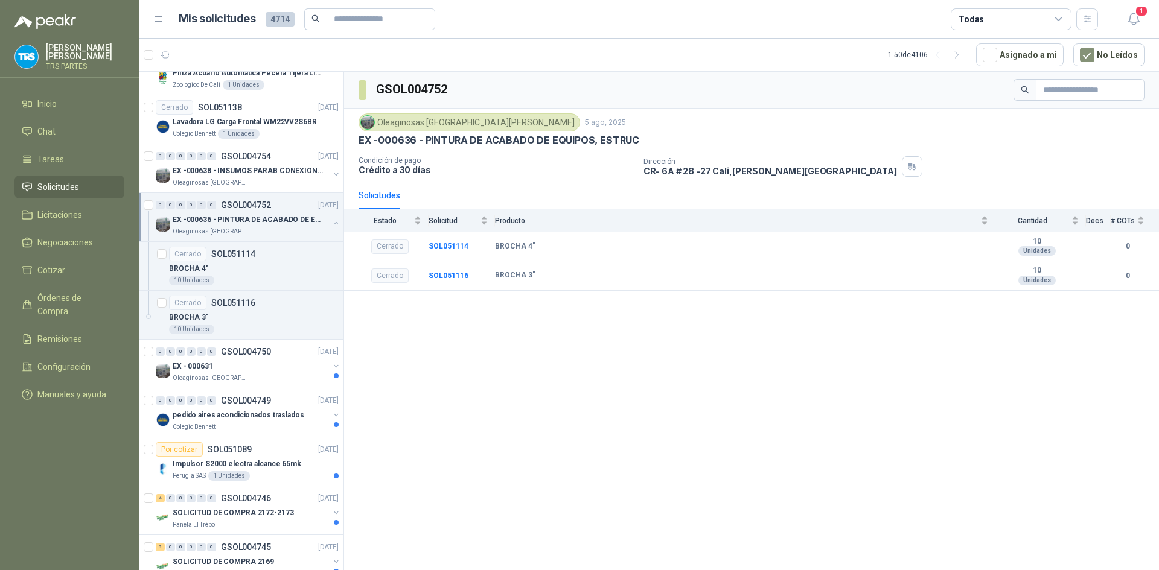
click at [244, 211] on div "0 0 0 0 0 0 GSOL004752 [DATE]" at bounding box center [248, 205] width 185 height 14
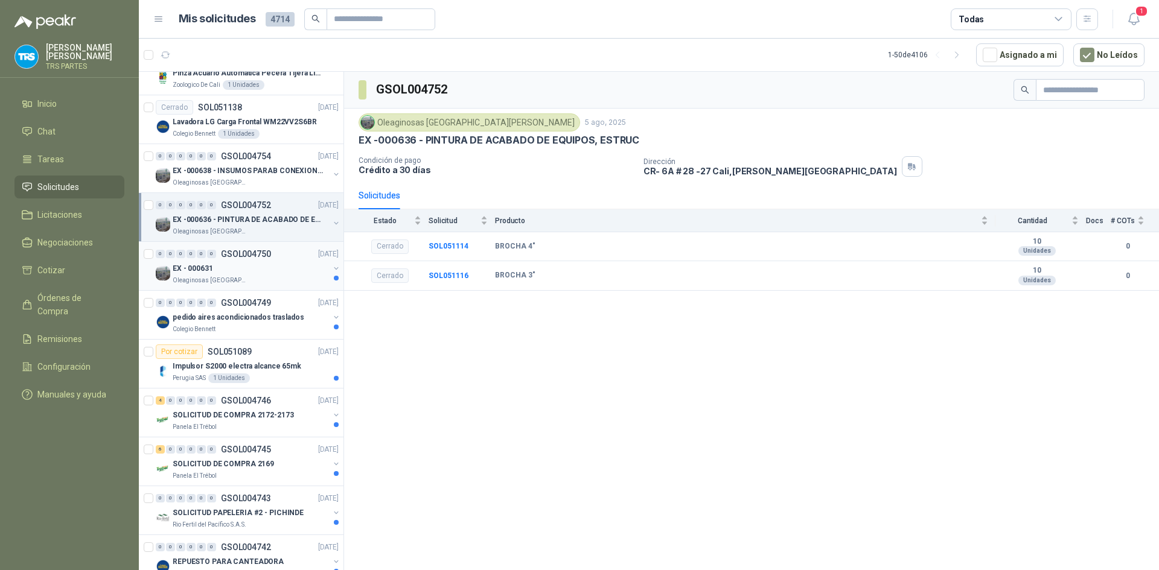
click at [179, 263] on p "EX - 000631" at bounding box center [193, 268] width 40 height 11
click at [181, 275] on div "EX - 000631" at bounding box center [251, 268] width 156 height 14
click at [220, 304] on div "0 0 0 0 0 0 GSOL004749" at bounding box center [213, 303] width 115 height 8
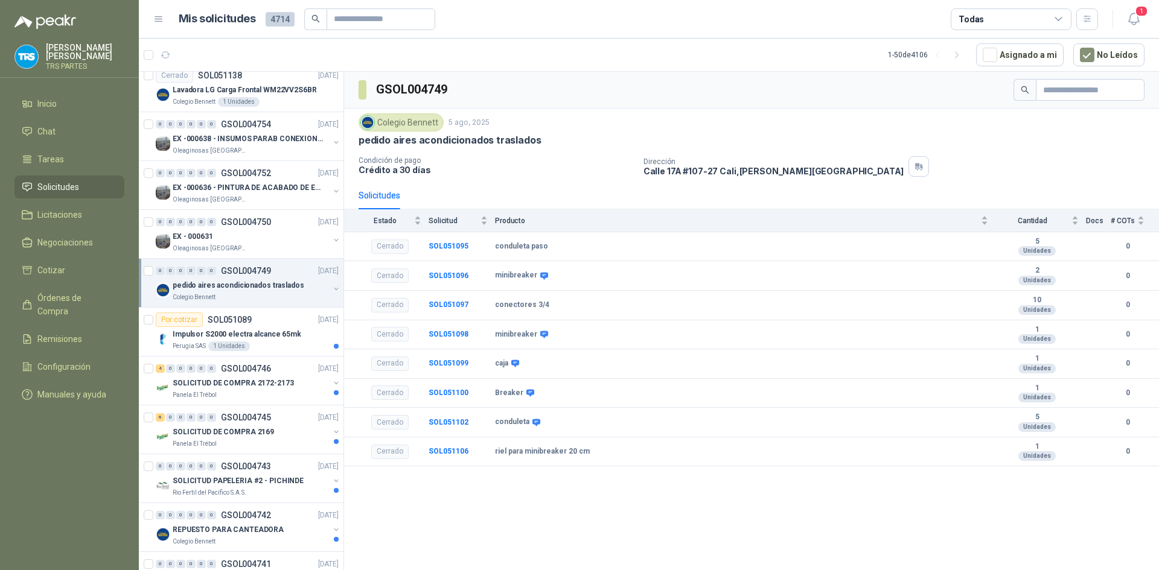
scroll to position [966, 0]
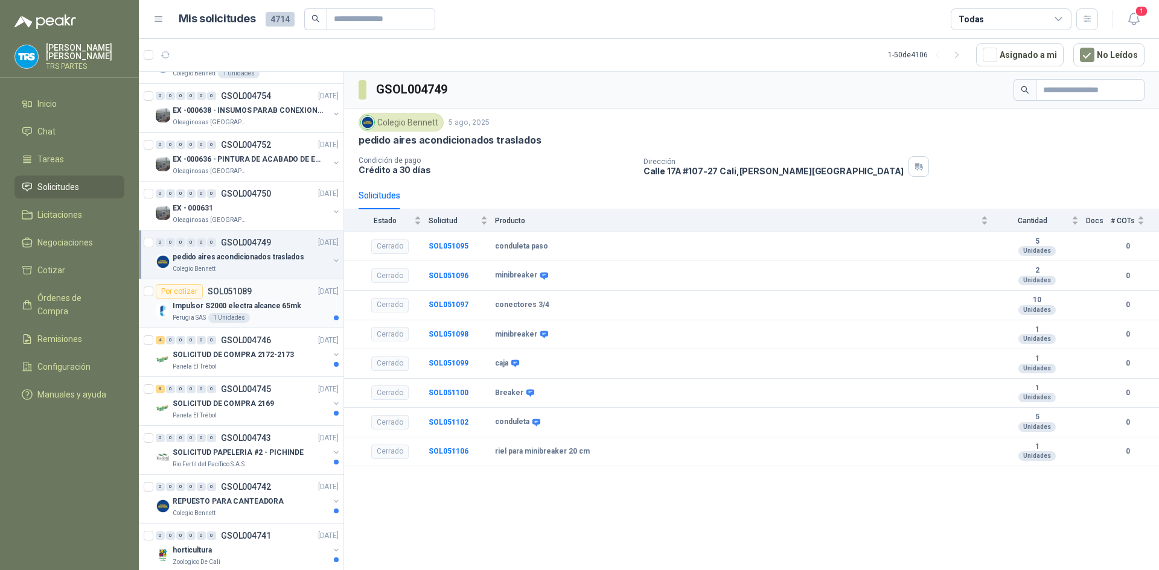
click at [274, 307] on p "Impulsor S2000 electra alcance 65mk" at bounding box center [237, 306] width 129 height 11
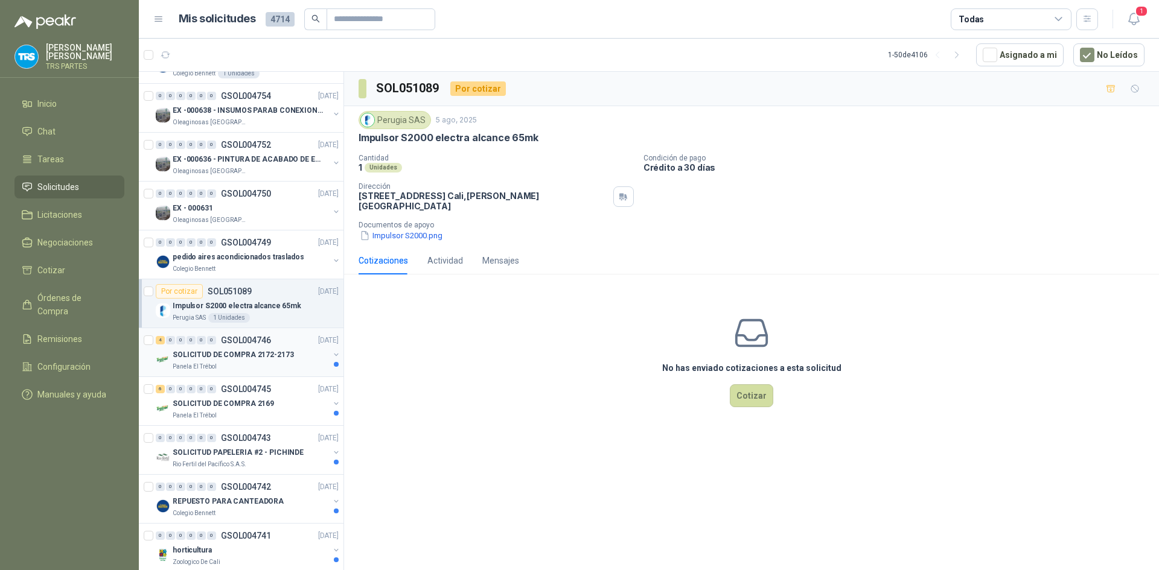
click at [266, 362] on div "Panela El Trébol" at bounding box center [251, 367] width 156 height 10
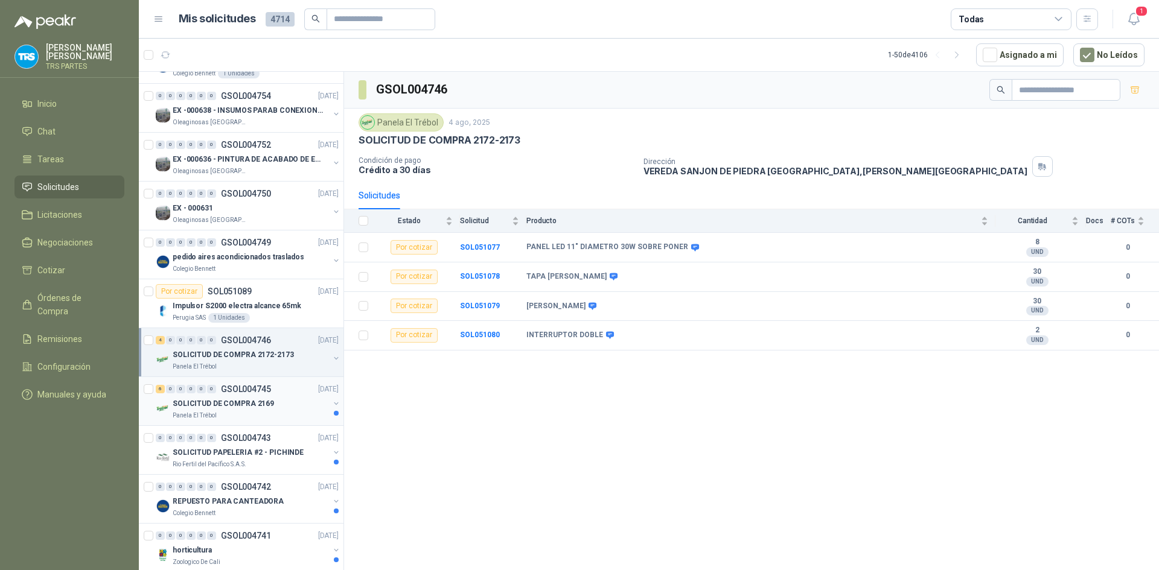
click at [266, 381] on div "6 0 0 0 0 0 GSOL004745 [DATE] SOLICITUD DE COMPRA 2169 Panela El Trébol" at bounding box center [241, 401] width 205 height 49
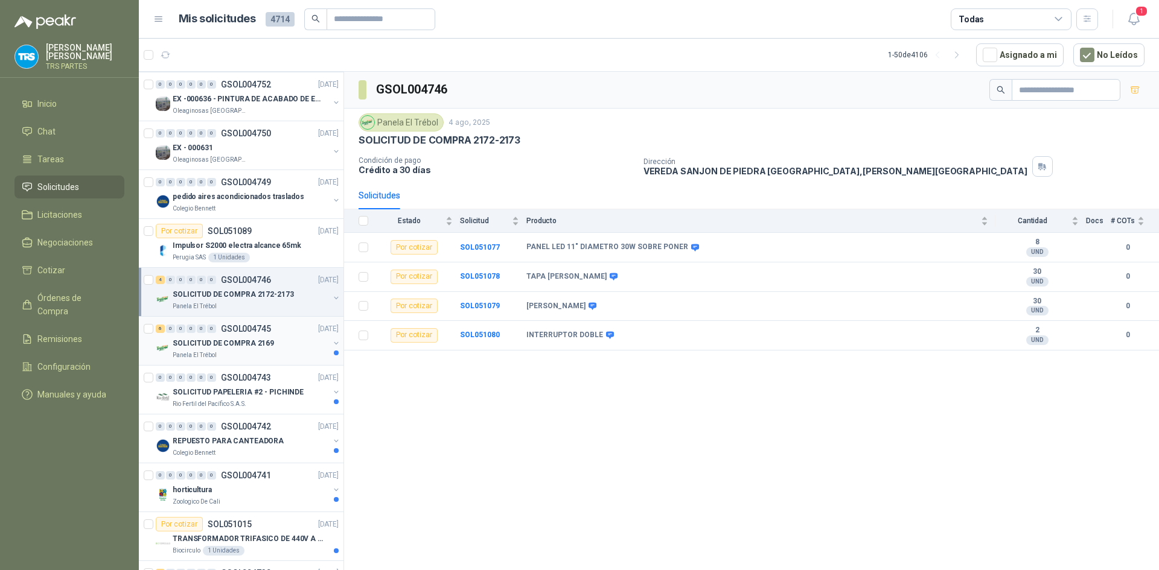
scroll to position [1086, 0]
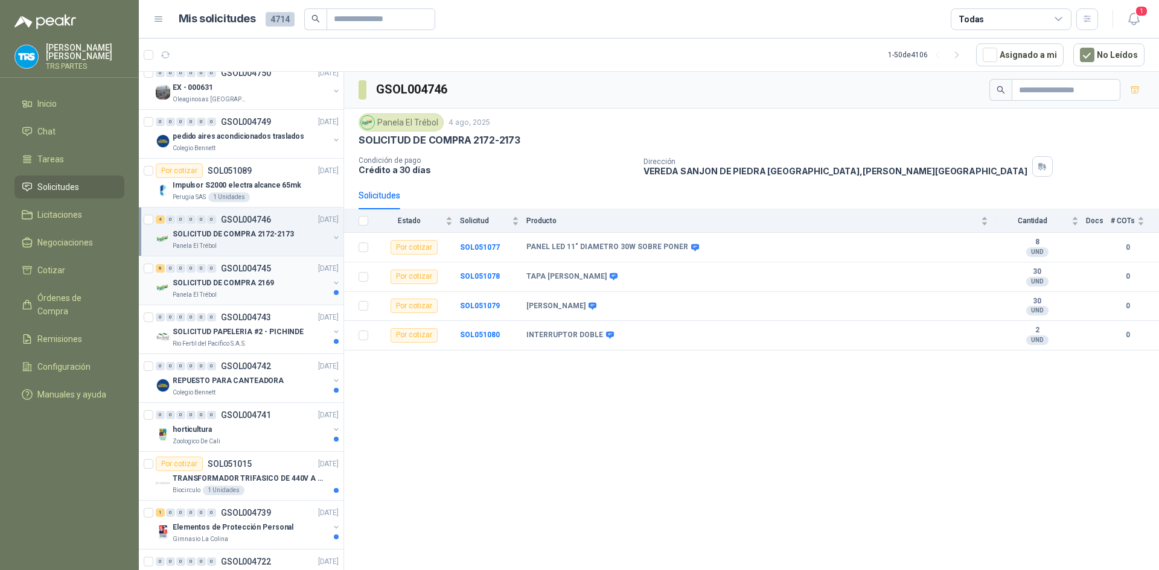
click at [267, 287] on p "SOLICITUD DE COMPRA 2169" at bounding box center [223, 283] width 101 height 11
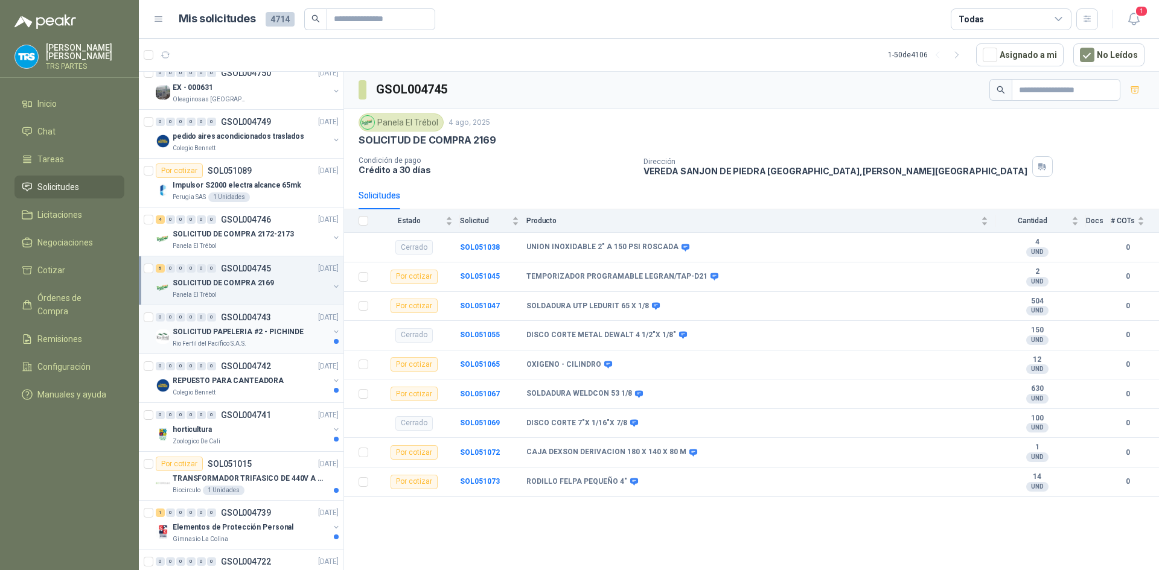
click at [263, 331] on p "SOLICITUD PAPELERIA #2 - PICHINDE" at bounding box center [238, 332] width 131 height 11
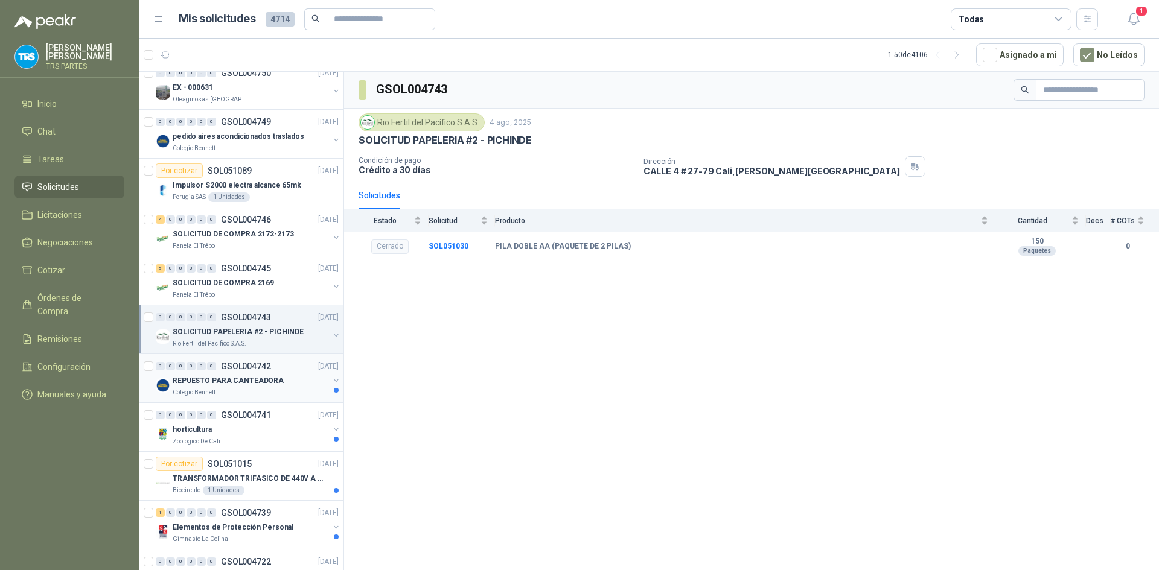
click at [267, 366] on p "GSOL004742" at bounding box center [246, 366] width 50 height 8
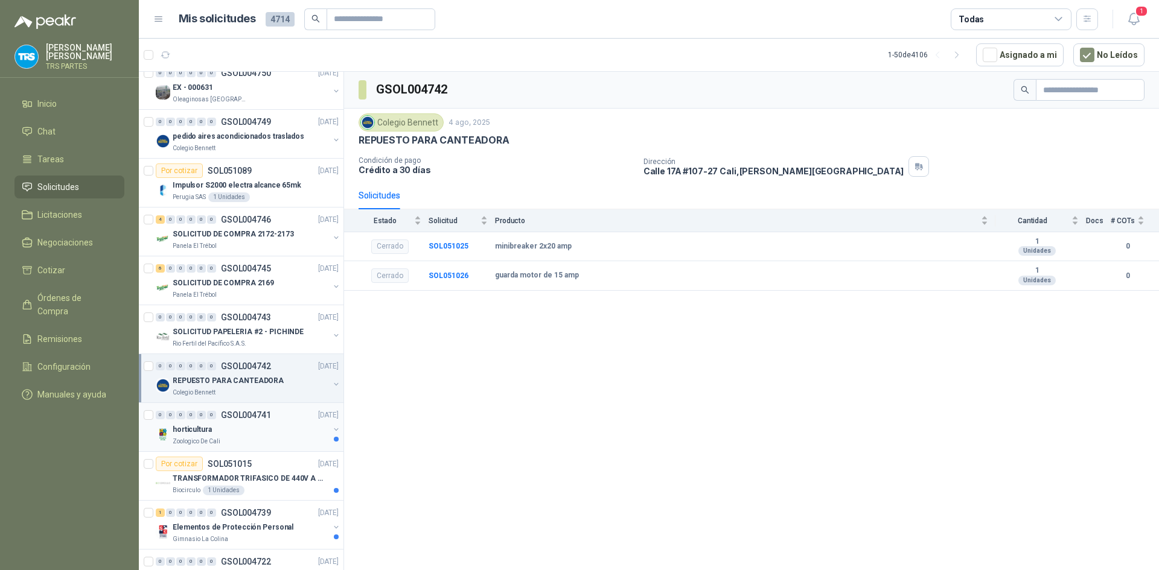
click at [253, 416] on p "GSOL004741" at bounding box center [246, 415] width 50 height 8
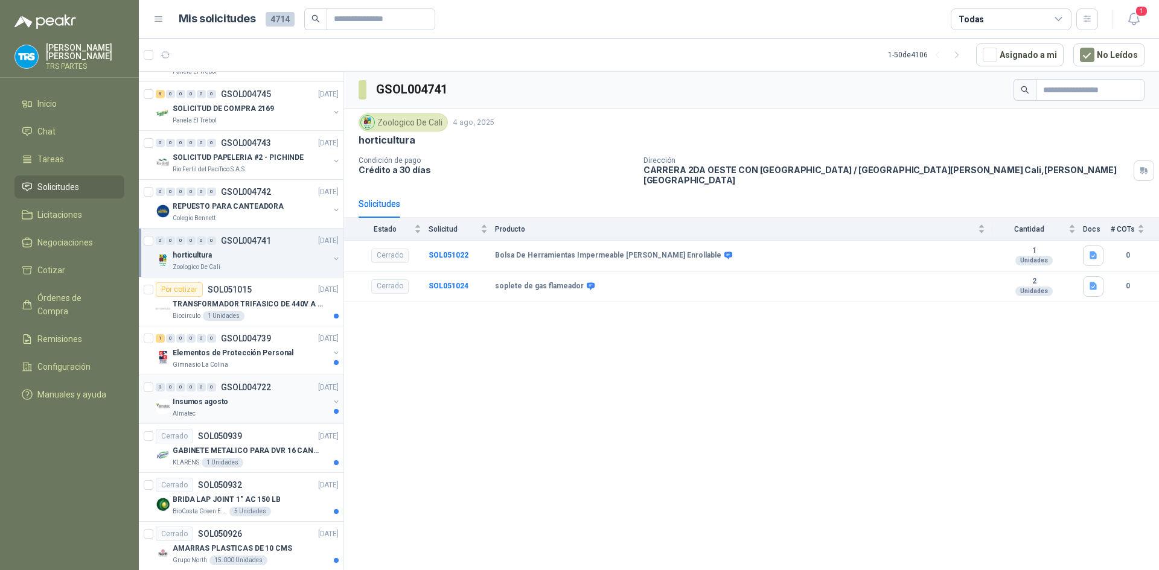
scroll to position [1268, 0]
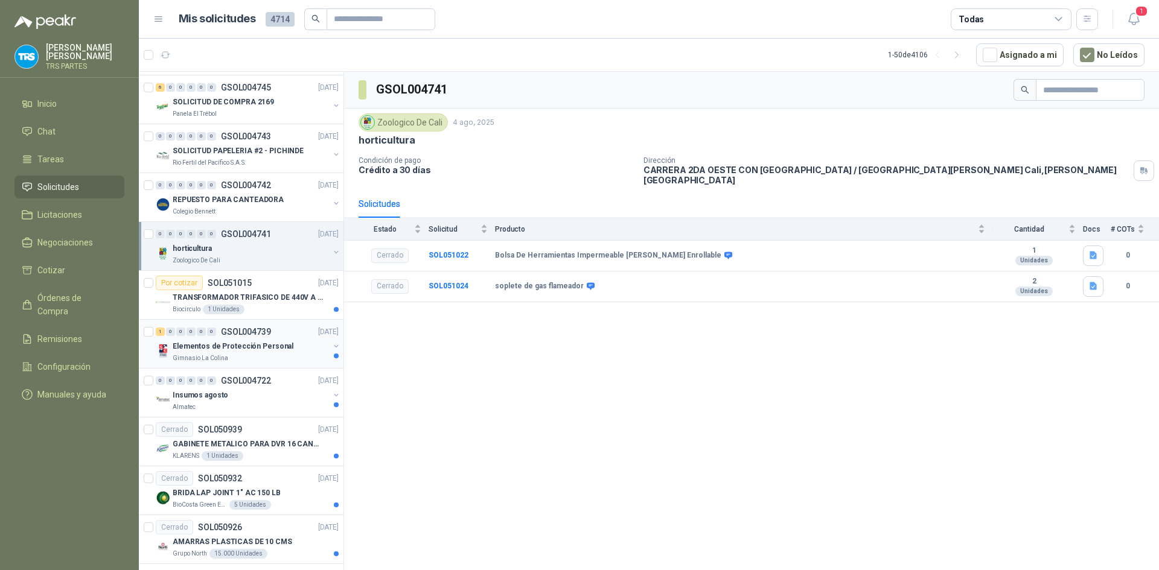
click at [269, 342] on p "Elementos de Protección Personal" at bounding box center [233, 346] width 121 height 11
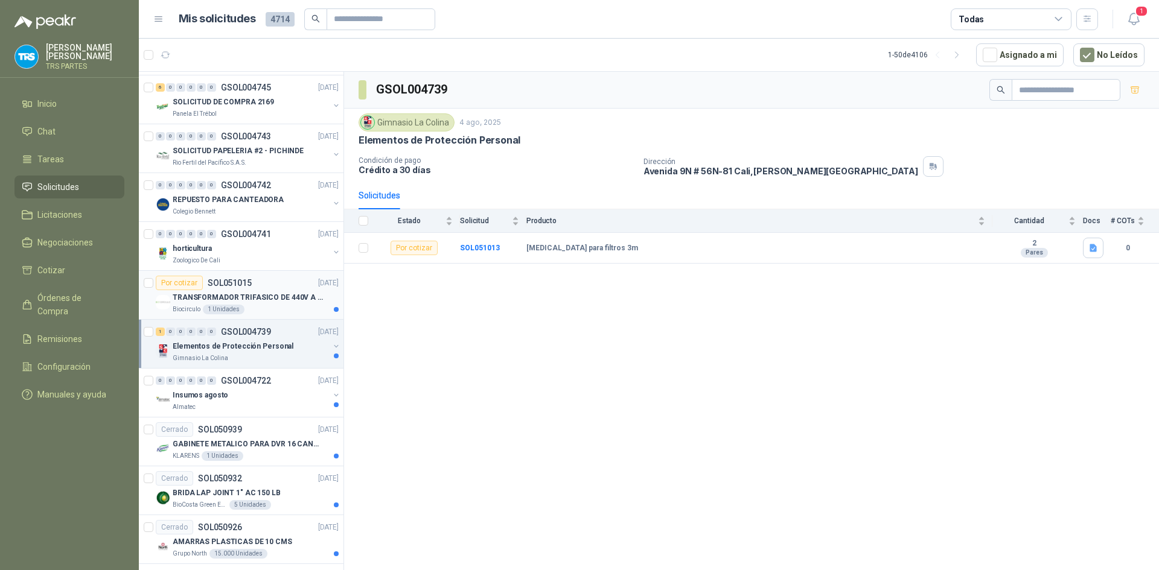
click at [279, 289] on div "Por cotizar SOL051015 [DATE]" at bounding box center [247, 283] width 183 height 14
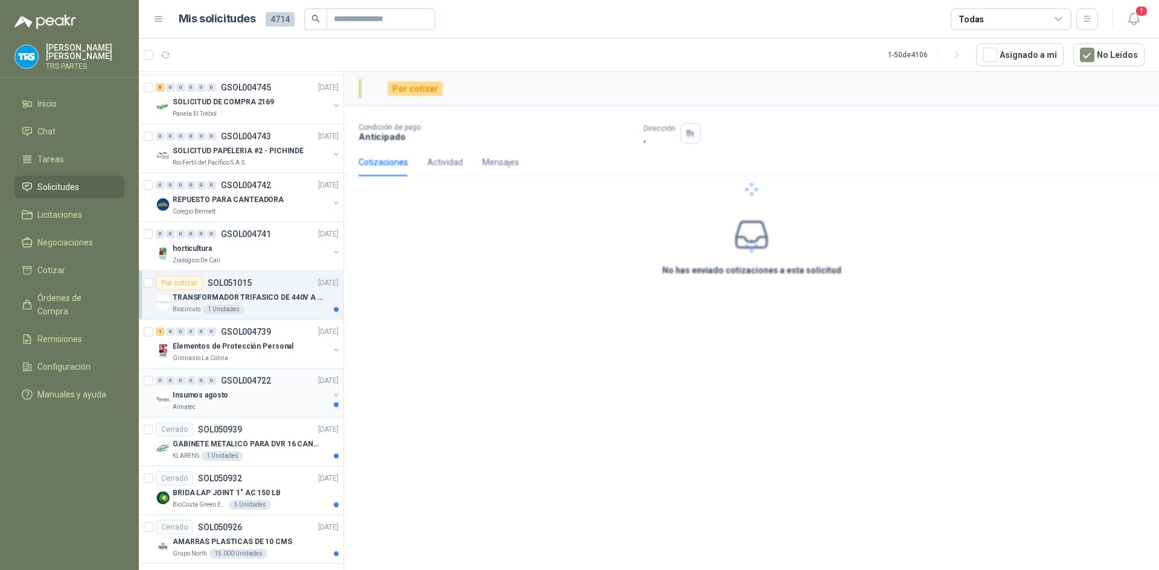
click at [260, 398] on div "Insumos agosto" at bounding box center [251, 395] width 156 height 14
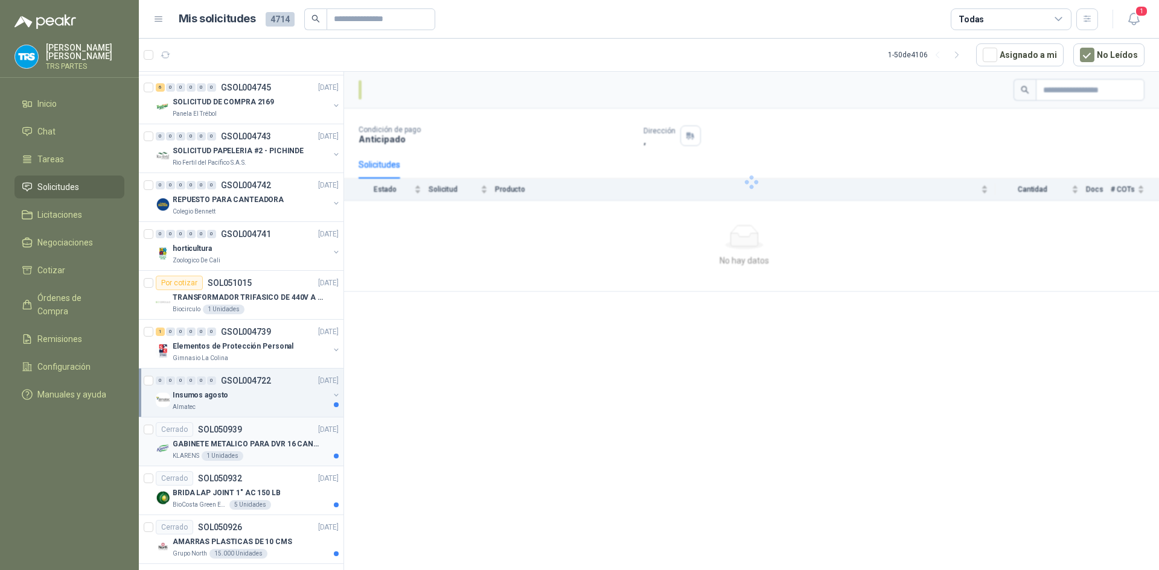
click at [261, 441] on p "GABINETE METALICO PARA DVR 16 CANALES" at bounding box center [248, 444] width 150 height 11
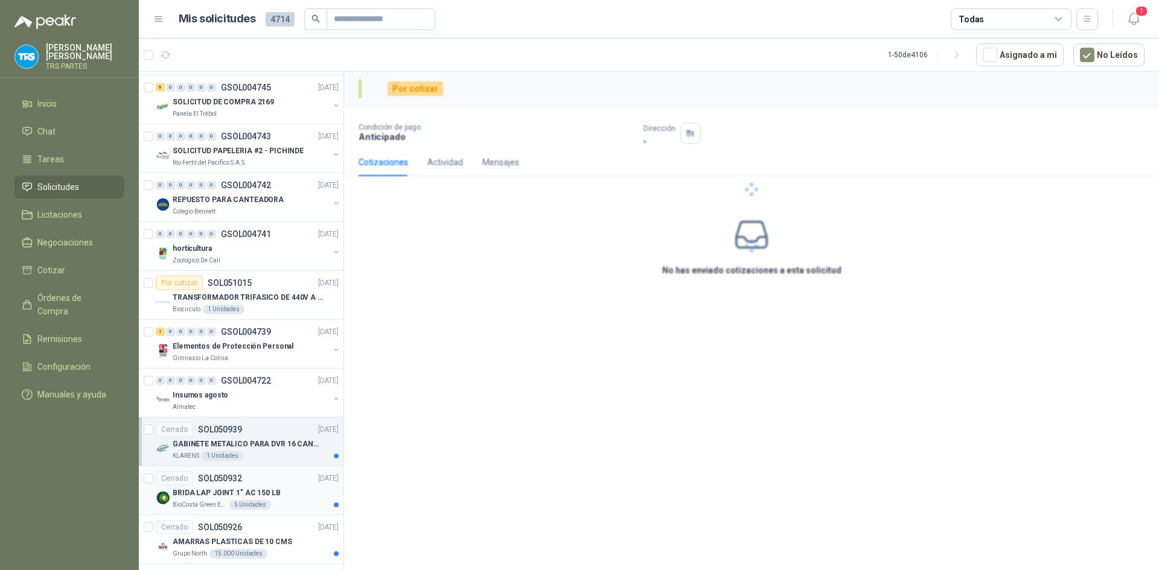
click at [261, 489] on p "BRIDA LAP JOINT 1" AC 150 LB" at bounding box center [227, 493] width 108 height 11
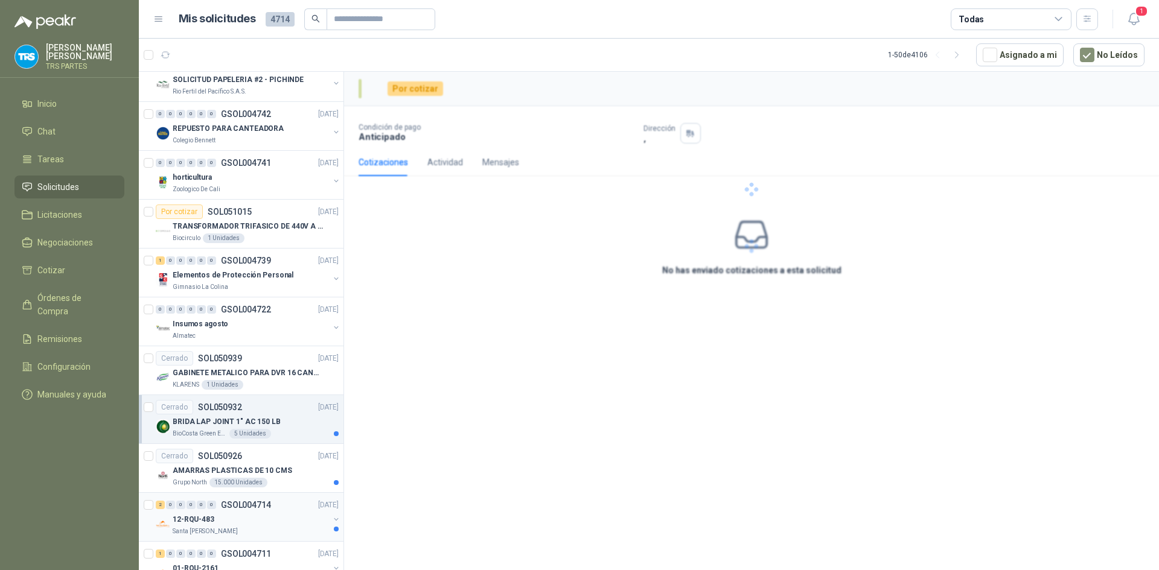
scroll to position [1449, 0]
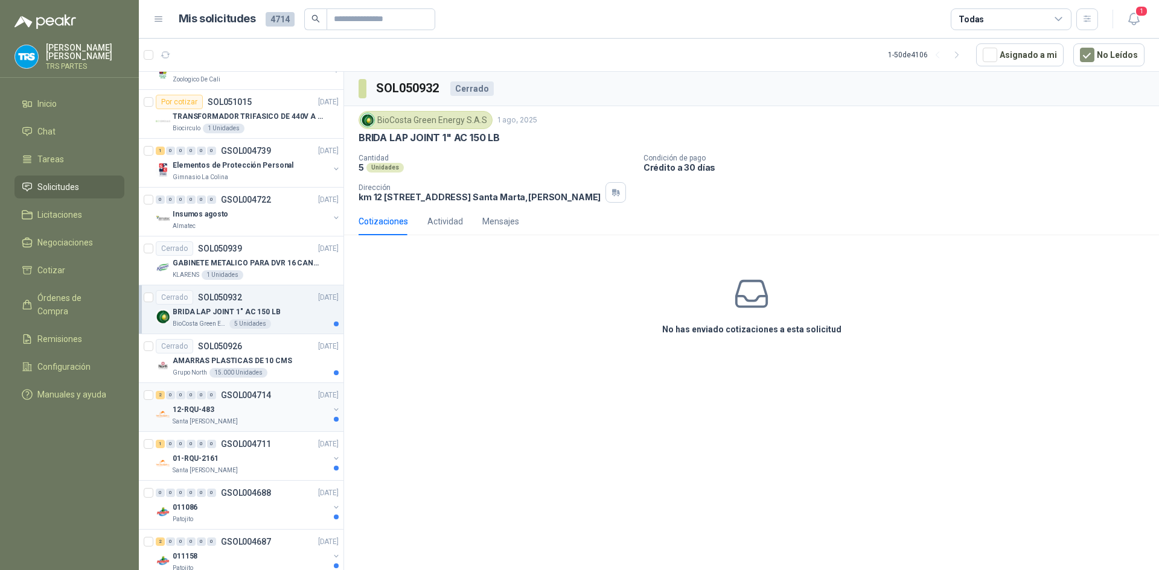
click at [272, 397] on div "2 0 0 0 0 0 GSOL004714 [DATE]" at bounding box center [248, 395] width 185 height 14
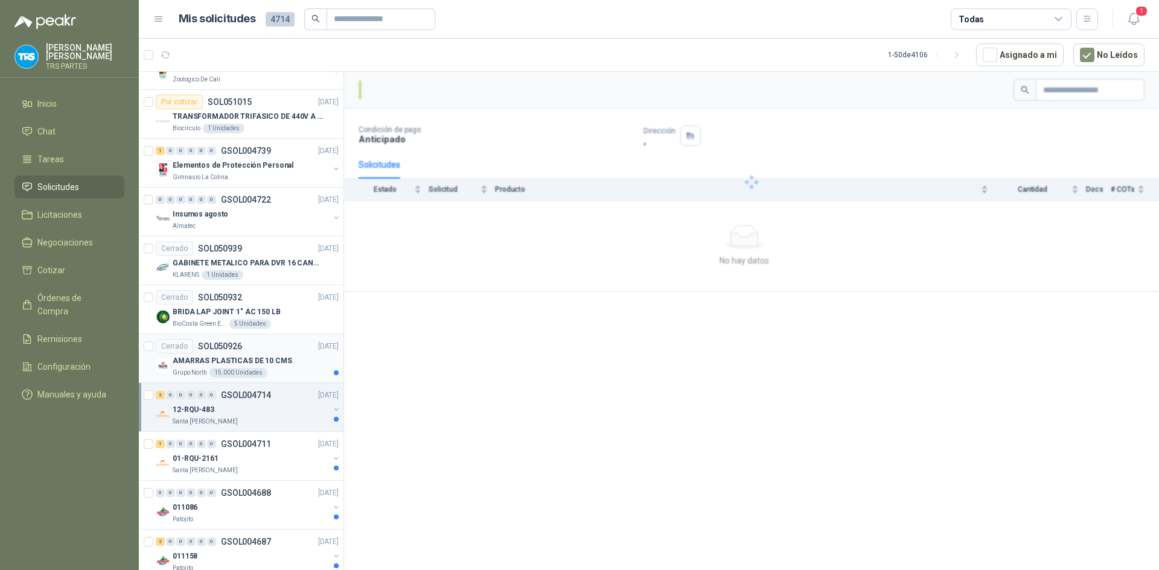
click at [276, 351] on div "Cerrado SOL050926 [DATE]" at bounding box center [247, 346] width 183 height 14
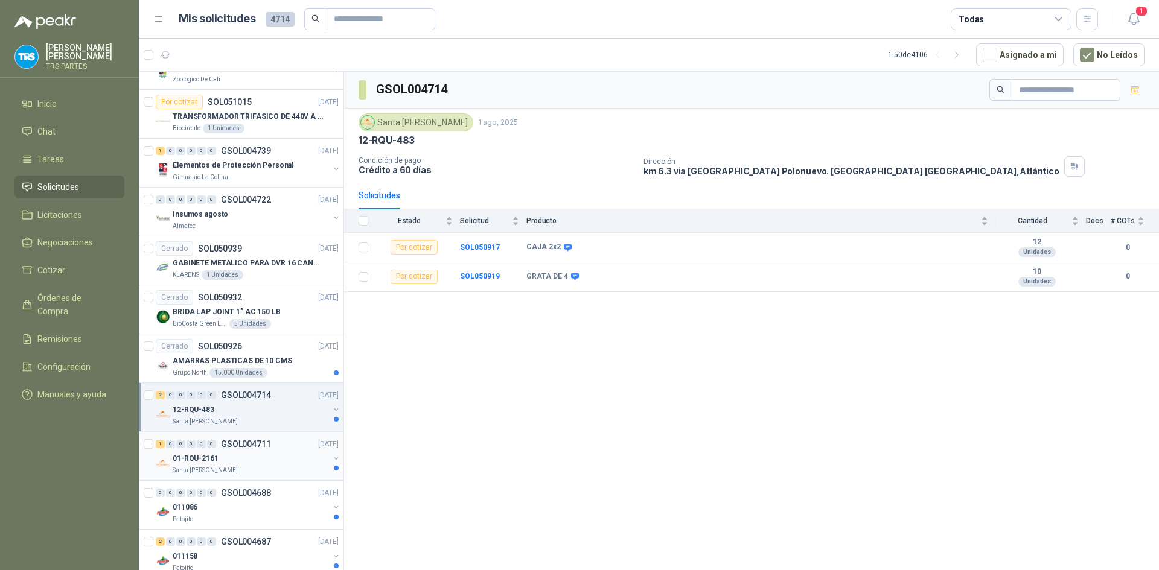
drag, startPoint x: 258, startPoint y: 457, endPoint x: 256, endPoint y: 469, distance: 12.2
click at [258, 458] on div "01-RQU-2161" at bounding box center [251, 458] width 156 height 14
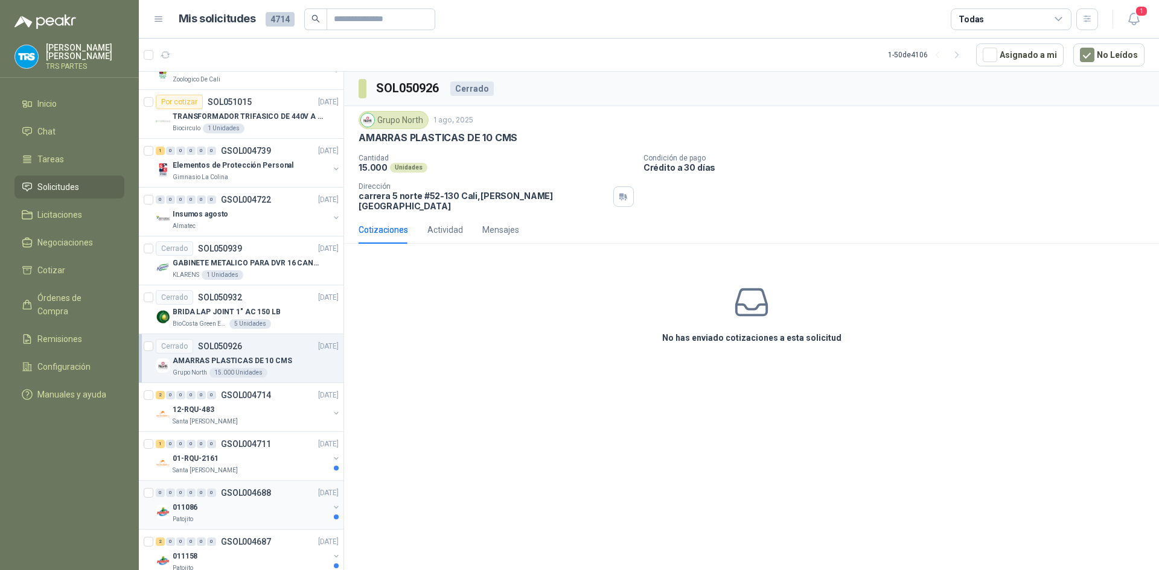
click at [255, 505] on div "011086" at bounding box center [251, 507] width 156 height 14
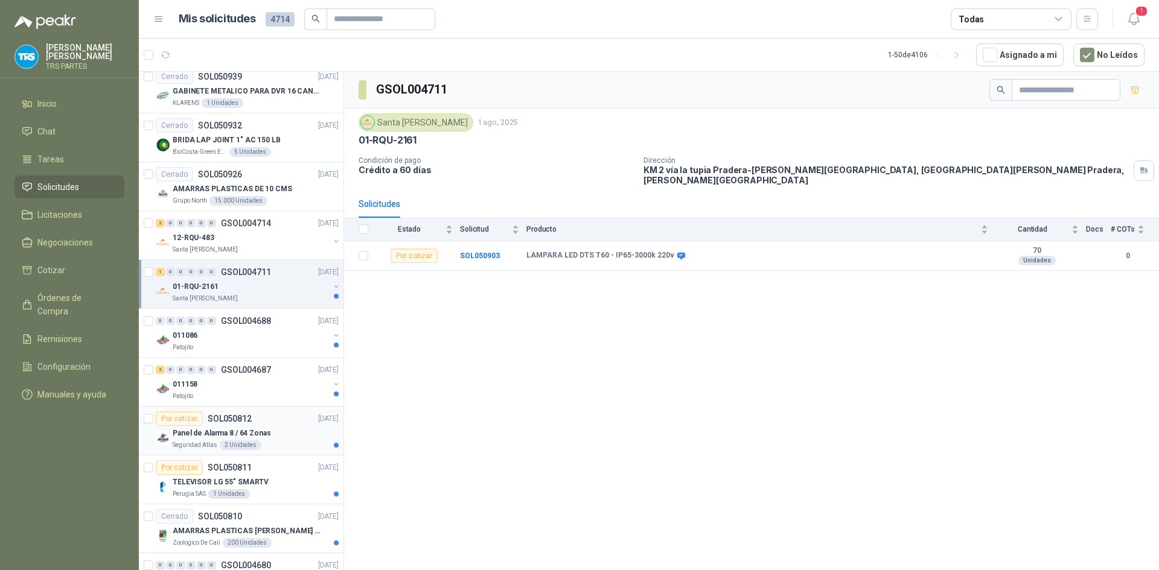
scroll to position [1630, 0]
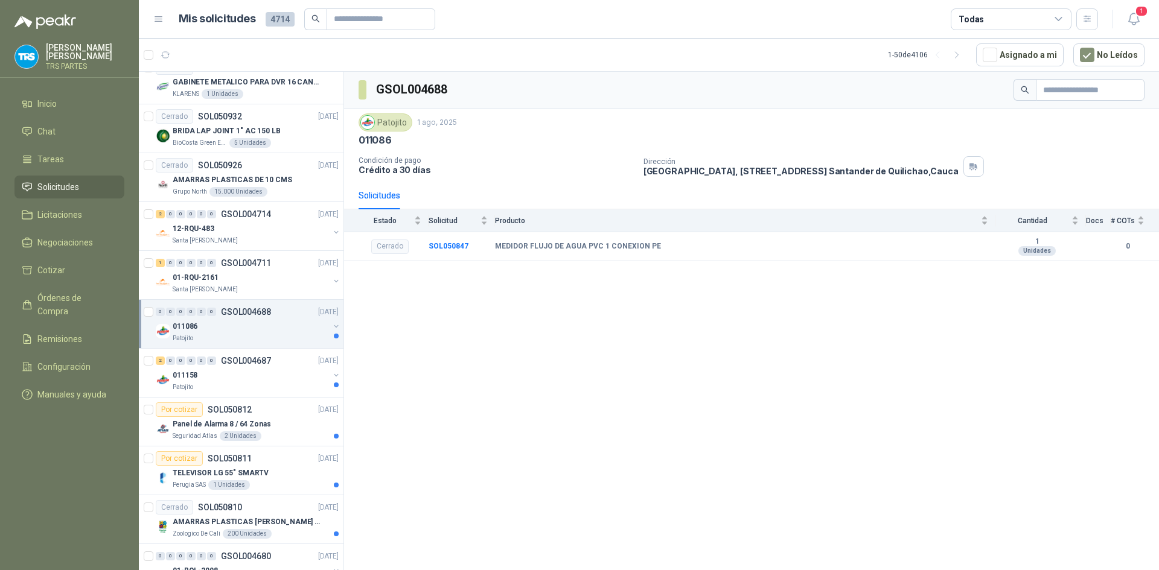
click at [255, 345] on div "0 0 0 0 0 0 GSOL004688 [DATE] 011086 Patojito" at bounding box center [241, 324] width 205 height 49
click at [247, 388] on div "Patojito" at bounding box center [251, 388] width 156 height 10
drag, startPoint x: 253, startPoint y: 433, endPoint x: 259, endPoint y: 456, distance: 23.7
click at [253, 435] on div "2 Unidades" at bounding box center [241, 437] width 42 height 10
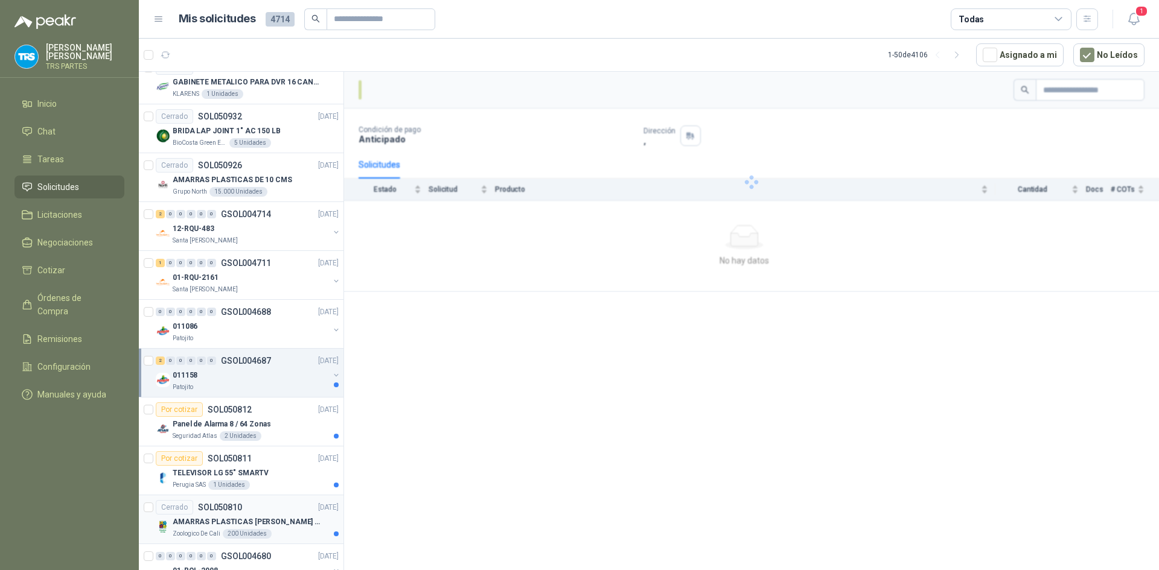
drag, startPoint x: 269, startPoint y: 480, endPoint x: 269, endPoint y: 502, distance: 21.1
click at [269, 482] on div "Perugia SAS 1 Unidades" at bounding box center [256, 485] width 166 height 10
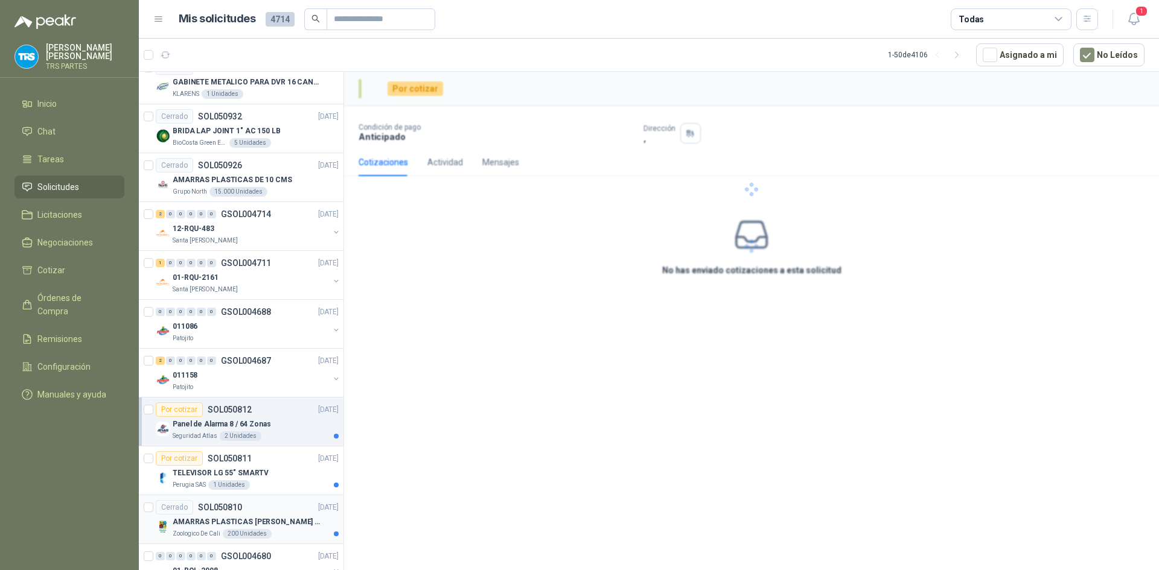
click at [269, 511] on div "Cerrado SOL050810 [DATE]" at bounding box center [247, 507] width 183 height 14
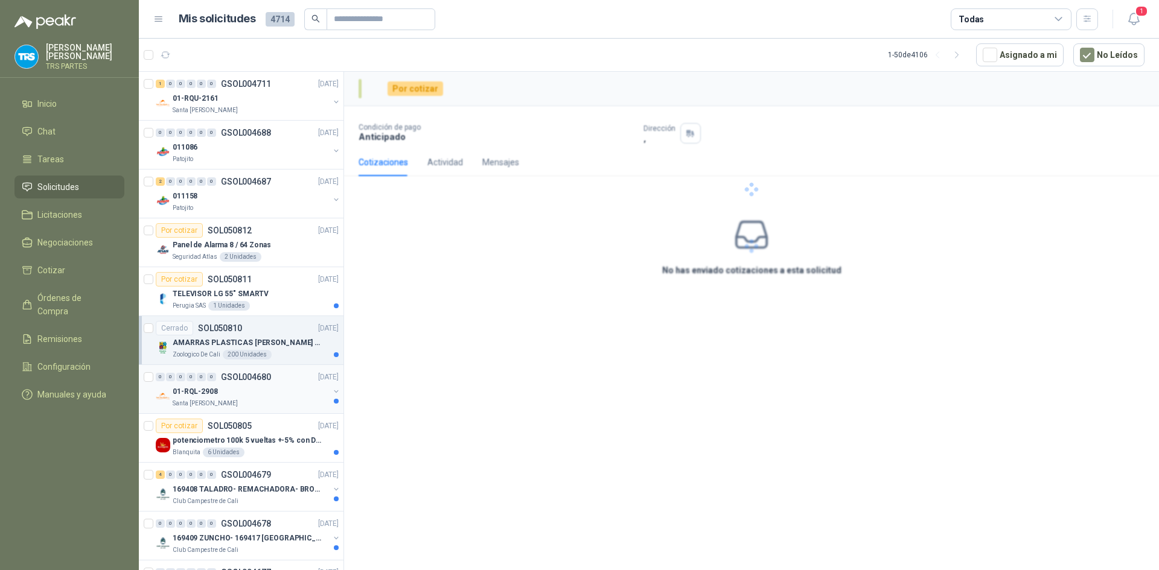
scroll to position [1811, 0]
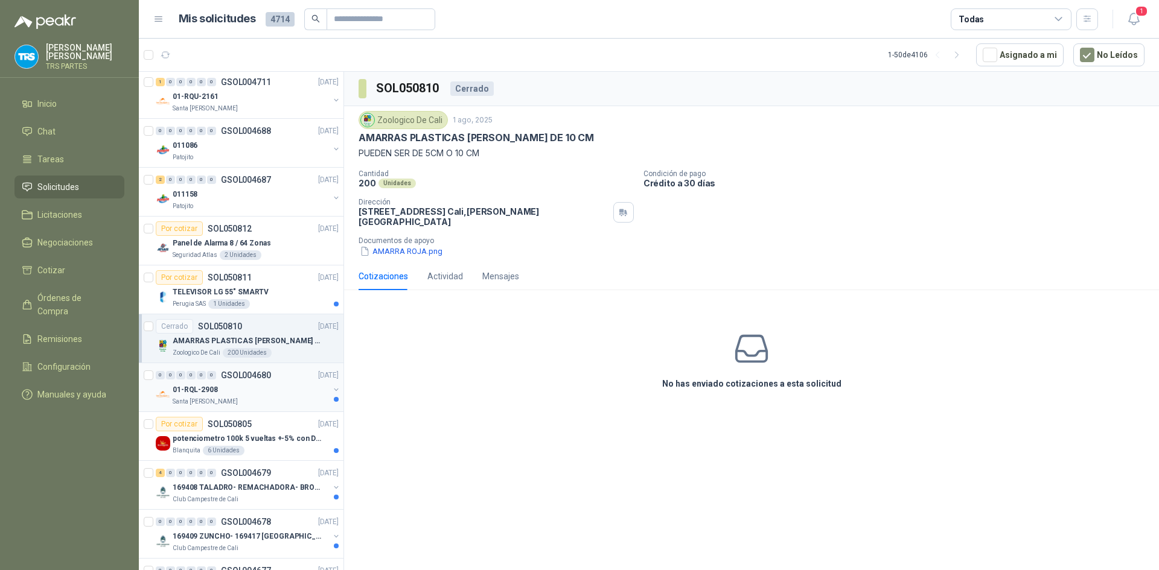
click at [244, 386] on div "01-RQL-2908" at bounding box center [251, 390] width 156 height 14
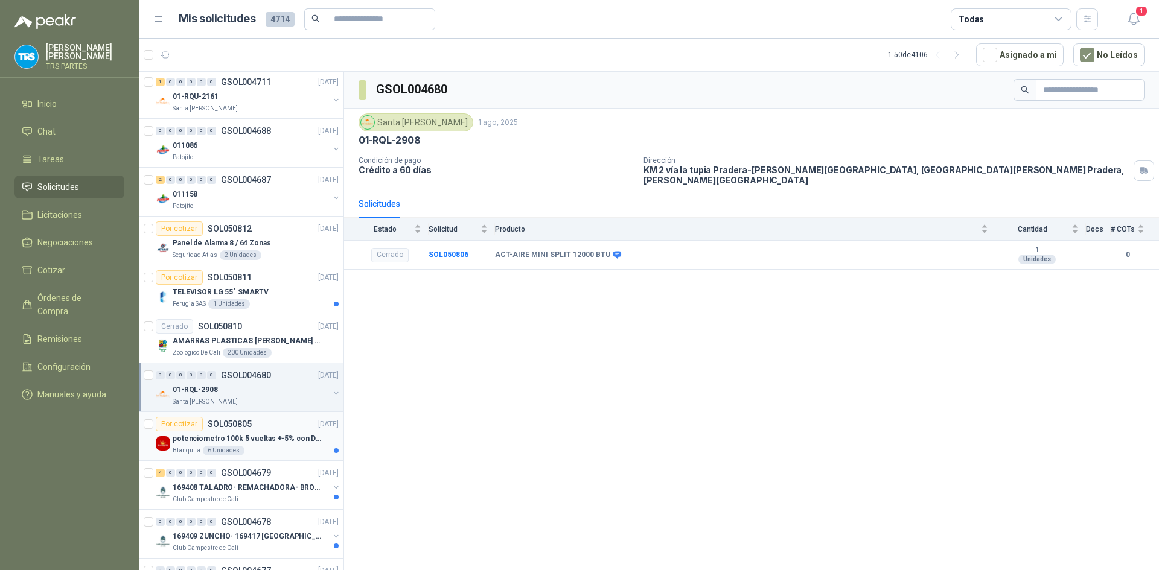
click at [266, 444] on p "potenciometro 100k 5 vueltas +-5% con Dial perilla" at bounding box center [248, 438] width 150 height 11
click at [266, 490] on p "169408 TALADRO- REMACHADORA- BROCAS" at bounding box center [248, 487] width 150 height 11
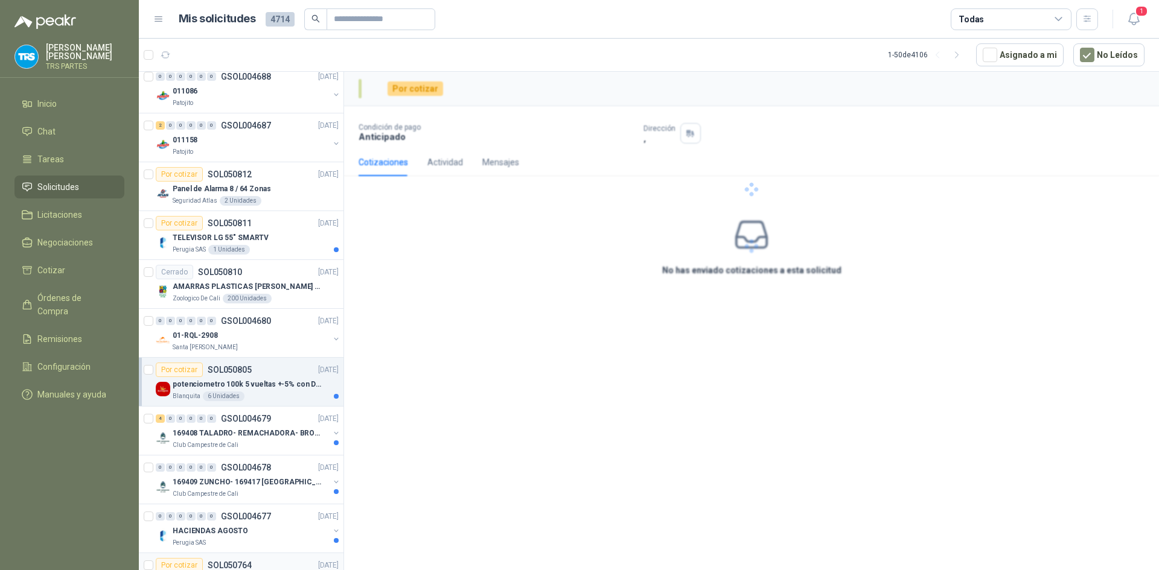
scroll to position [1968, 0]
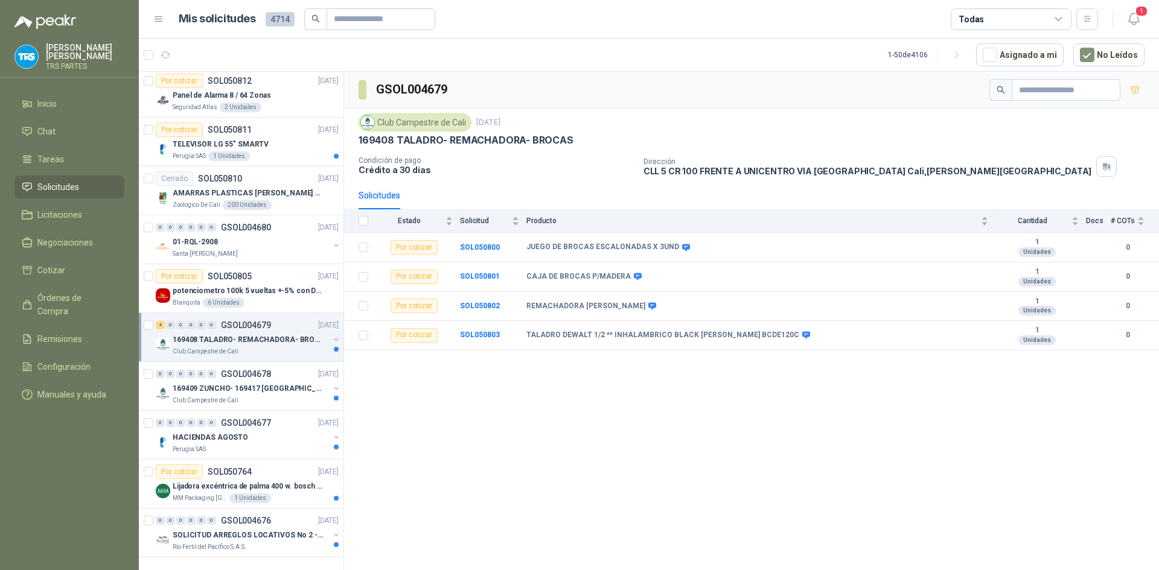
click at [267, 321] on p "GSOL004679" at bounding box center [246, 325] width 50 height 8
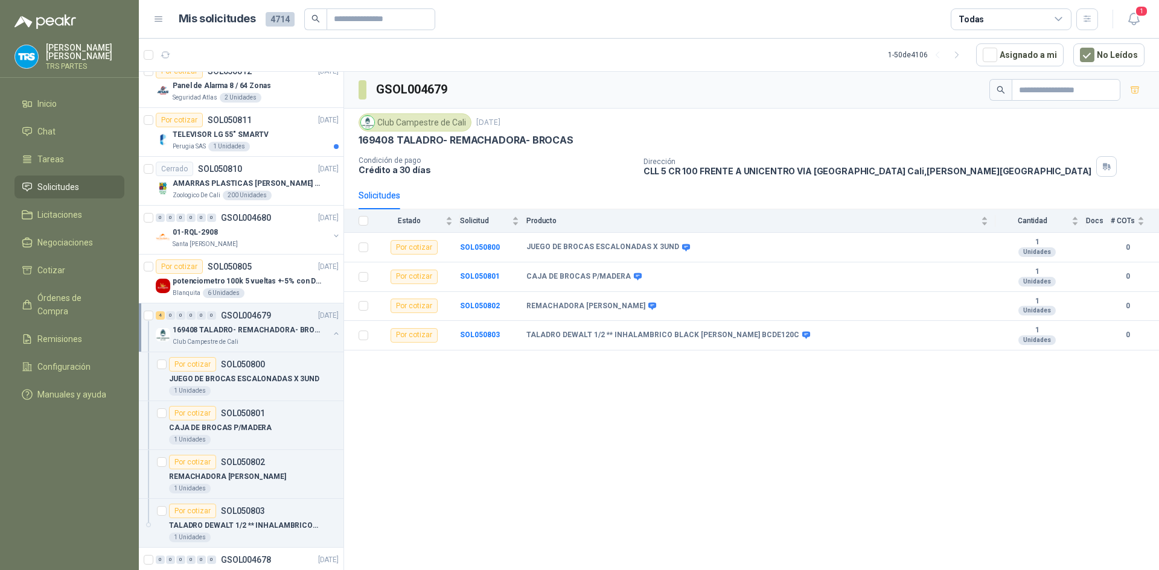
click at [261, 321] on div "4 0 0 0 0 0 GSOL004679 [DATE]" at bounding box center [248, 315] width 185 height 14
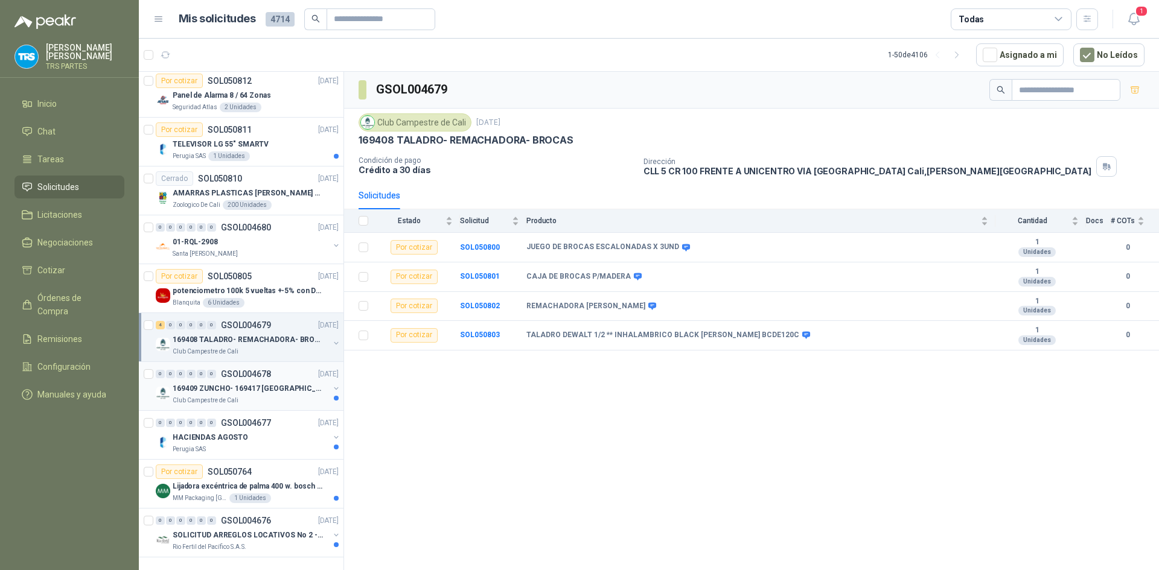
click at [261, 383] on p "169409 ZUNCHO- 169417 [GEOGRAPHIC_DATA]- 169422 SEGUETA" at bounding box center [248, 388] width 150 height 11
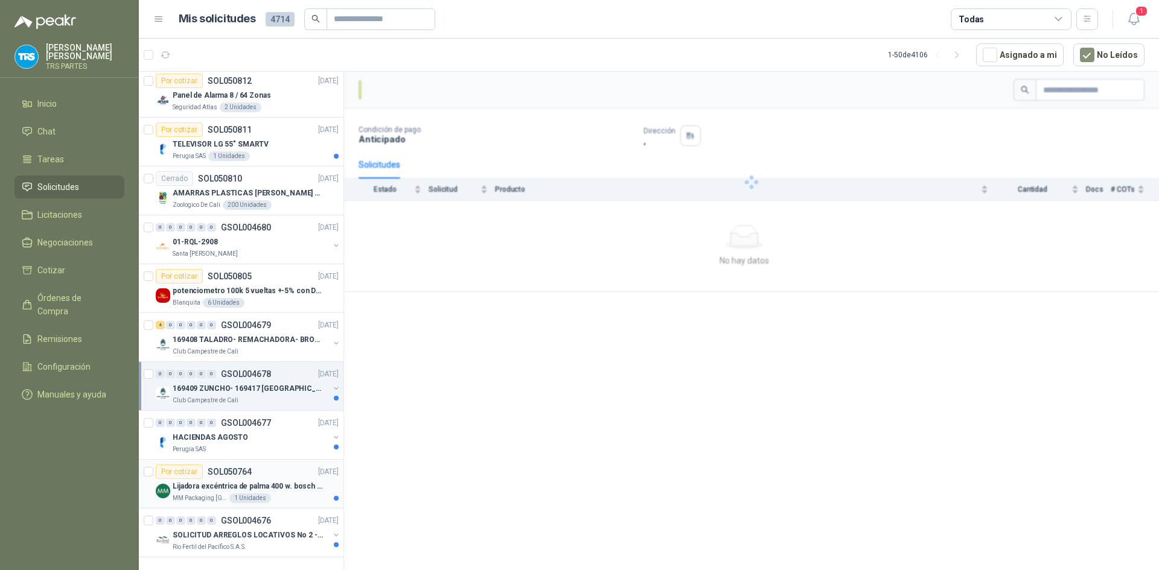
click at [262, 479] on div "Lijadora excéntrica de palma 400 w. bosch gex 125-150 ave" at bounding box center [256, 486] width 166 height 14
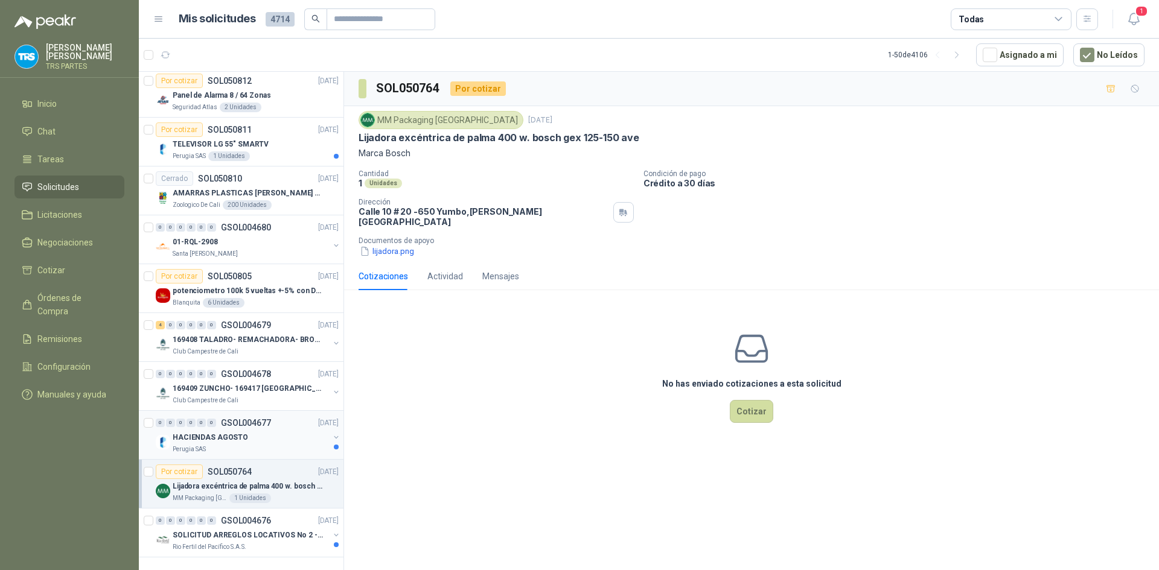
click at [263, 430] on div "HACIENDAS AGOSTO" at bounding box center [251, 437] width 156 height 14
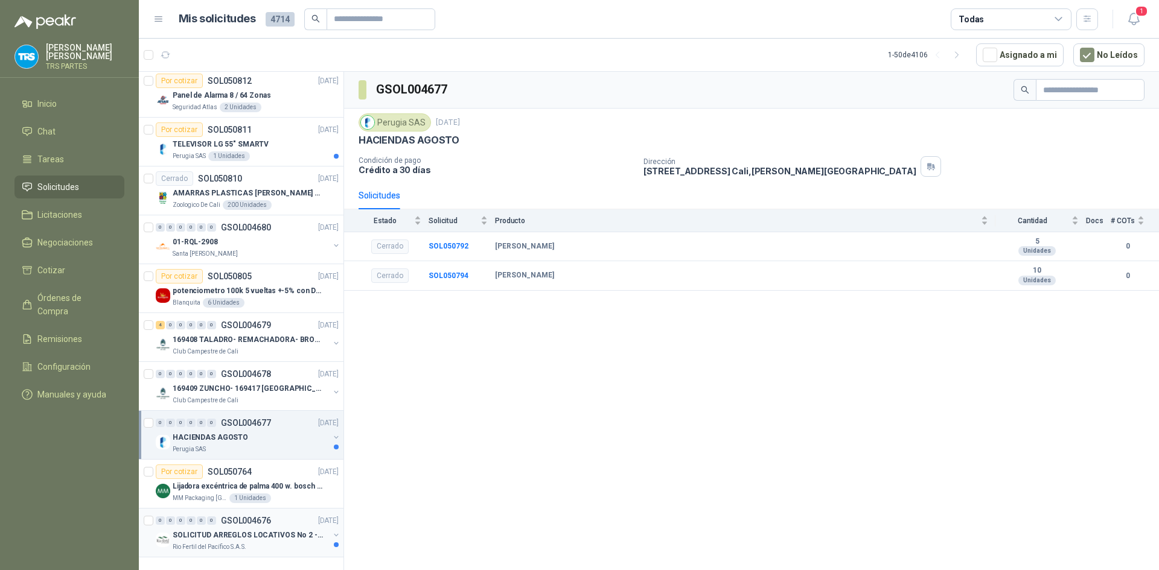
click at [271, 514] on div "0 0 0 0 0 0 GSOL004676 [DATE]" at bounding box center [248, 521] width 185 height 14
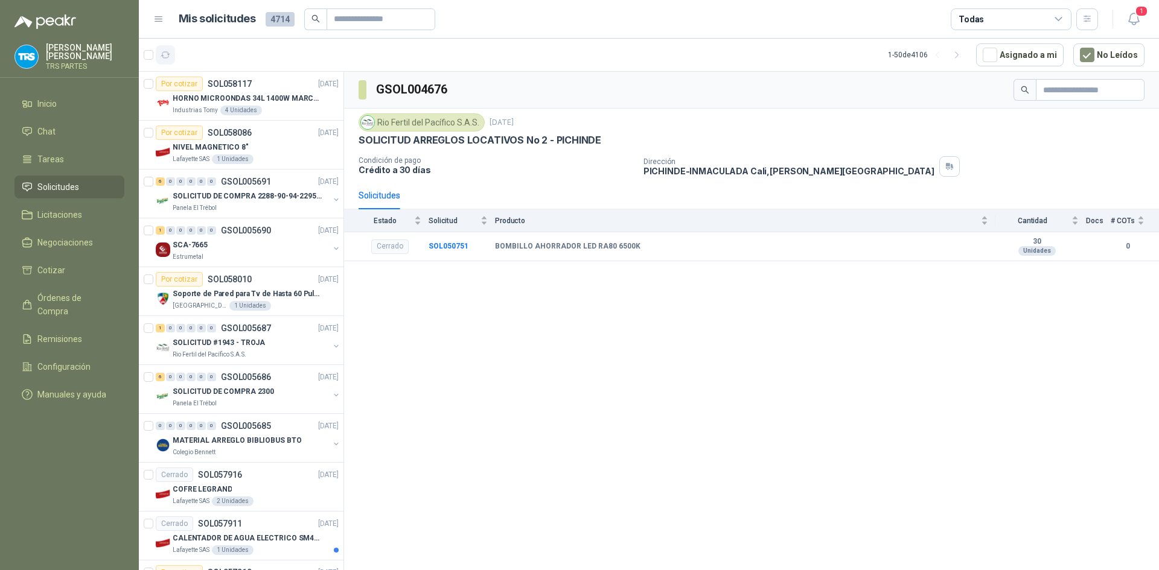
click at [170, 54] on icon "button" at bounding box center [166, 55] width 10 height 10
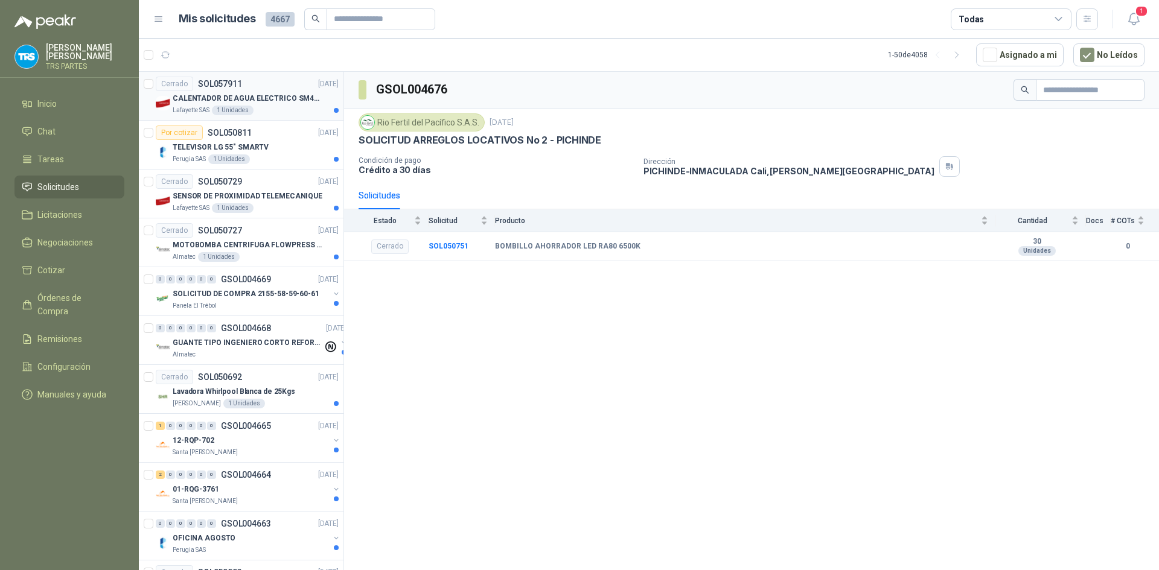
click at [254, 86] on div "Cerrado SOL057911 [DATE]" at bounding box center [247, 84] width 183 height 14
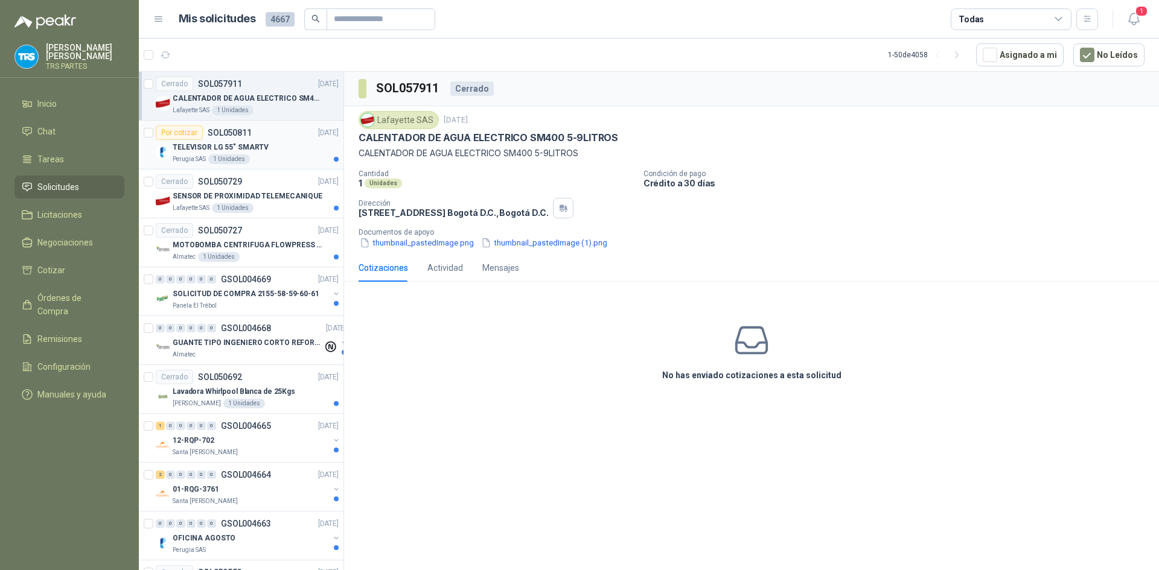
click at [287, 147] on div "TELEVISOR LG 55" SMARTV" at bounding box center [256, 147] width 166 height 14
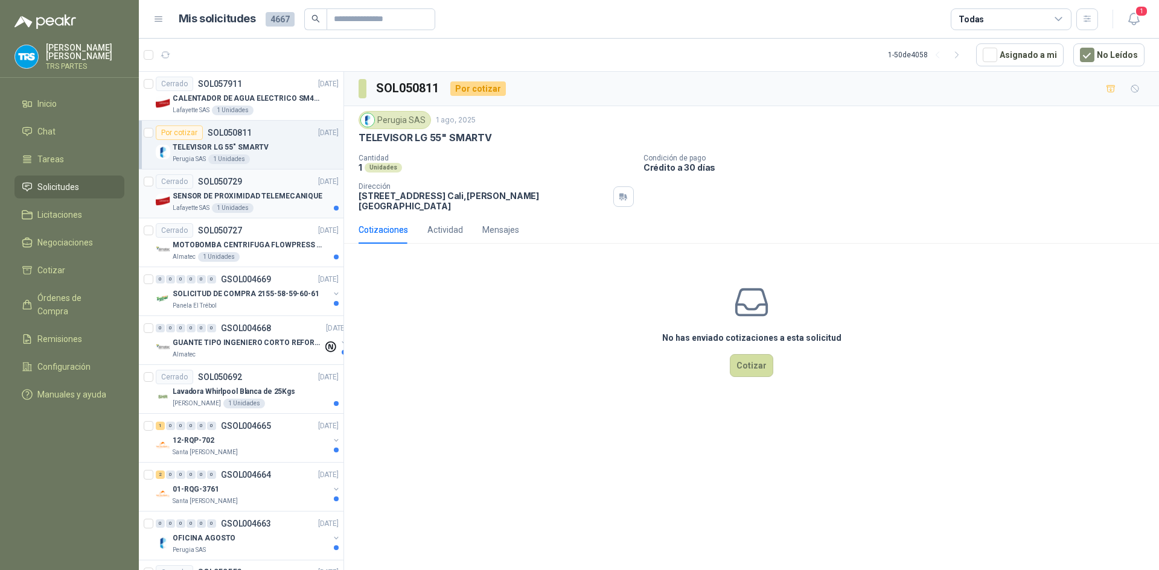
click at [307, 200] on p "SENSOR DE PROXIMIDAD TELEMECANIQUE" at bounding box center [248, 196] width 150 height 11
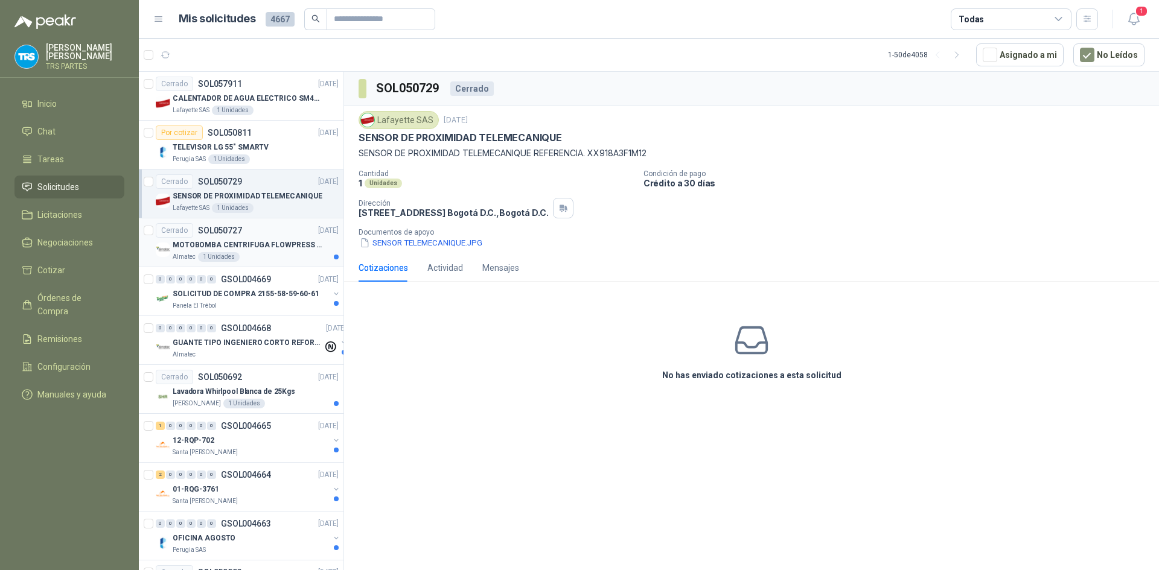
click at [318, 230] on p "[DATE]" at bounding box center [328, 230] width 21 height 11
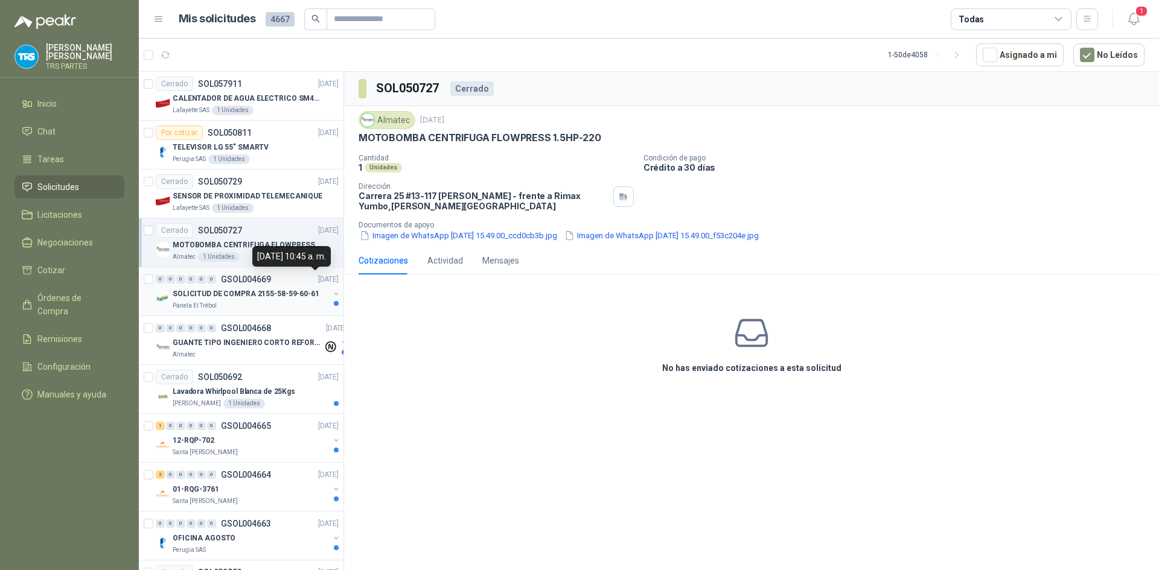
click at [298, 287] on div "SOLICITUD DE COMPRA 2155-58-59-60-61" at bounding box center [251, 294] width 156 height 14
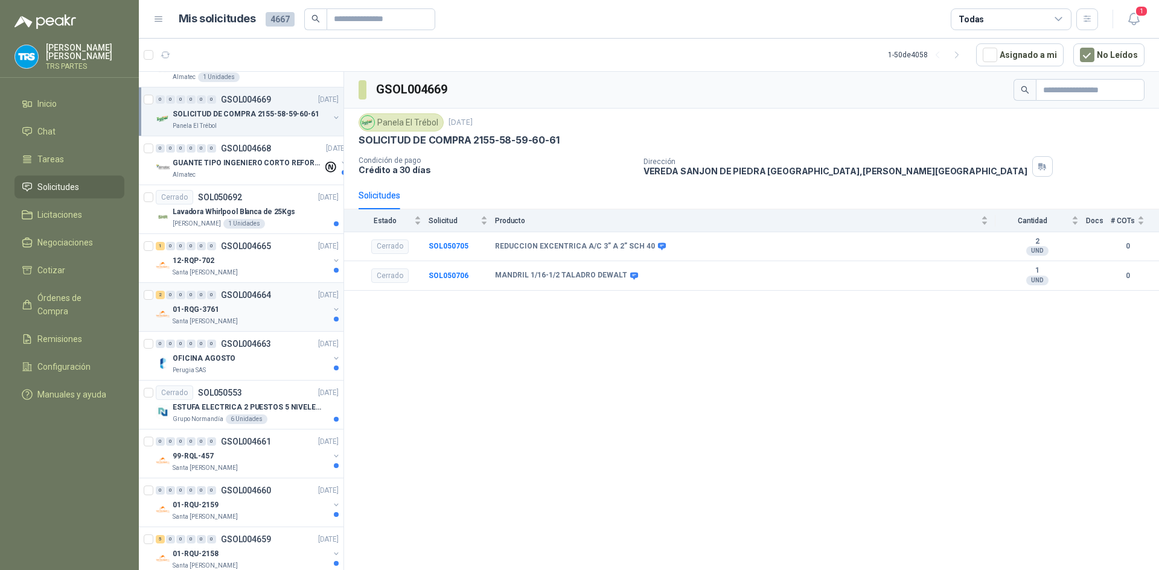
scroll to position [181, 0]
click at [275, 360] on div "OFICINA AGOSTO" at bounding box center [251, 357] width 156 height 14
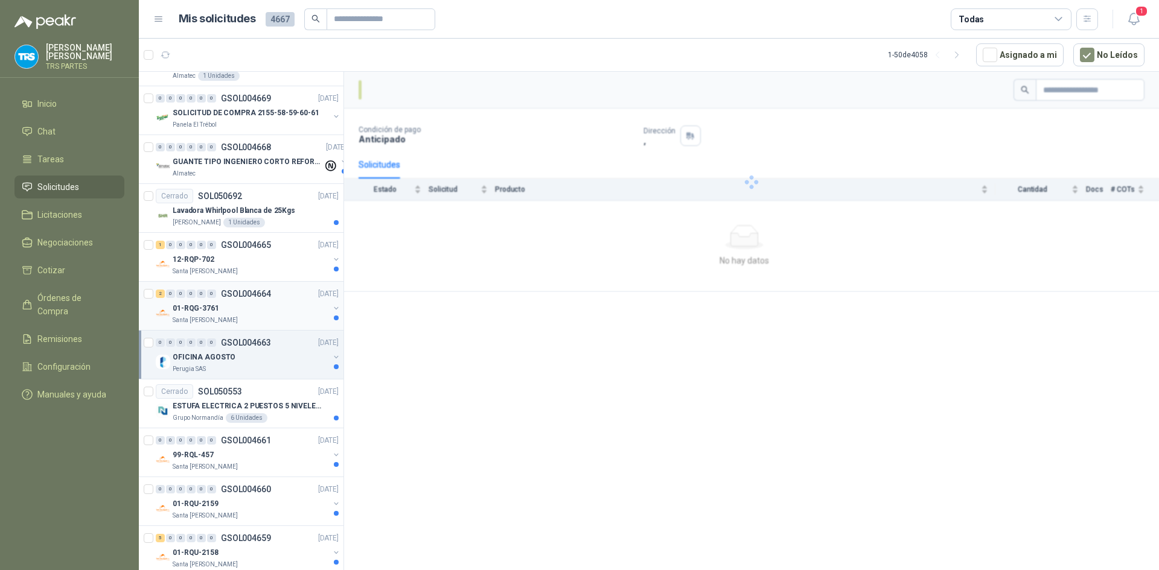
click at [278, 308] on div "01-RQG-3761" at bounding box center [251, 308] width 156 height 14
click at [273, 203] on div "Lavadora Whirlpool Blanca de 25Kgs" at bounding box center [256, 210] width 166 height 14
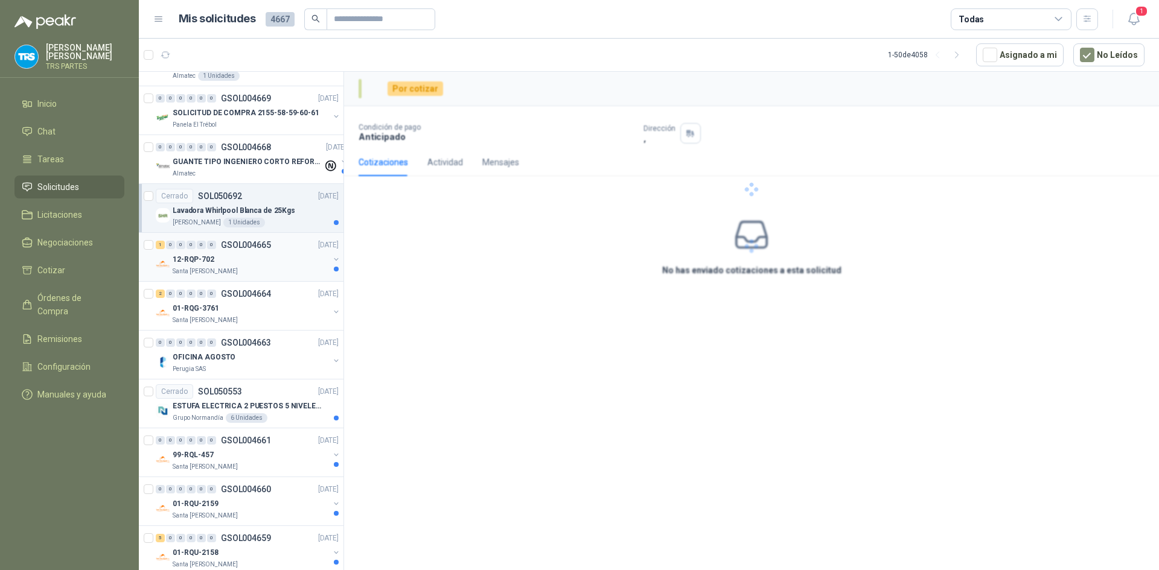
click at [261, 254] on div "12-RQP-702" at bounding box center [251, 259] width 156 height 14
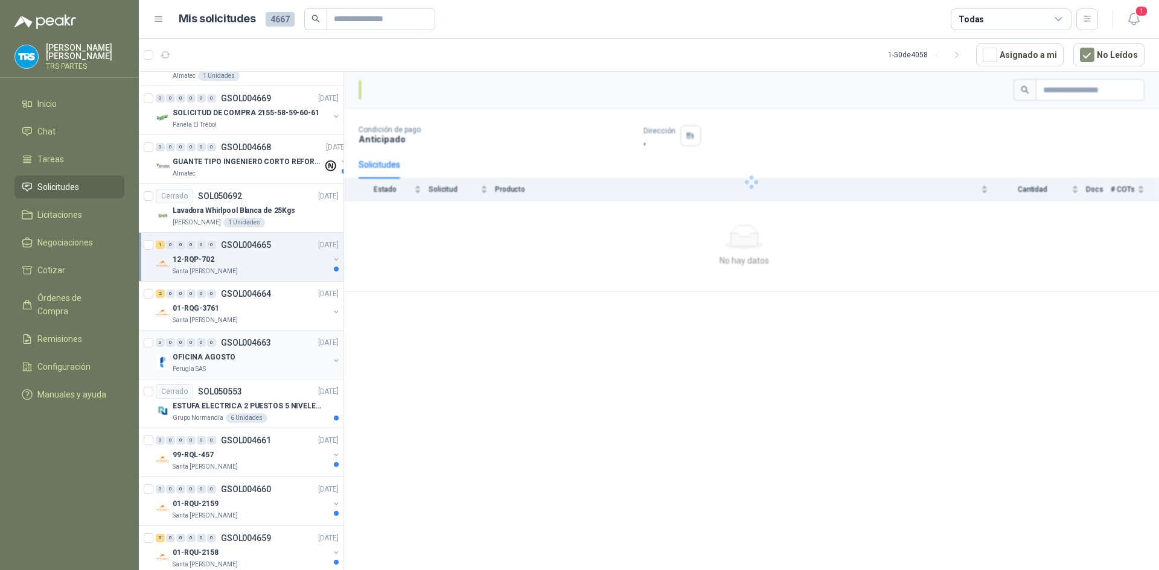
drag, startPoint x: 262, startPoint y: 339, endPoint x: 264, endPoint y: 359, distance: 20.6
click at [262, 339] on p "GSOL004663" at bounding box center [246, 343] width 50 height 8
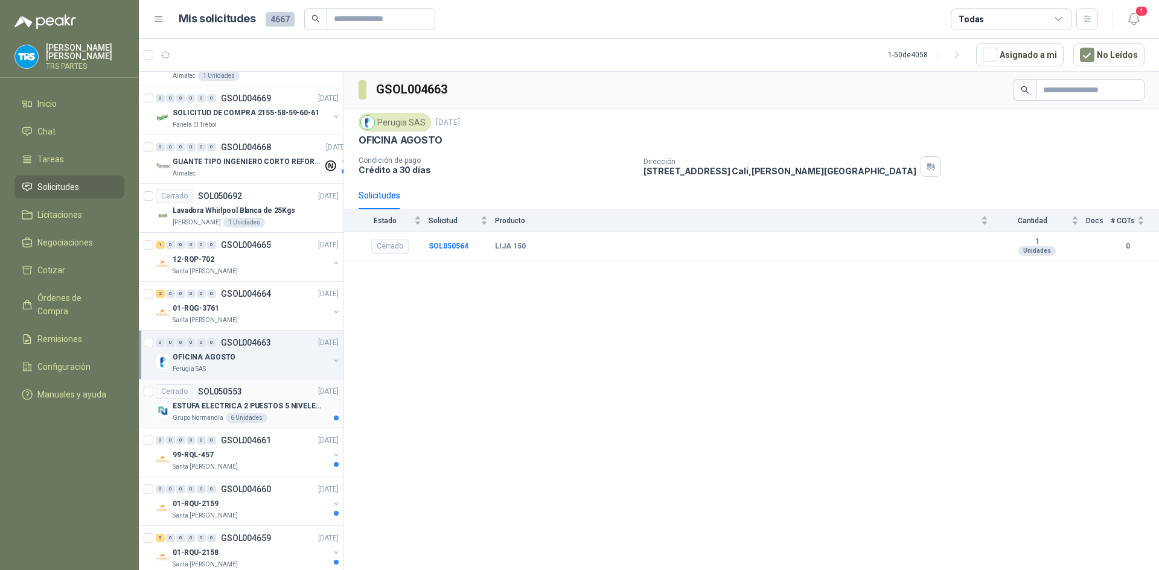
click at [257, 405] on p "ESTUFA ELECTRICA 2 PUESTOS 5 NIVELES DE TEMPERATURA 2000 W" at bounding box center [248, 406] width 150 height 11
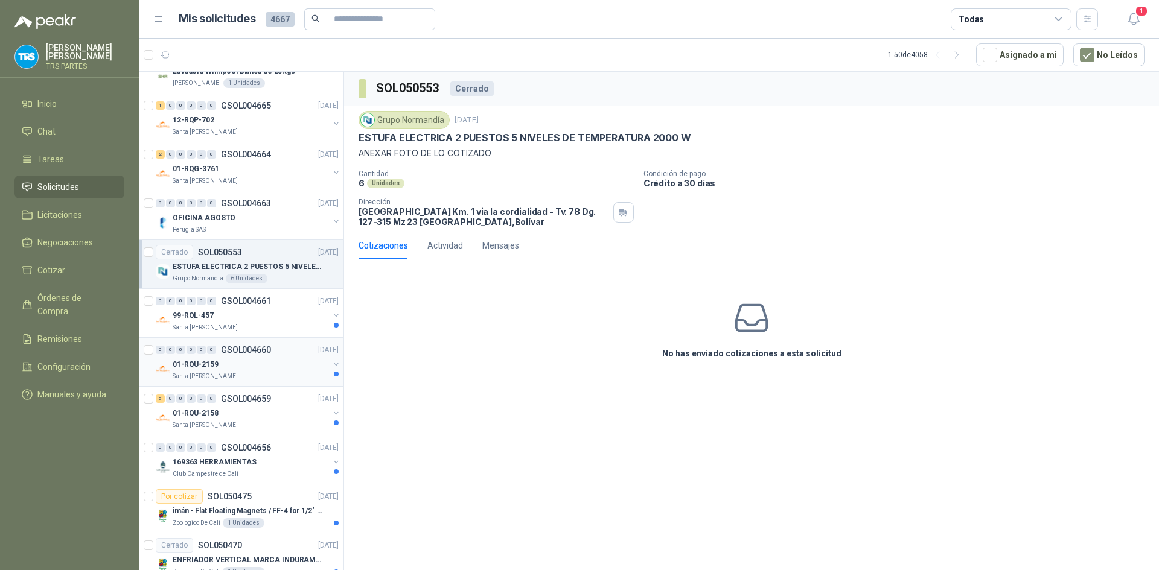
scroll to position [326, 0]
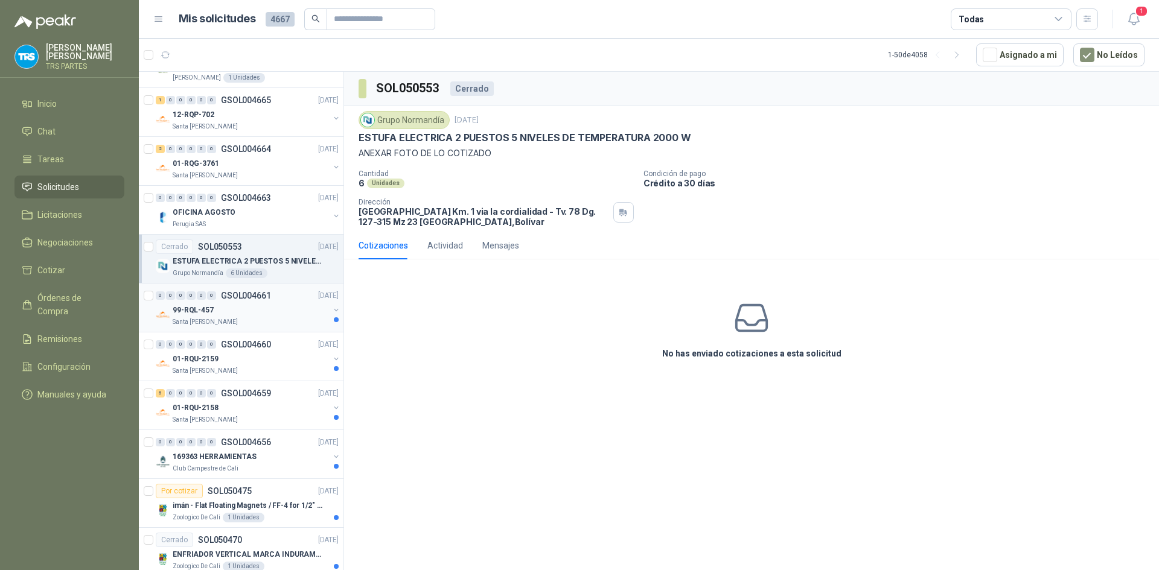
click at [252, 325] on div "Santa [PERSON_NAME]" at bounding box center [251, 322] width 156 height 10
click at [262, 359] on div "01-RQU-2159" at bounding box center [251, 359] width 156 height 14
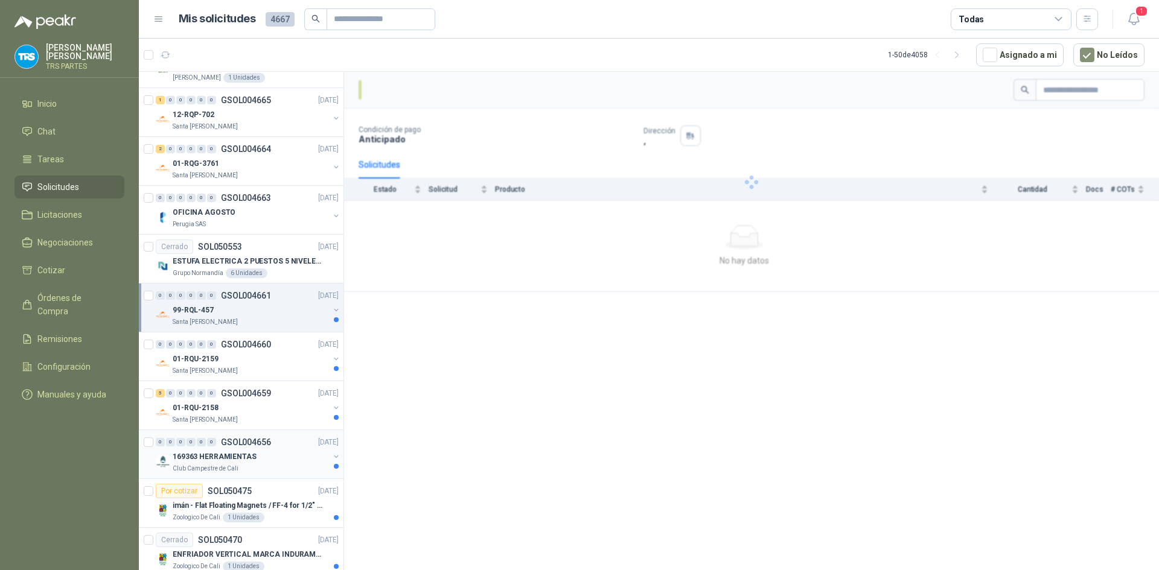
drag, startPoint x: 267, startPoint y: 416, endPoint x: 269, endPoint y: 445, distance: 29.1
click at [267, 416] on div "Santa [PERSON_NAME]" at bounding box center [251, 420] width 156 height 10
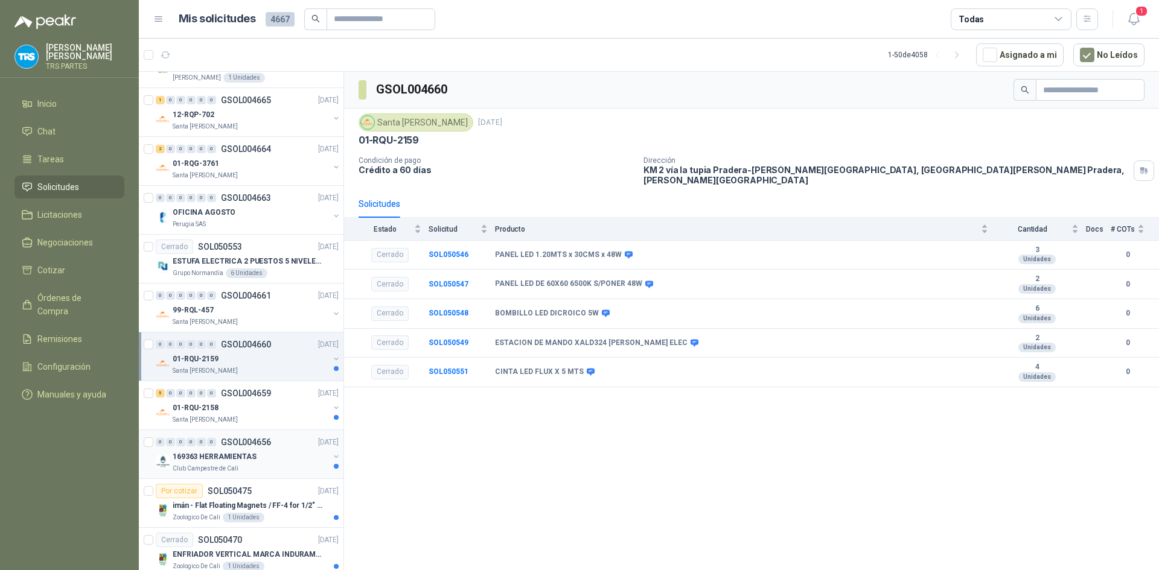
click at [270, 451] on div "169363 HERRAMIENTAS" at bounding box center [251, 457] width 156 height 14
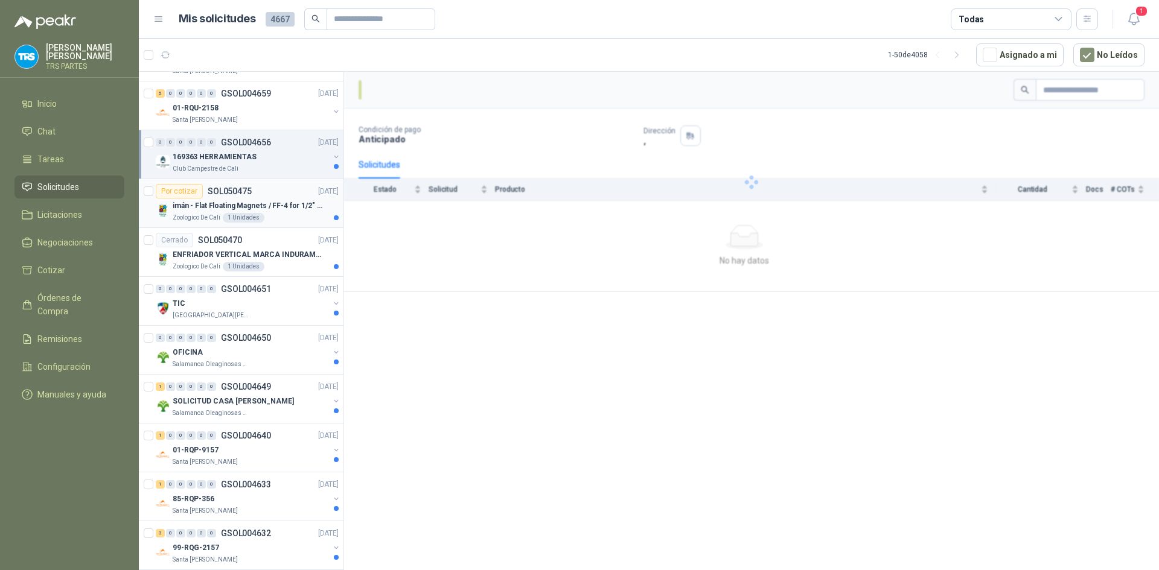
scroll to position [628, 0]
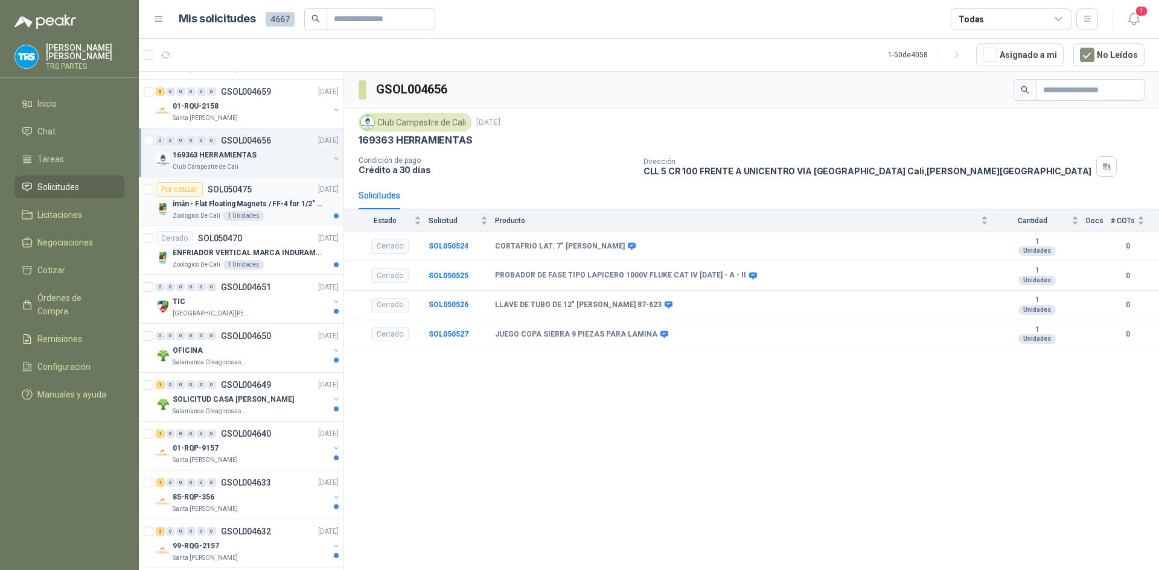
click at [266, 205] on p "imán - Flat Floating Magnets / FF-4 for 1/2″ (1.3 CM) TO 1″ (2.5 CM)" at bounding box center [248, 204] width 150 height 11
click at [266, 260] on div "ENFRIADOR VERTICAL MARCA INDURAMA 216 LITROS MODELO VFV-400 CZ" at bounding box center [256, 253] width 166 height 14
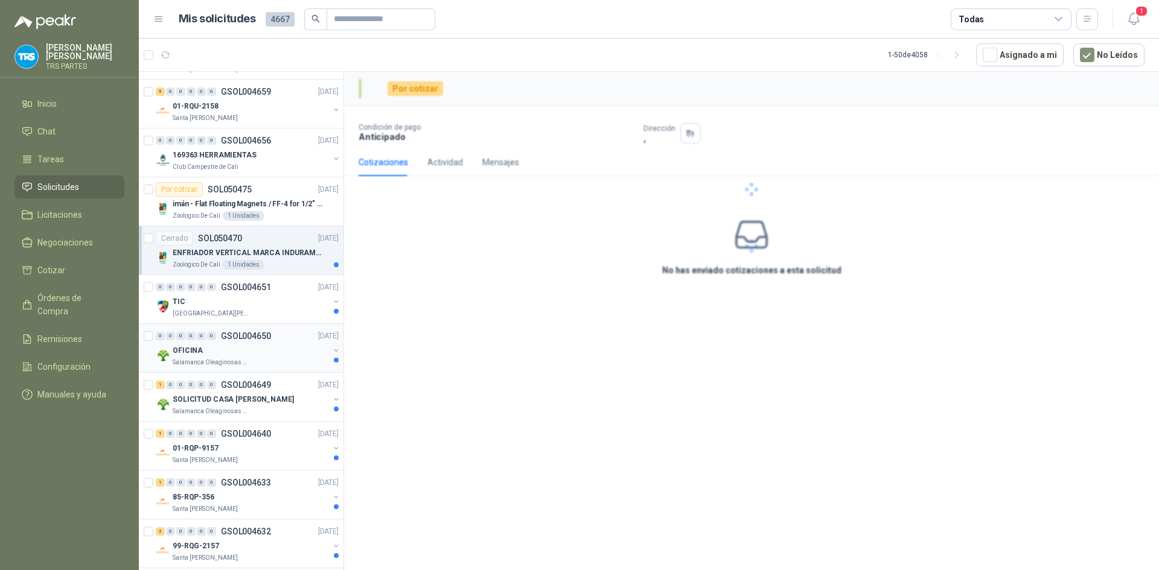
drag, startPoint x: 272, startPoint y: 310, endPoint x: 273, endPoint y: 363, distance: 53.1
click at [273, 357] on div "OFICINA" at bounding box center [251, 350] width 156 height 14
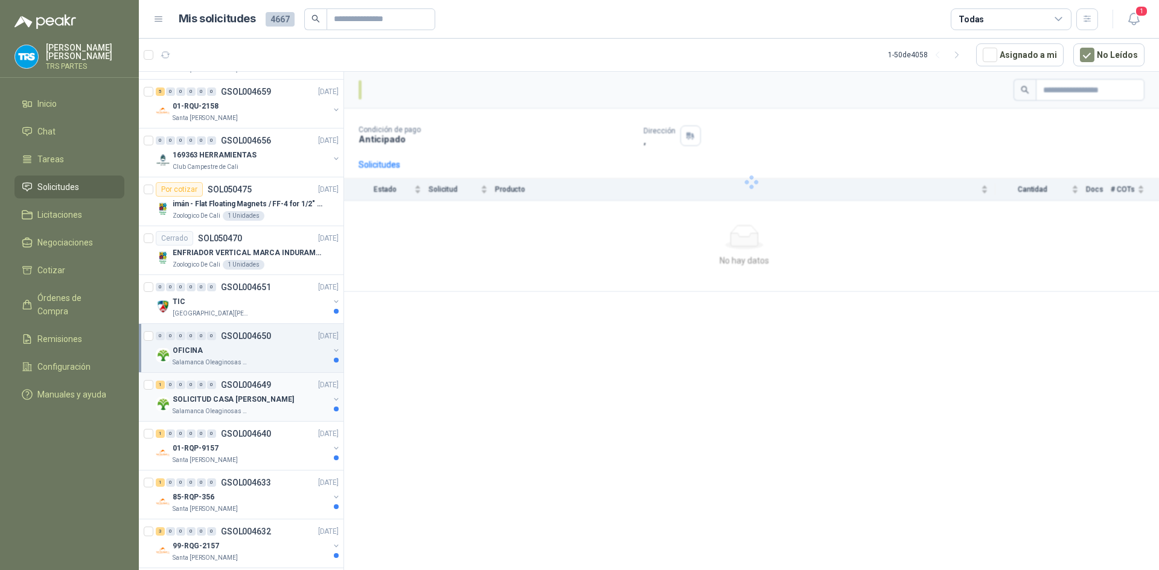
drag, startPoint x: 273, startPoint y: 408, endPoint x: 273, endPoint y: 435, distance: 26.6
click at [273, 409] on div "Salamanca Oleaginosas SAS" at bounding box center [251, 412] width 156 height 10
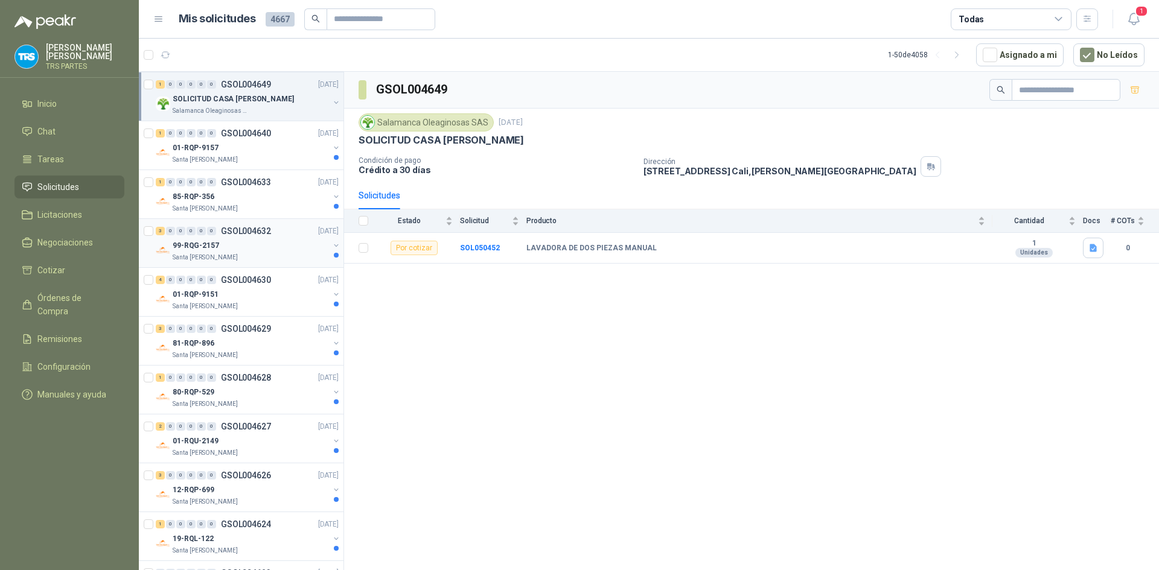
scroll to position [930, 0]
click at [269, 236] on div "3 0 0 0 0 0 GSOL004632 [DATE]" at bounding box center [248, 230] width 185 height 14
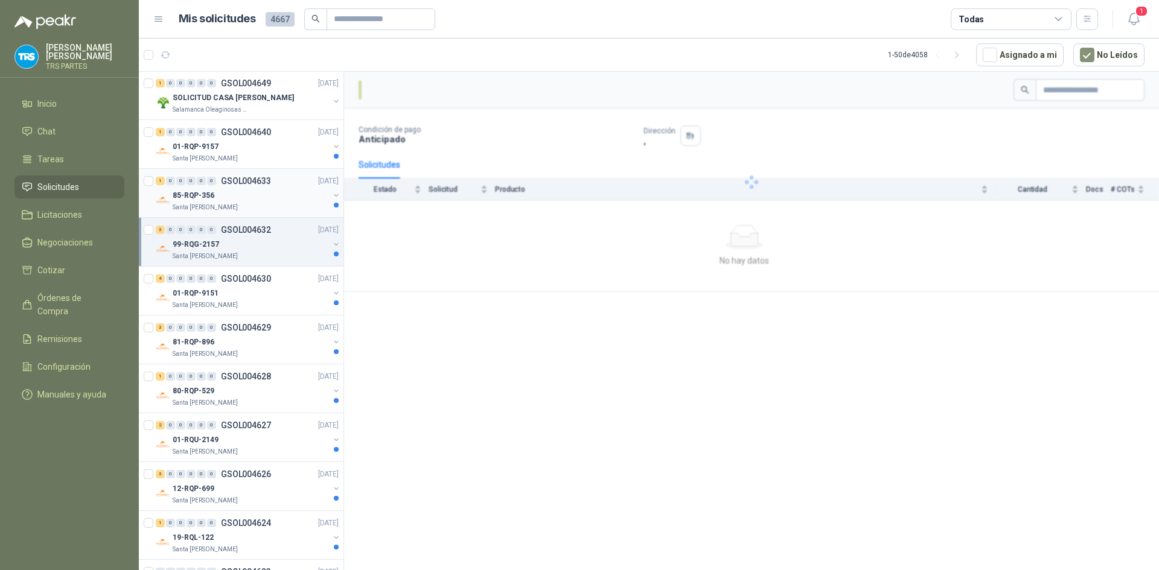
click at [275, 203] on div "Santa [PERSON_NAME]" at bounding box center [251, 208] width 156 height 10
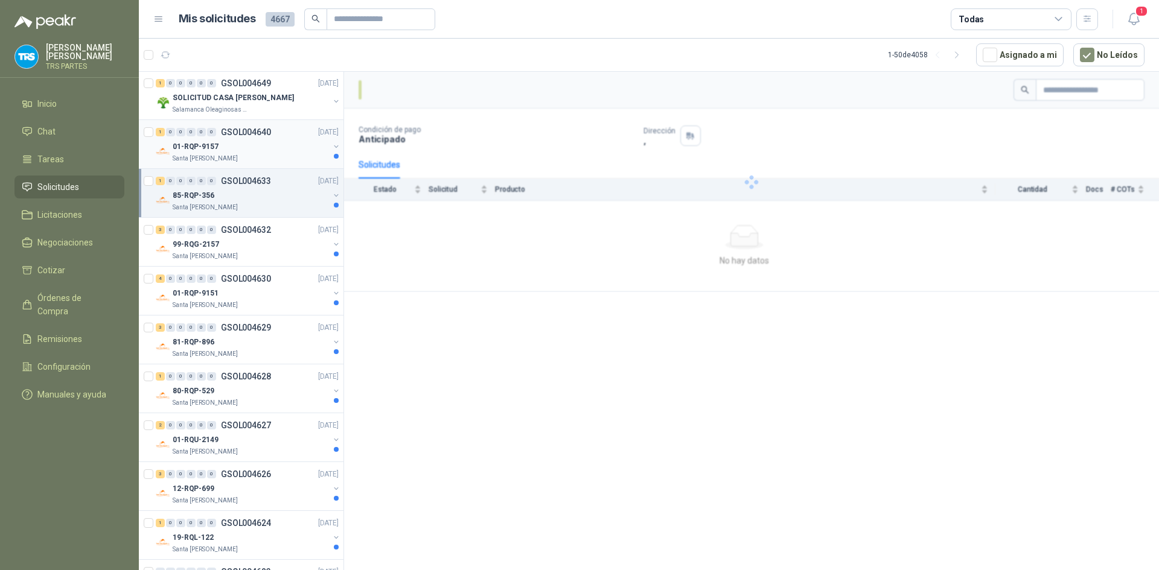
click at [281, 161] on div "Santa [PERSON_NAME]" at bounding box center [251, 159] width 156 height 10
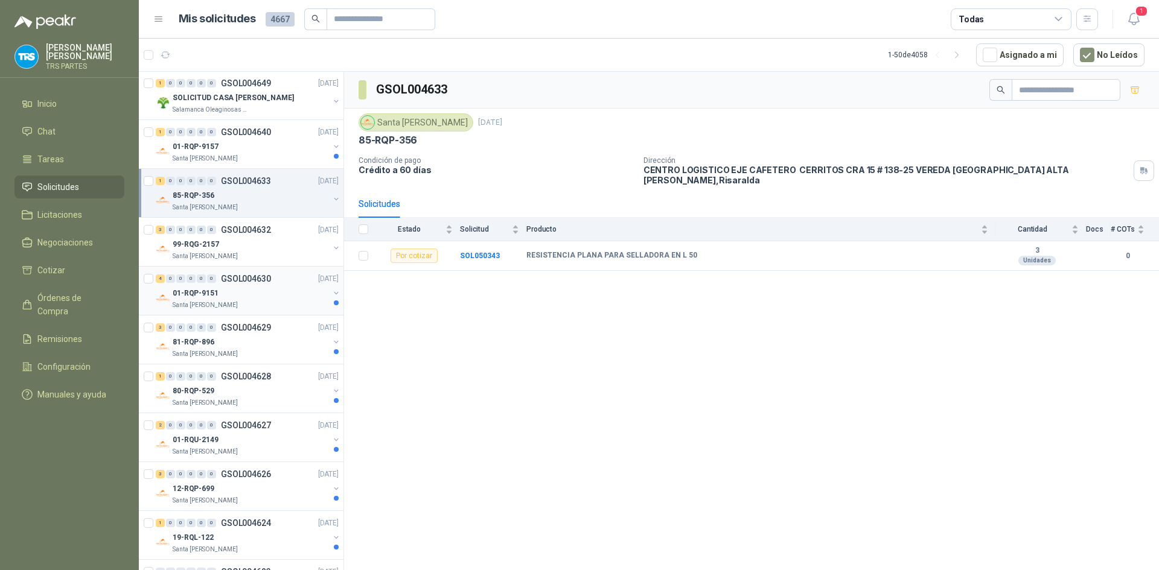
click at [276, 293] on div "01-RQP-9151" at bounding box center [251, 293] width 156 height 14
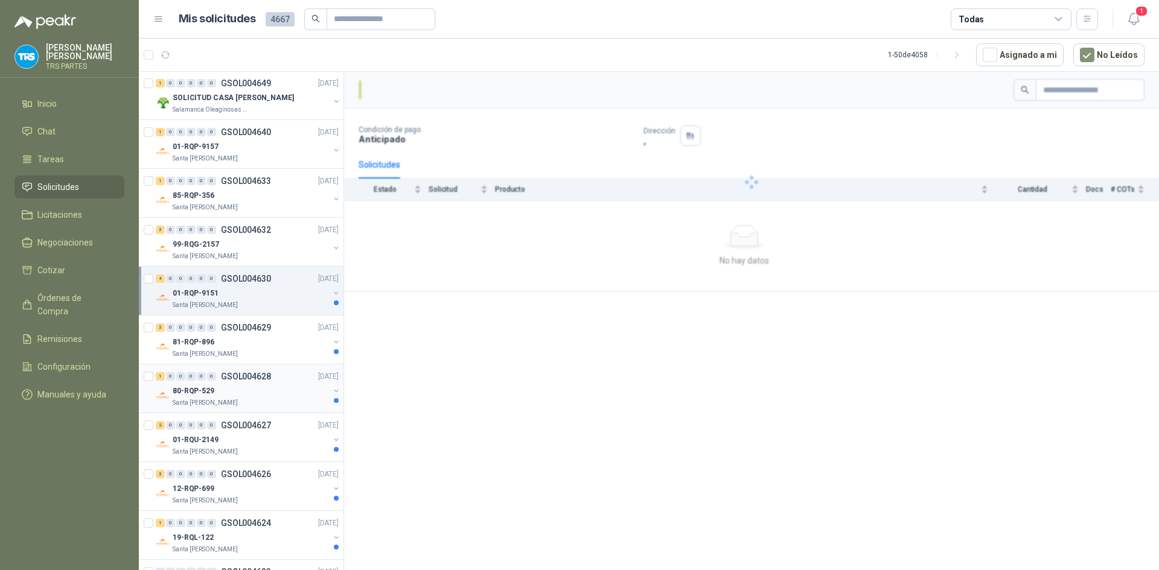
drag, startPoint x: 287, startPoint y: 349, endPoint x: 289, endPoint y: 378, distance: 29.0
click at [287, 350] on div "Santa [PERSON_NAME]" at bounding box center [251, 354] width 156 height 10
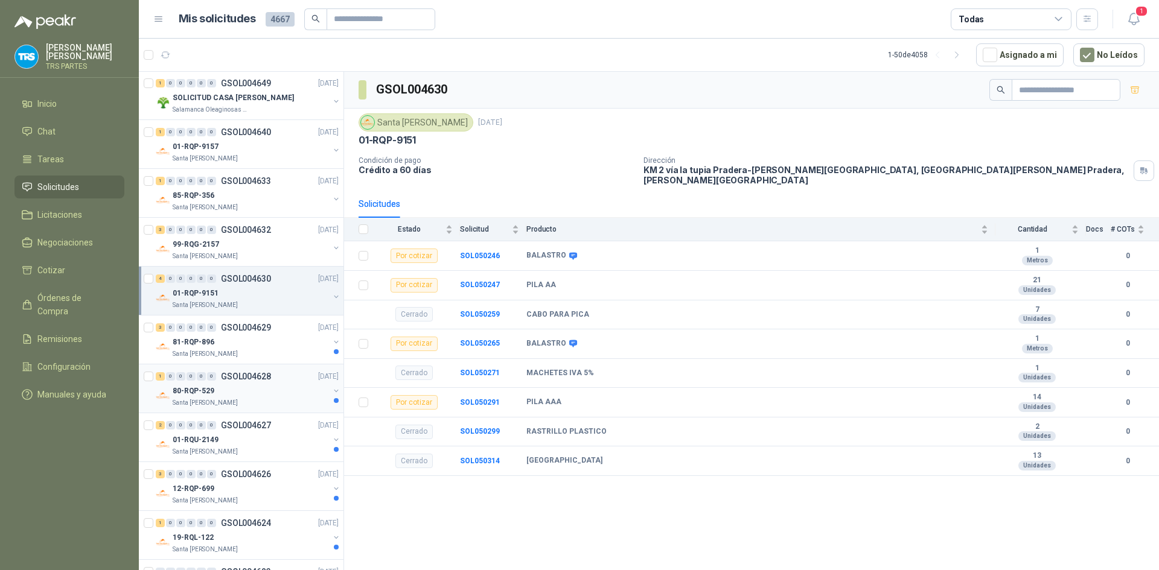
click at [289, 388] on div "80-RQP-529" at bounding box center [251, 391] width 156 height 14
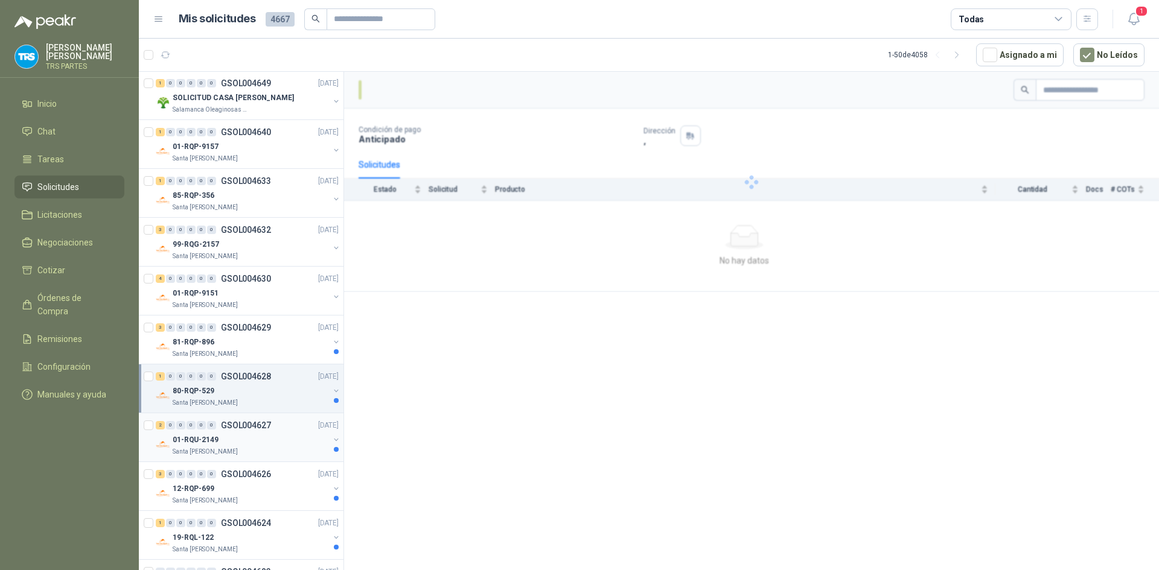
click at [290, 448] on div "Santa [PERSON_NAME]" at bounding box center [251, 452] width 156 height 10
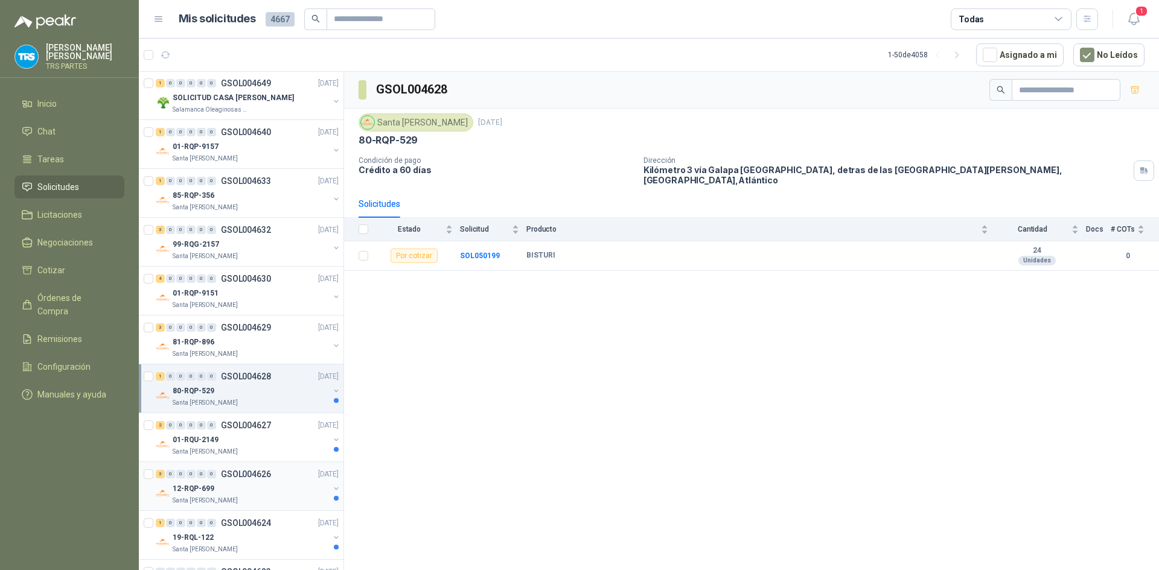
click at [286, 497] on div "Santa [PERSON_NAME]" at bounding box center [251, 501] width 156 height 10
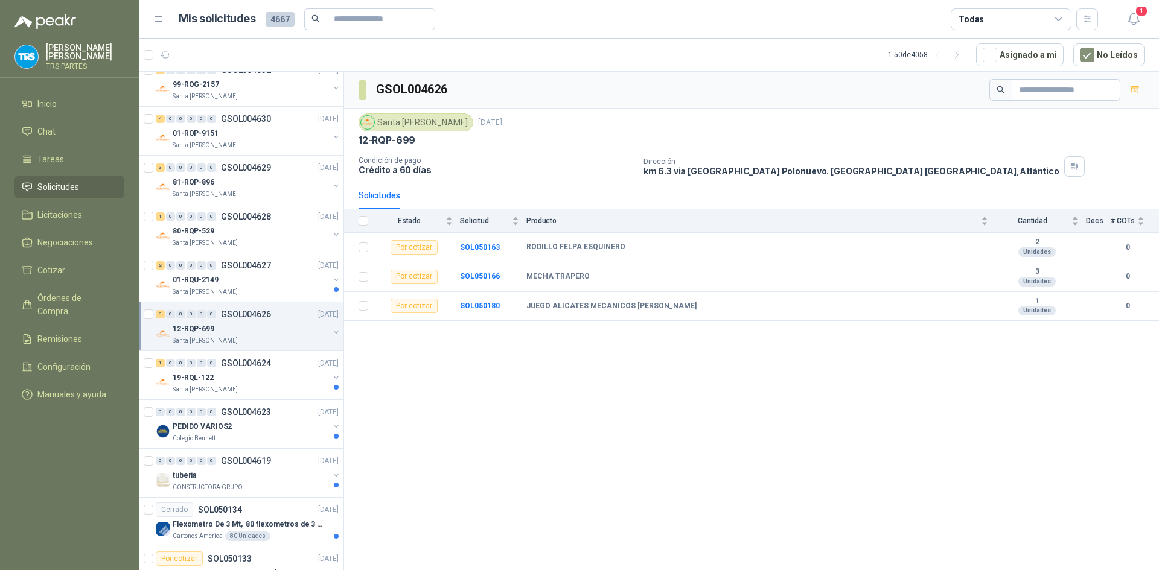
scroll to position [1111, 0]
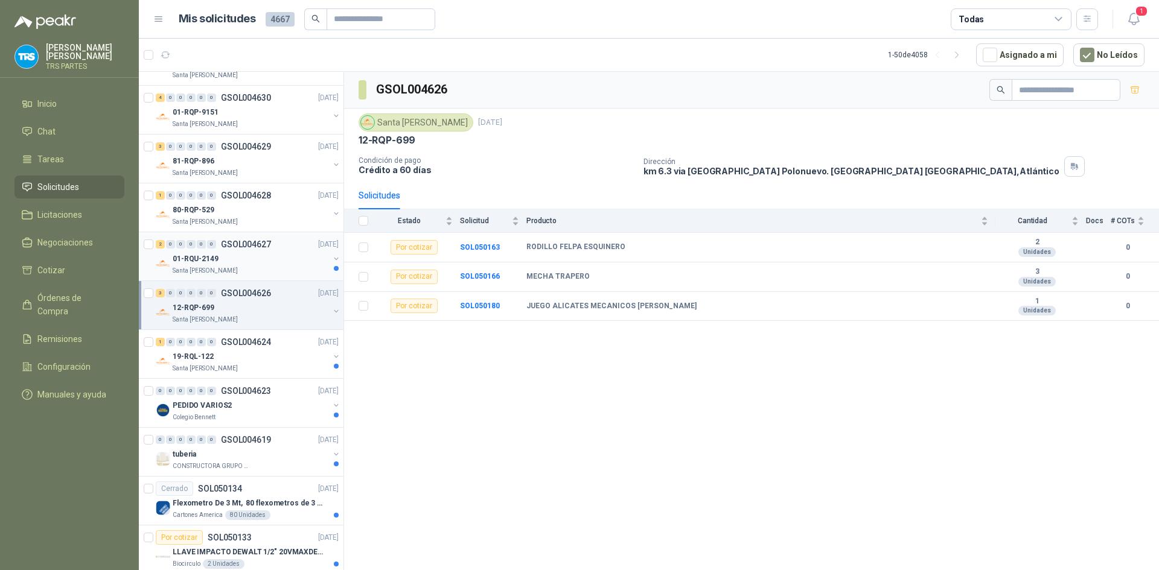
click at [279, 248] on div "2 0 0 0 0 0 GSOL004627 [DATE]" at bounding box center [248, 244] width 185 height 14
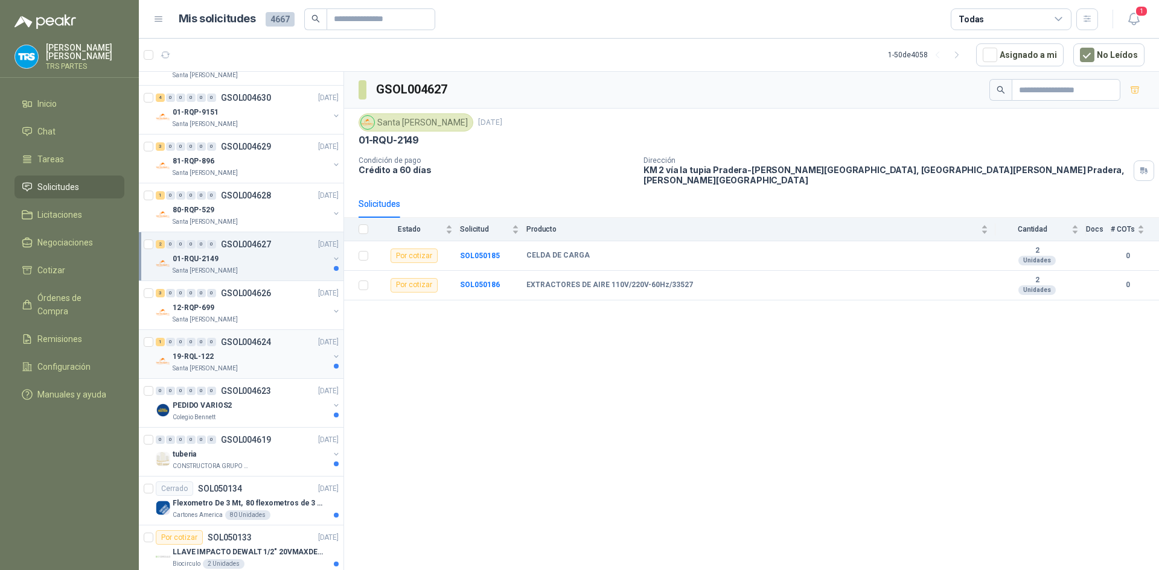
click at [284, 356] on div "19-RQL-122" at bounding box center [251, 356] width 156 height 14
click at [291, 401] on div "PEDIDO VARIOS2" at bounding box center [251, 405] width 156 height 14
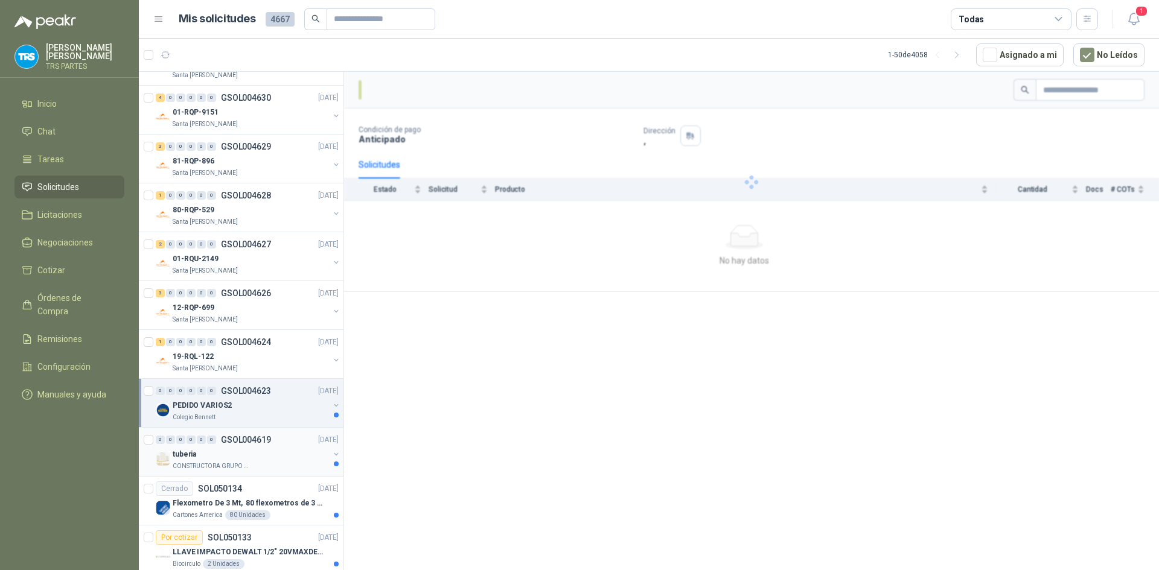
click at [292, 456] on div "tuberia" at bounding box center [251, 454] width 156 height 14
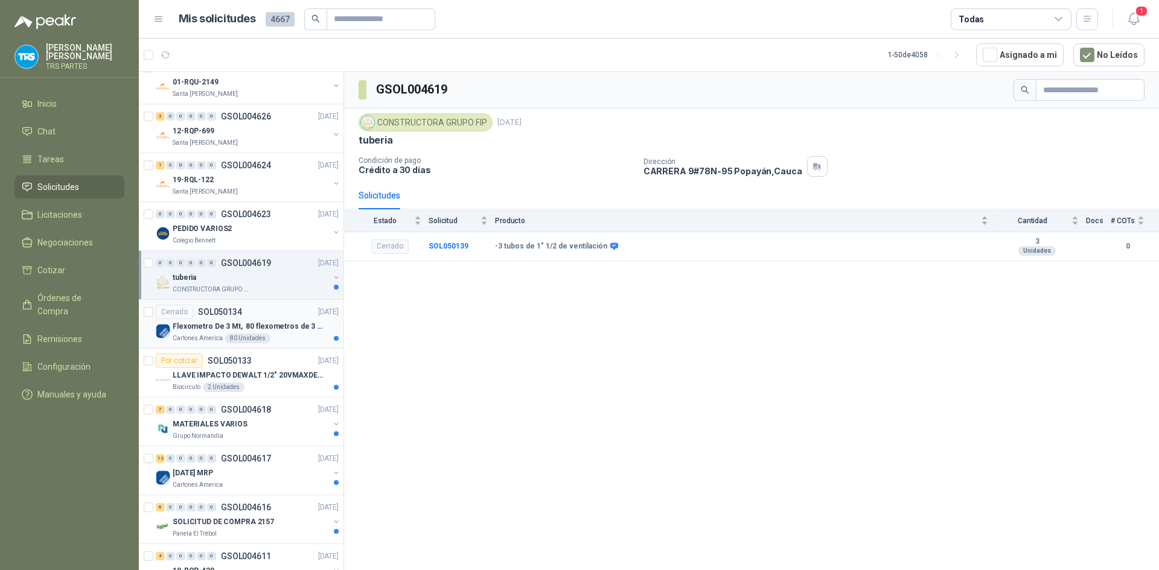
scroll to position [1292, 0]
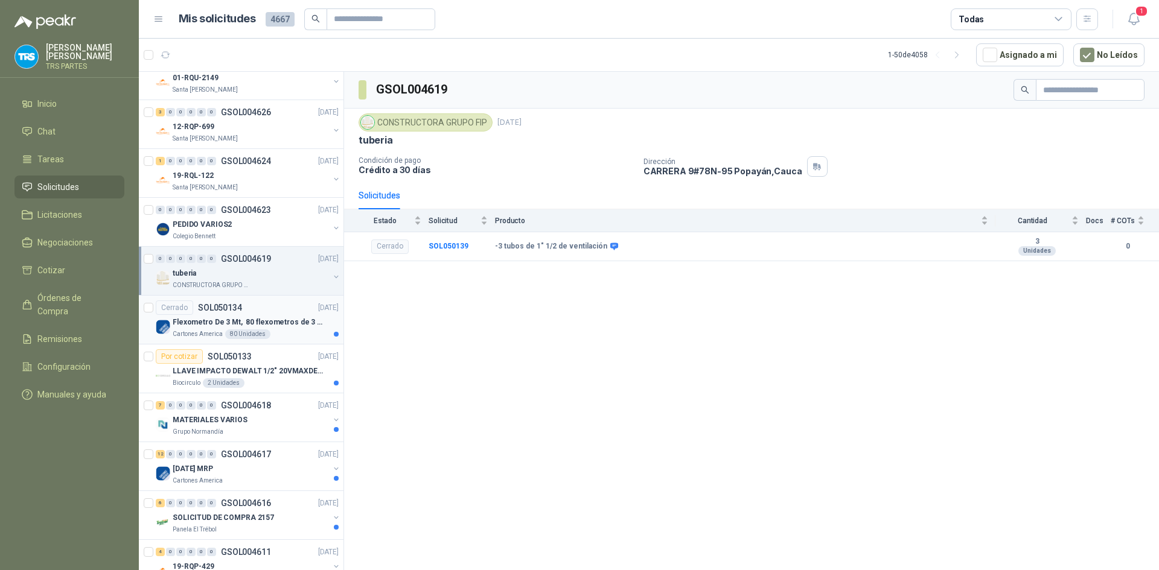
click at [292, 310] on div "Cerrado SOL050134 [DATE]" at bounding box center [247, 308] width 183 height 14
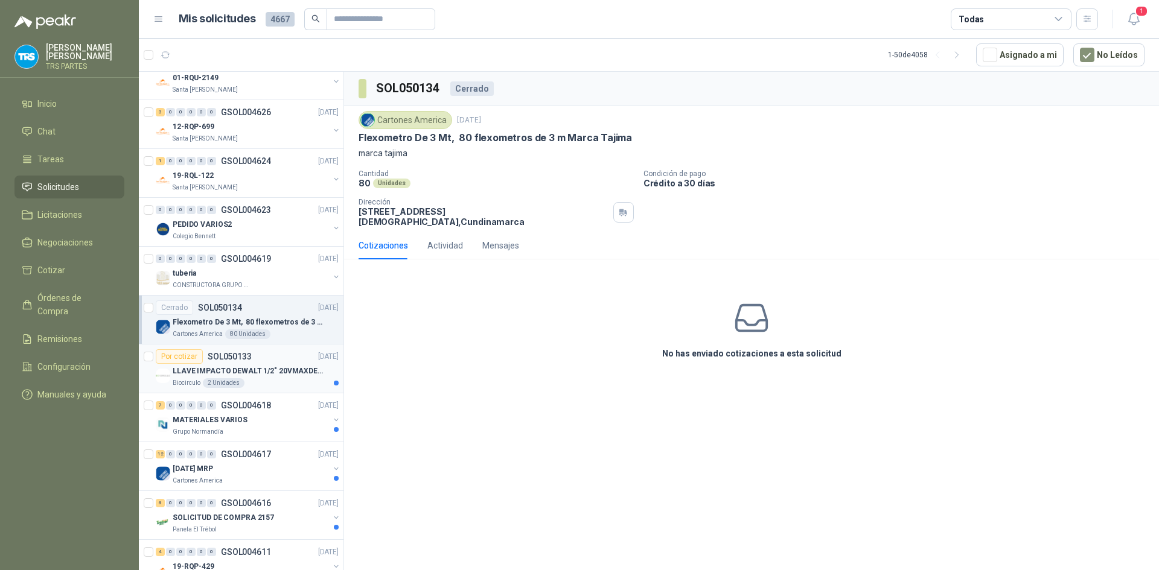
click at [289, 362] on div "Por cotizar SOL050133 [DATE]" at bounding box center [247, 356] width 183 height 14
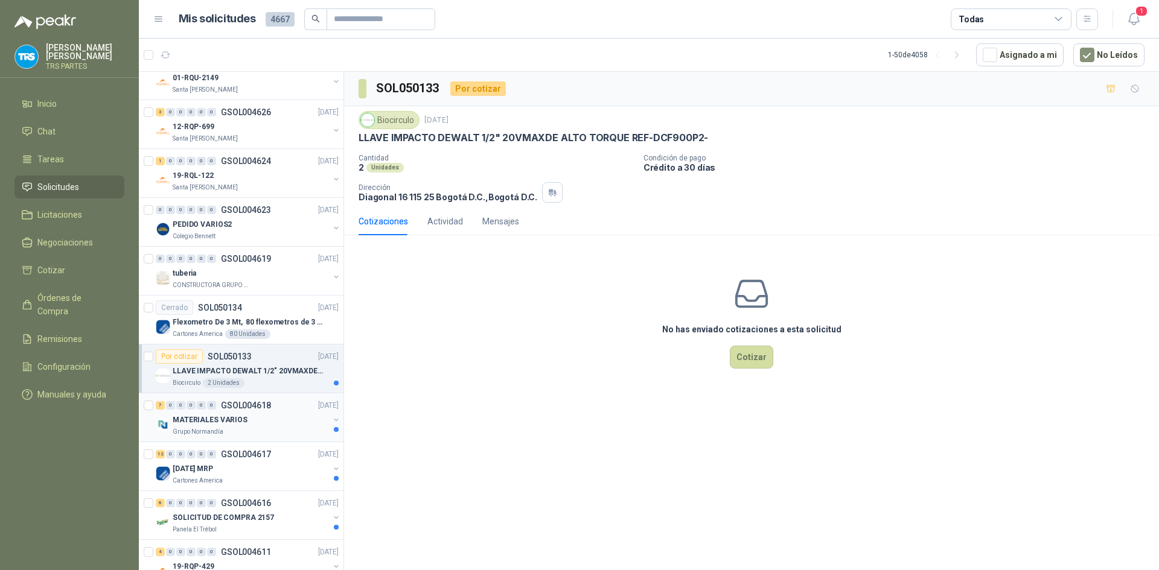
click at [293, 424] on div "MATERIALES VARIOS" at bounding box center [251, 420] width 156 height 14
click at [292, 454] on div "12 0 0 0 0 0 GSOL004617 [DATE]" at bounding box center [248, 454] width 185 height 14
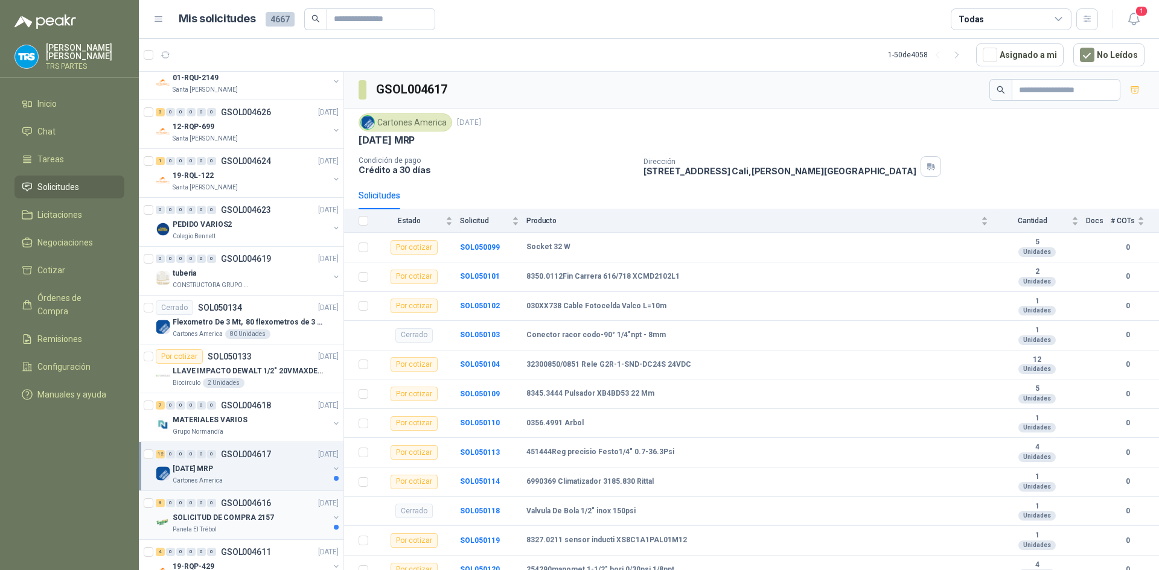
scroll to position [1473, 0]
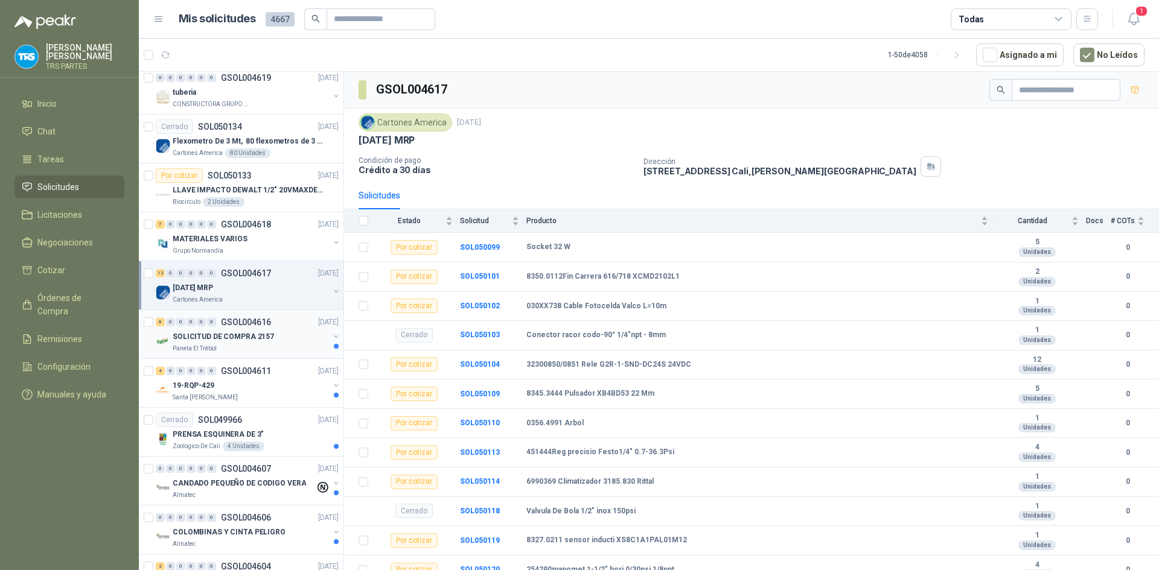
click at [275, 340] on div "SOLICITUD DE COMPRA 2157" at bounding box center [251, 337] width 156 height 14
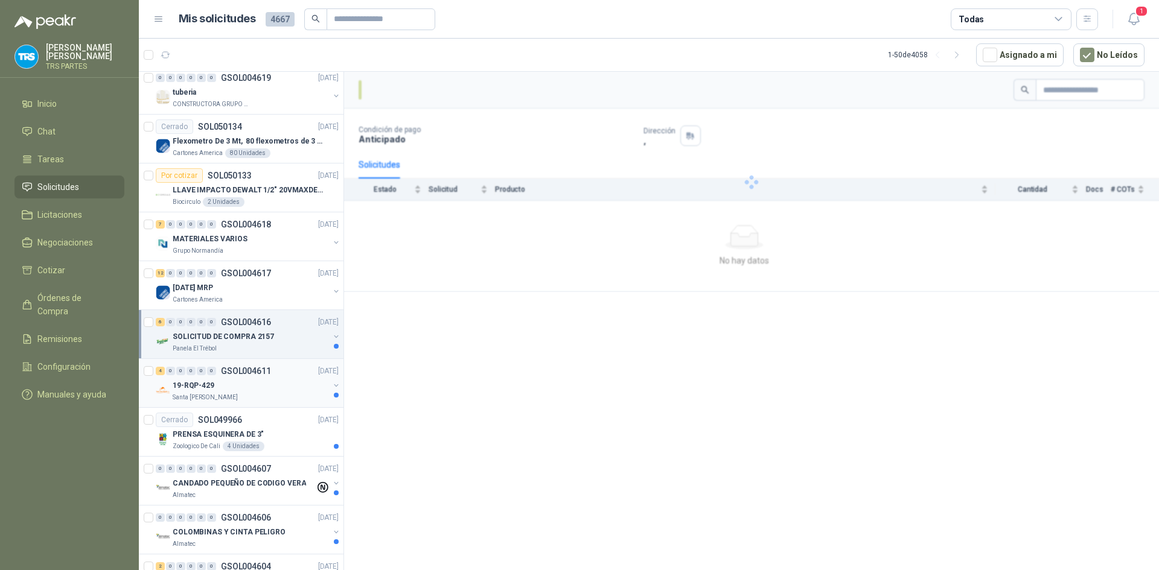
click at [283, 384] on div "19-RQP-429" at bounding box center [251, 385] width 156 height 14
click at [282, 427] on div "Cerrado SOL049966 [DATE]" at bounding box center [247, 420] width 183 height 14
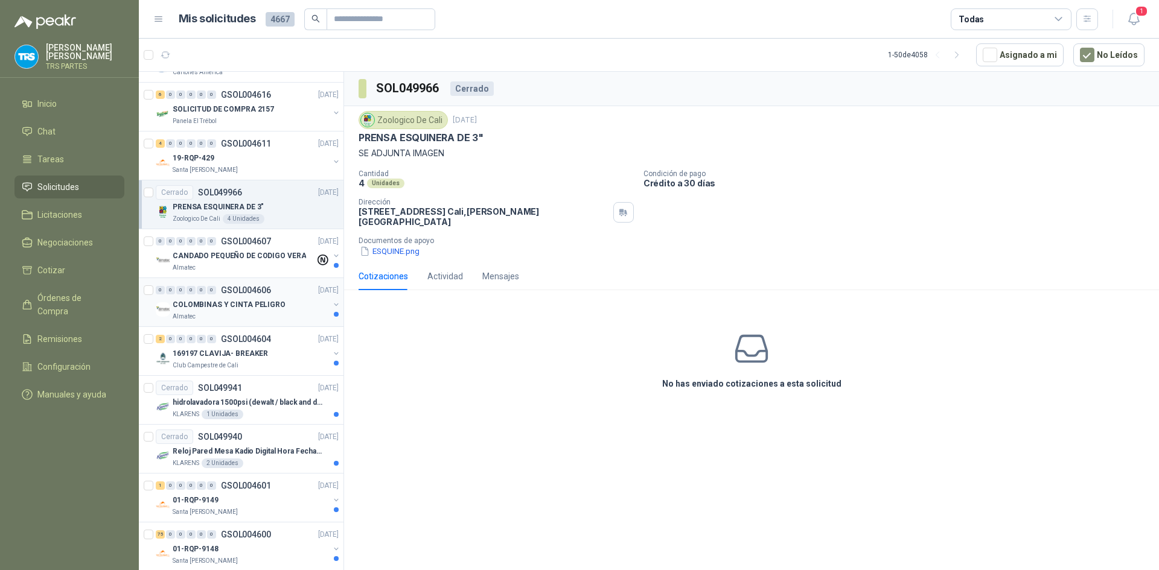
scroll to position [1714, 0]
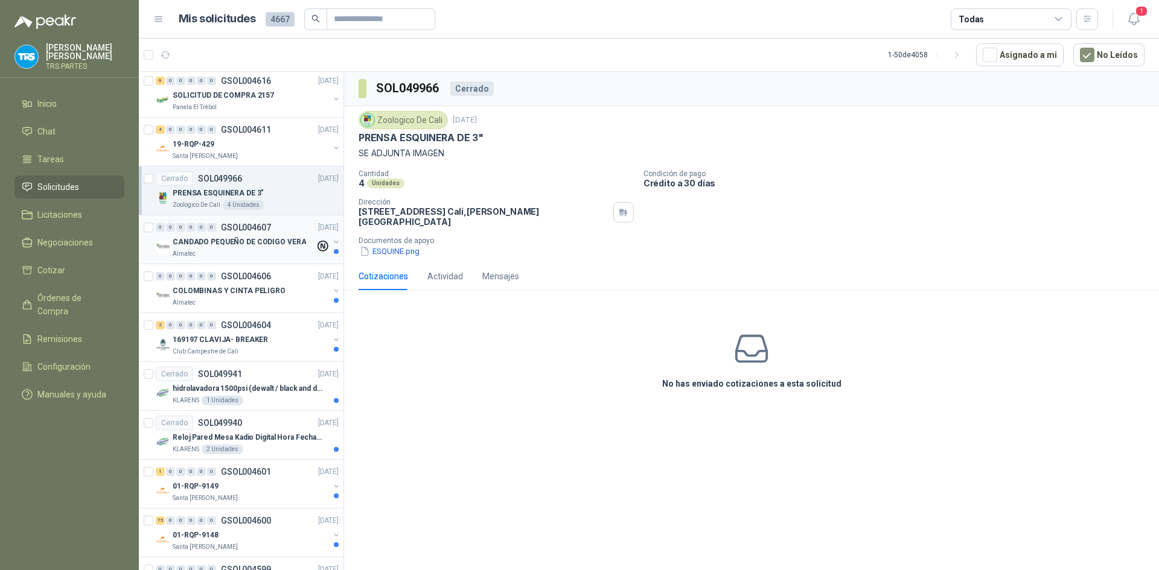
click at [273, 252] on div "Almatec" at bounding box center [244, 254] width 142 height 10
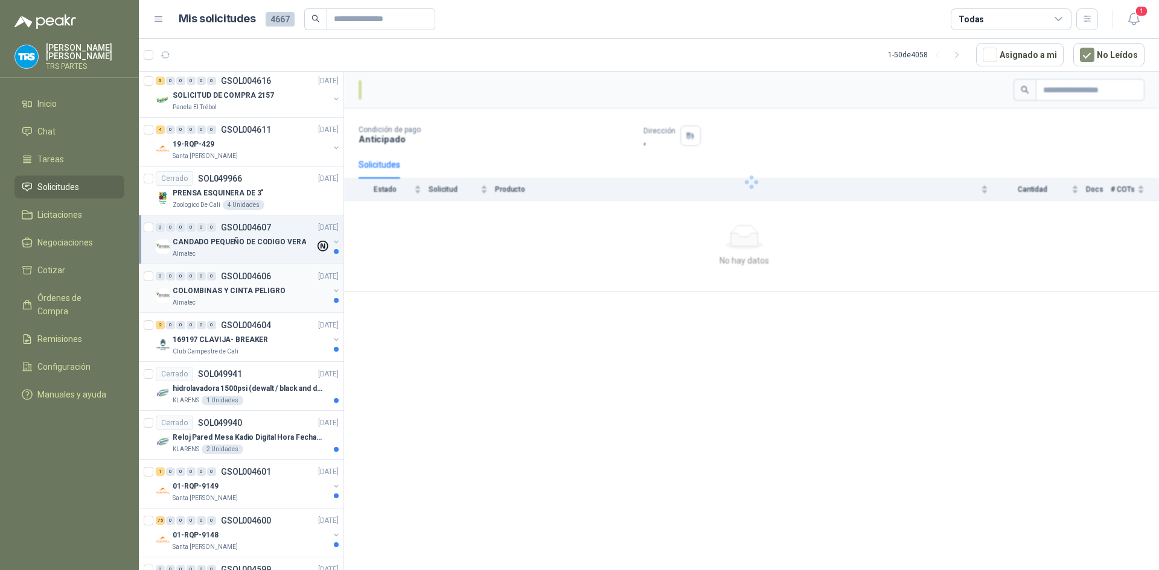
click at [287, 283] on div "0 0 0 0 0 0 GSOL004606 [DATE]" at bounding box center [248, 276] width 185 height 14
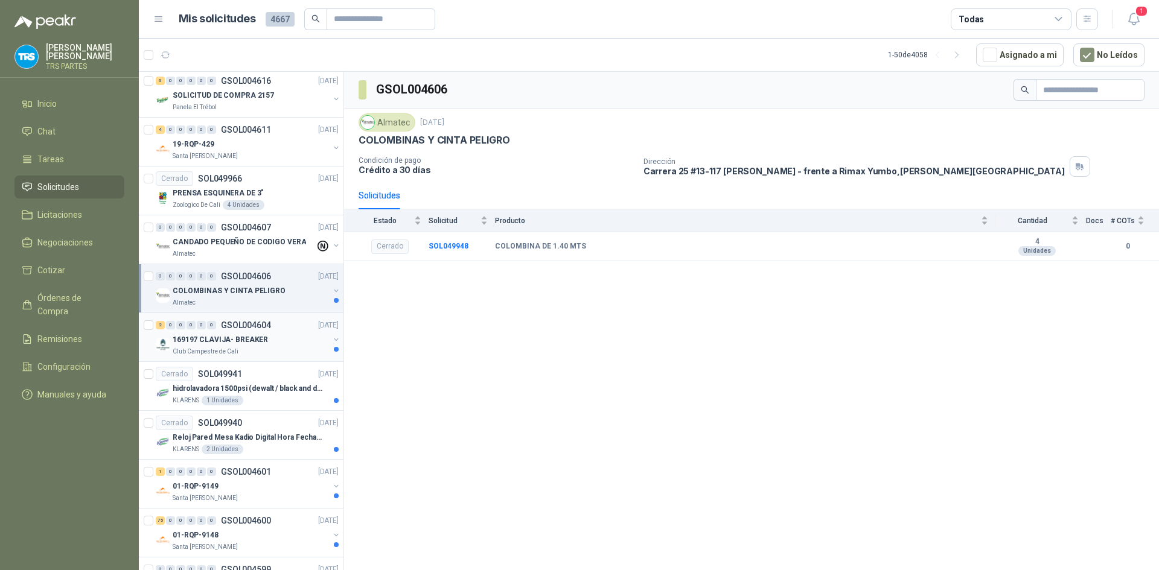
click at [289, 342] on div "169197 CLAVIJA- BREAKER" at bounding box center [251, 340] width 156 height 14
click at [289, 374] on div "Cerrado SOL049941 [DATE]" at bounding box center [247, 374] width 183 height 14
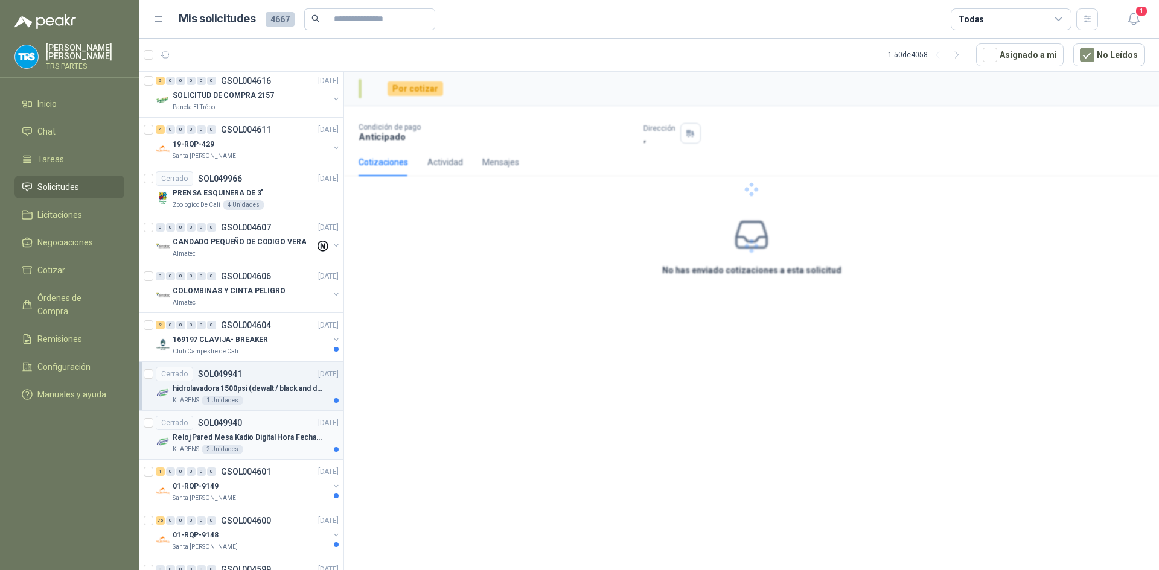
click at [290, 441] on p "Reloj Pared Mesa Kadio Digital Hora Fecha Alarma" at bounding box center [248, 437] width 150 height 11
click at [290, 473] on div "1 0 0 0 0 0 GSOL004601 [DATE]" at bounding box center [248, 472] width 185 height 14
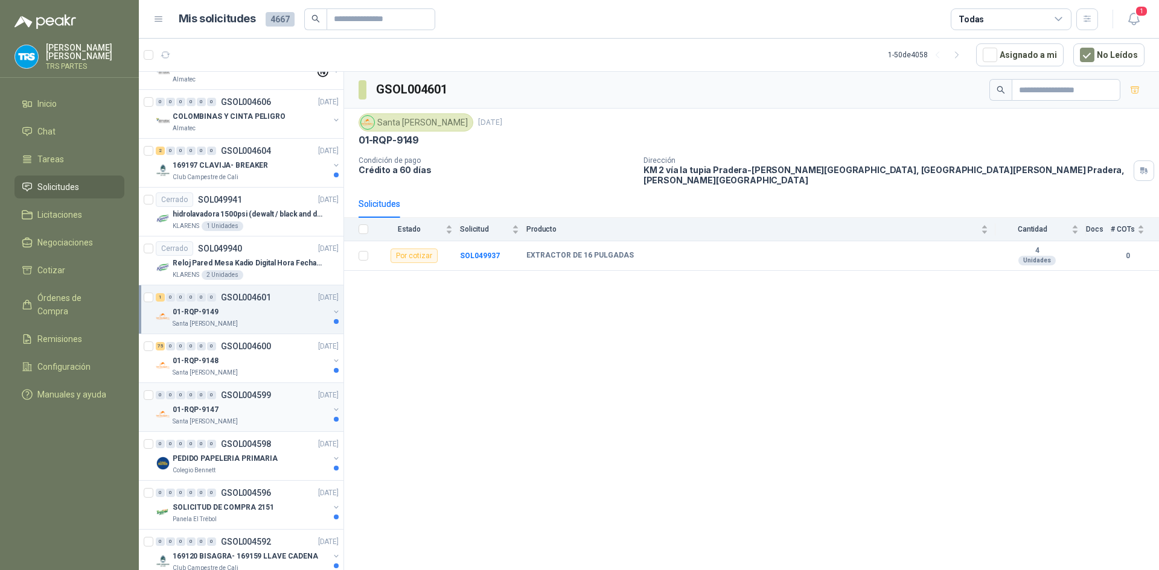
scroll to position [1895, 0]
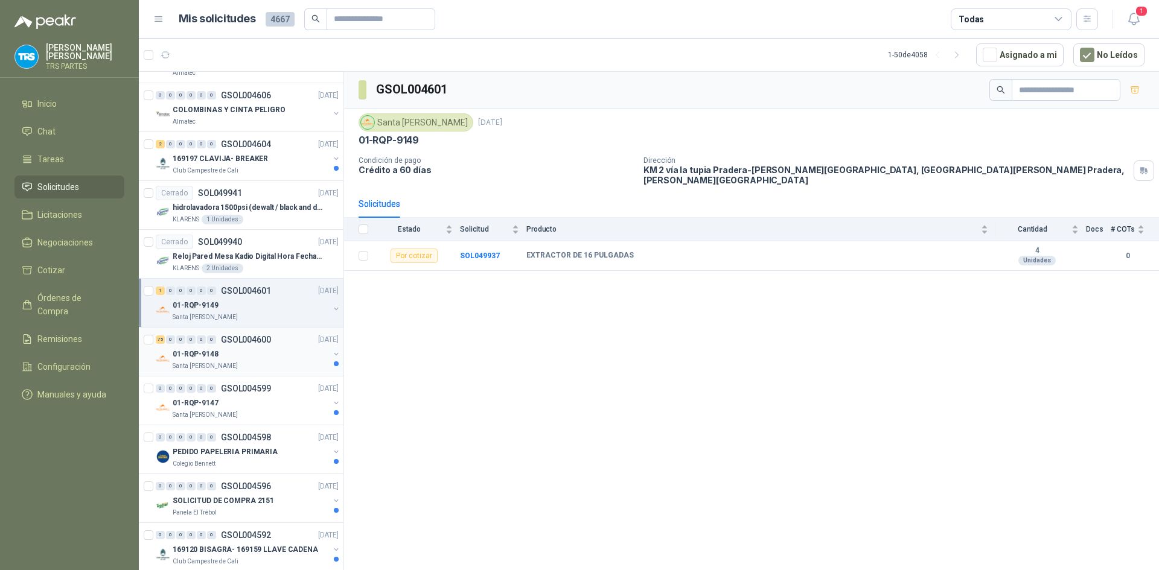
click at [284, 358] on div "01-RQP-9148" at bounding box center [251, 354] width 156 height 14
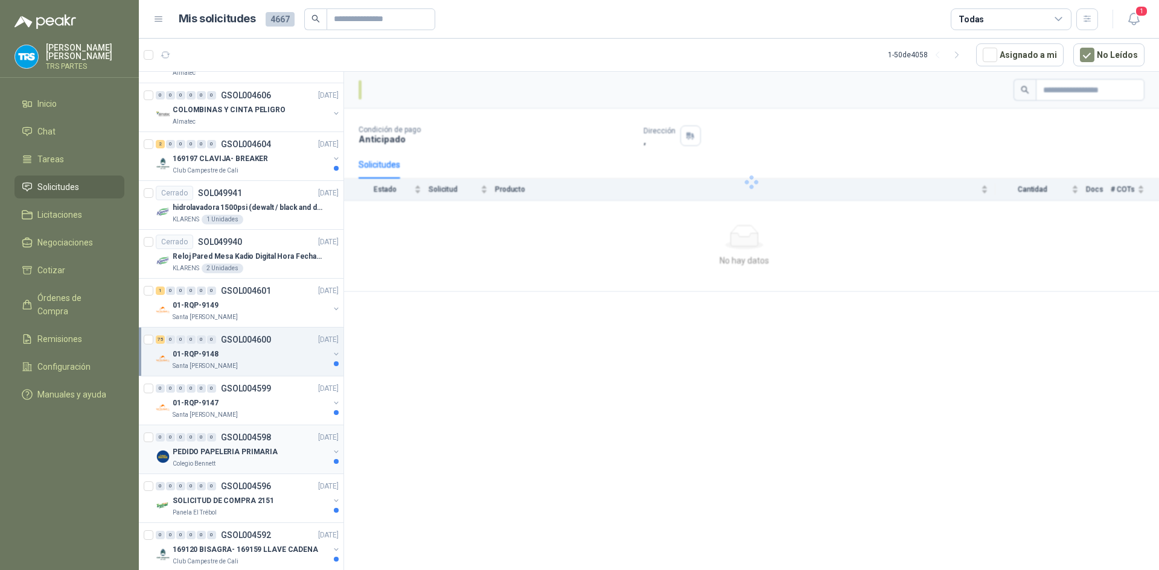
click at [298, 466] on div "Colegio Bennett" at bounding box center [251, 464] width 156 height 10
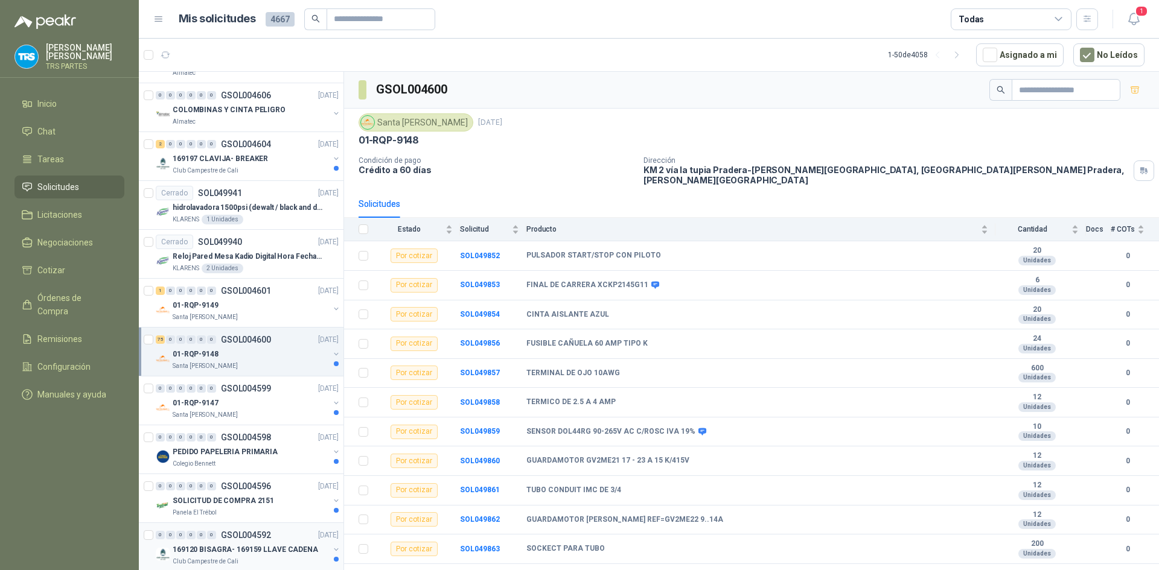
click at [292, 523] on div "0 0 0 0 0 0 GSOL004592 [DATE] 169120 BISAGRA- 169159 LLAVE CADENA Club Campestr…" at bounding box center [241, 547] width 205 height 49
click at [294, 506] on div "SOLICITUD DE COMPRA 2151" at bounding box center [251, 501] width 156 height 14
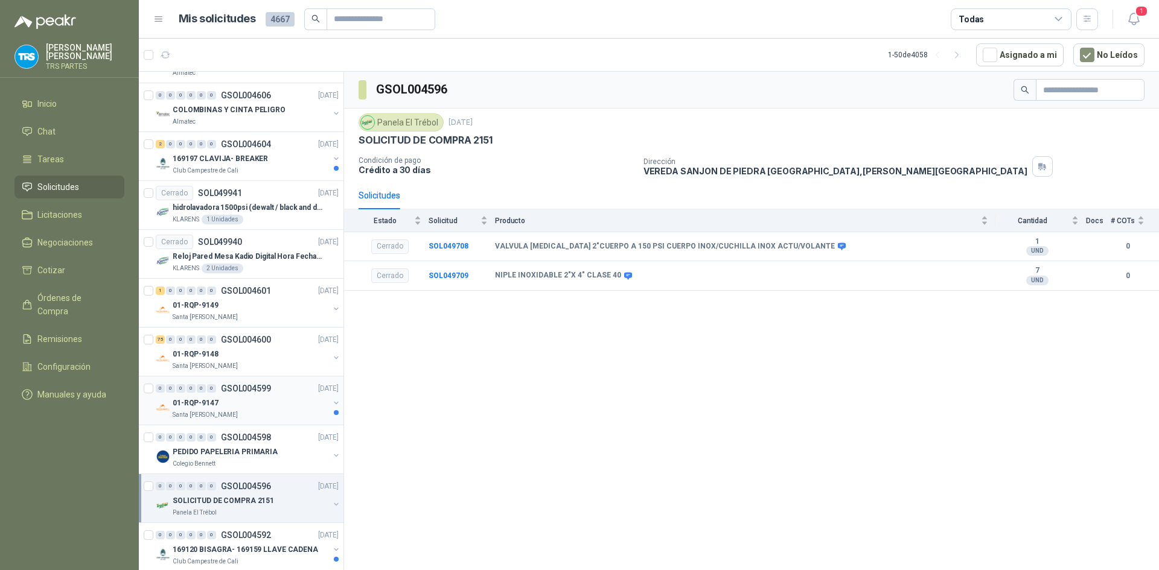
click at [288, 415] on div "Santa [PERSON_NAME]" at bounding box center [251, 415] width 156 height 10
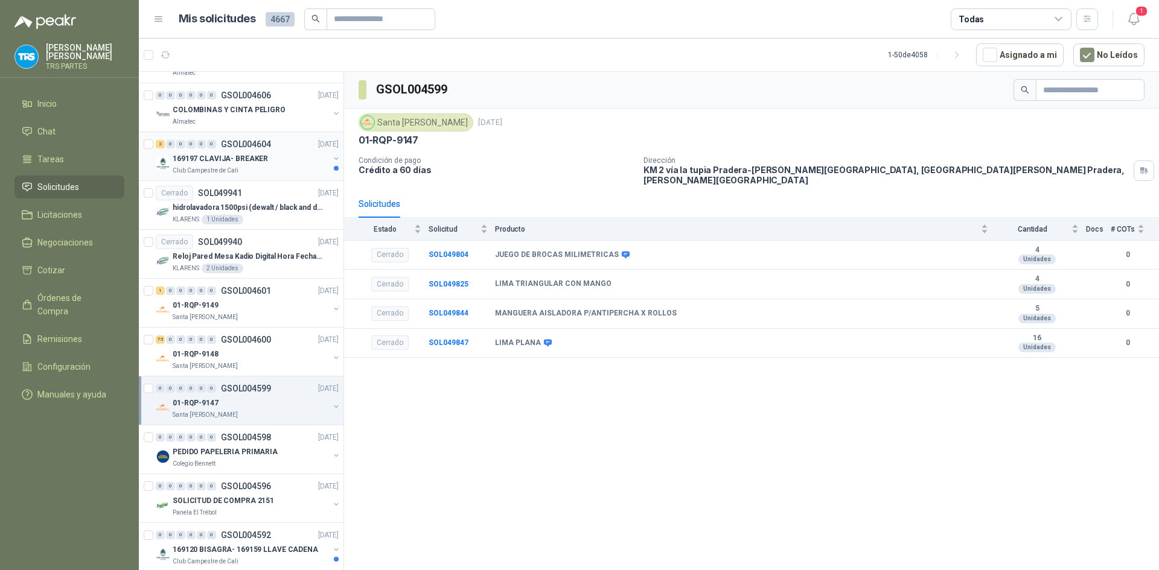
click at [272, 168] on div "Club Campestre de Cali" at bounding box center [251, 171] width 156 height 10
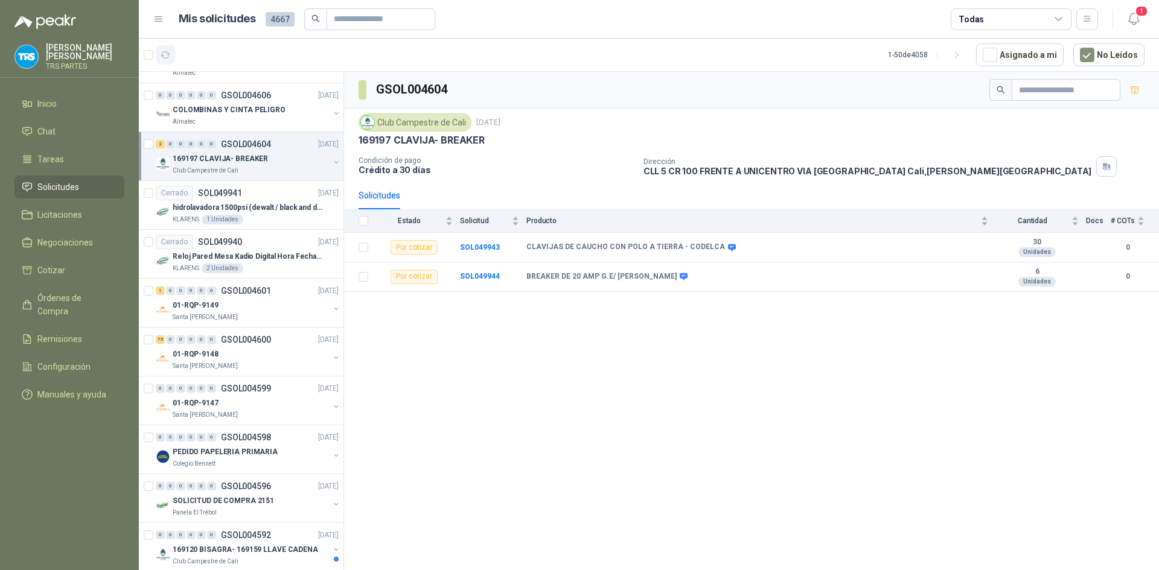
click at [164, 53] on icon "button" at bounding box center [166, 55] width 10 height 10
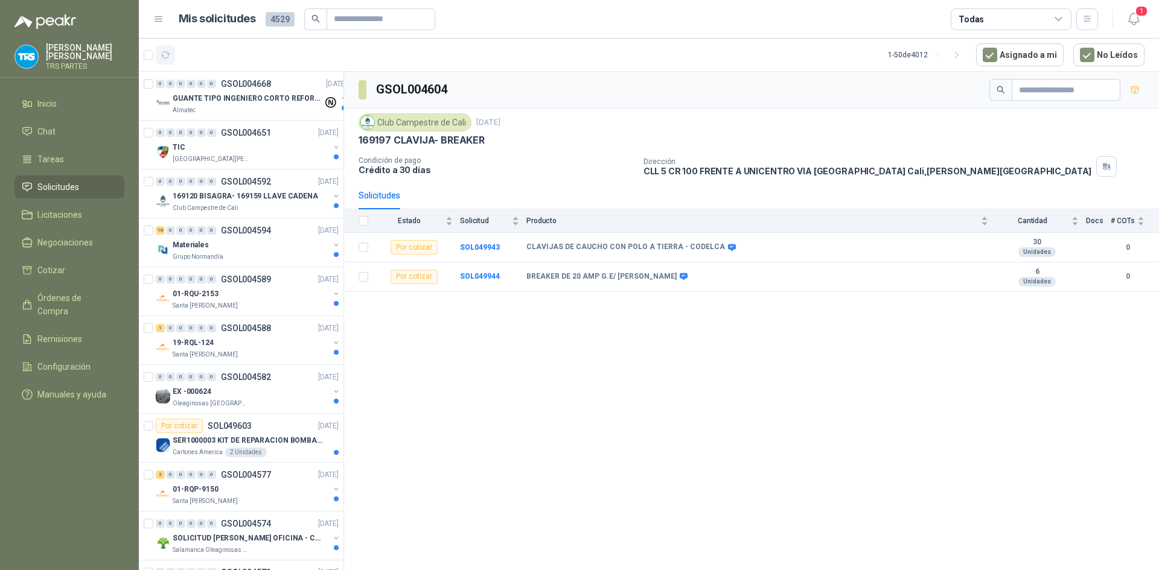
click at [162, 58] on icon "button" at bounding box center [166, 55] width 10 height 10
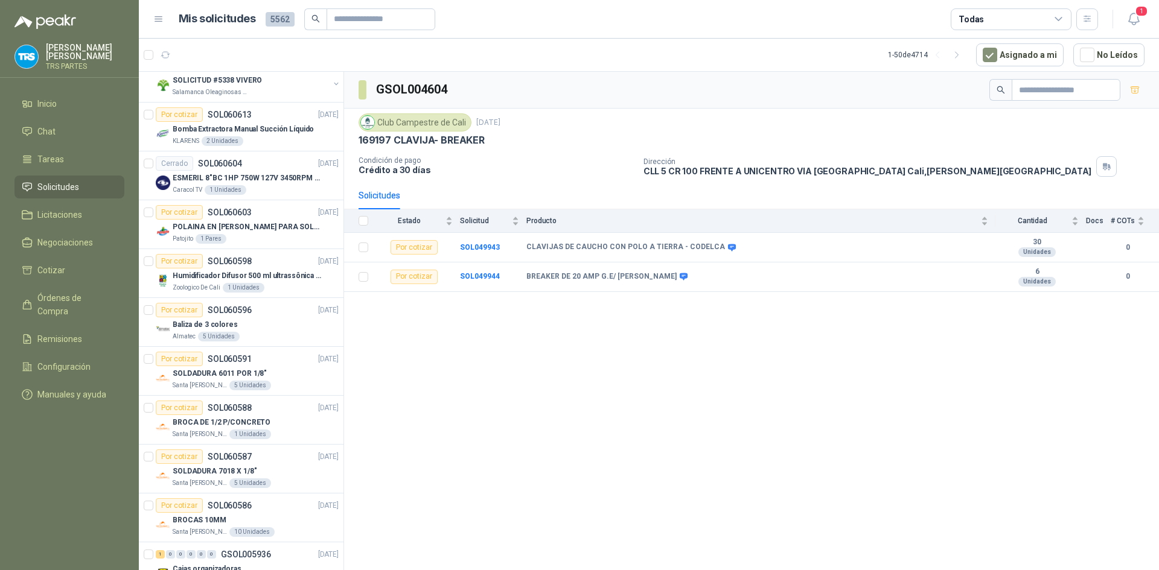
scroll to position [362, 0]
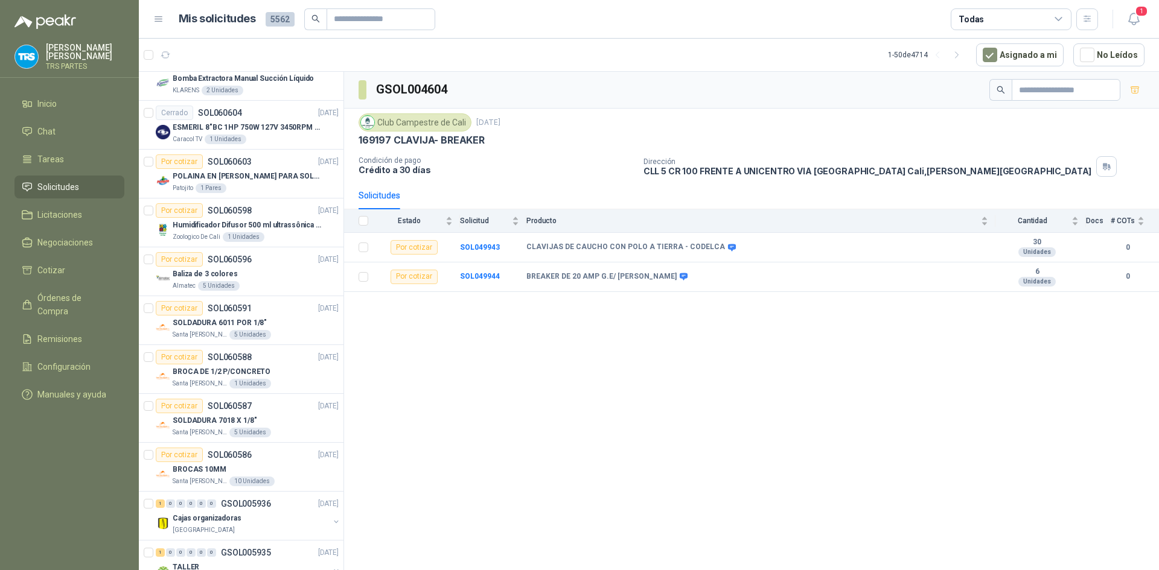
click at [374, 431] on div "GSOL004604 Club Campestre de Cali [DATE] 169197 CLAVIJA- BREAKER Condición de p…" at bounding box center [751, 323] width 815 height 503
click at [426, 371] on div "GSOL004604 Club Campestre de Cali [DATE] 169197 CLAVIJA- BREAKER Condición de p…" at bounding box center [751, 323] width 815 height 503
